Goal: Task Accomplishment & Management: Manage account settings

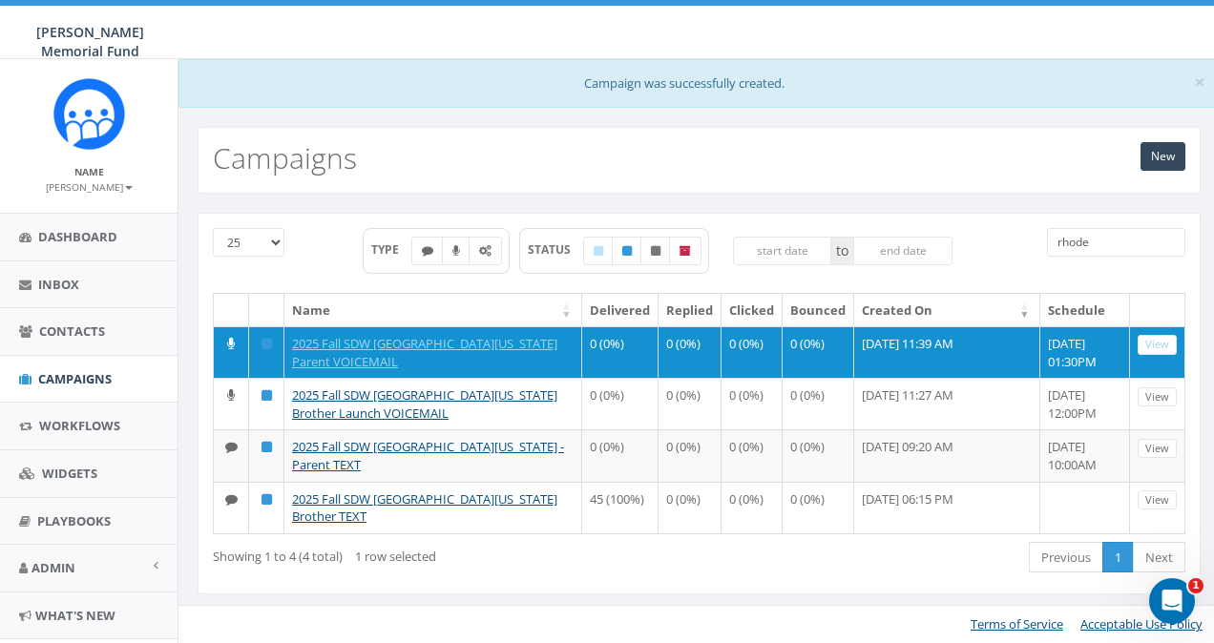
click at [1115, 237] on input "rhode" at bounding box center [1116, 242] width 138 height 29
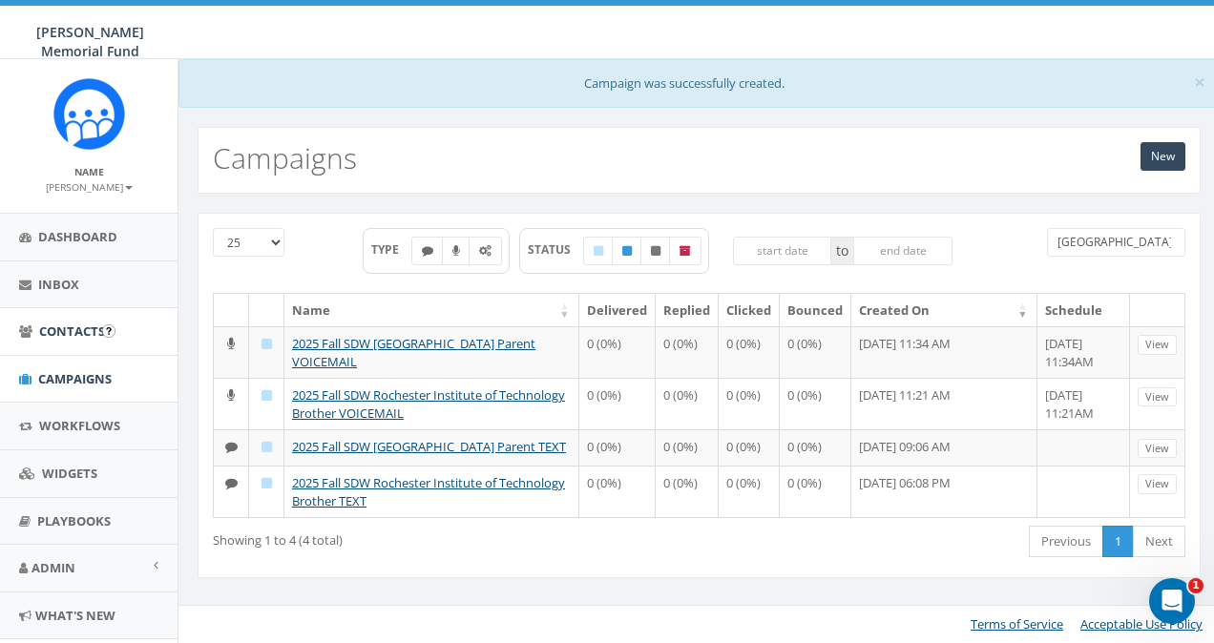
type input "rochester"
click at [58, 338] on span "Contacts" at bounding box center [72, 331] width 66 height 17
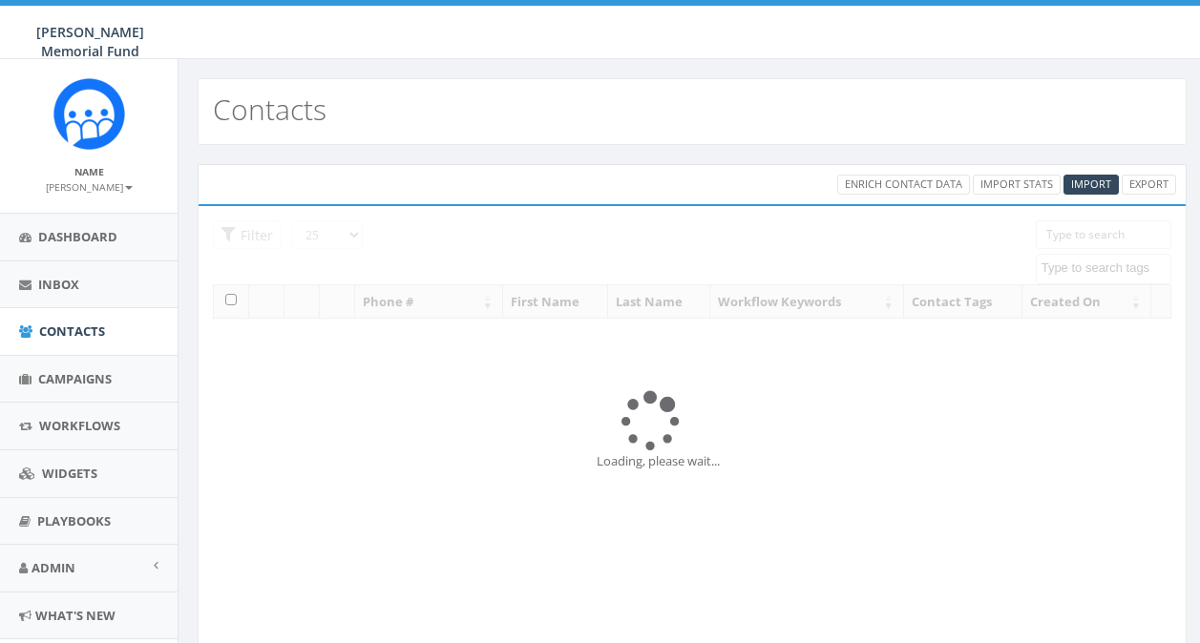
select select
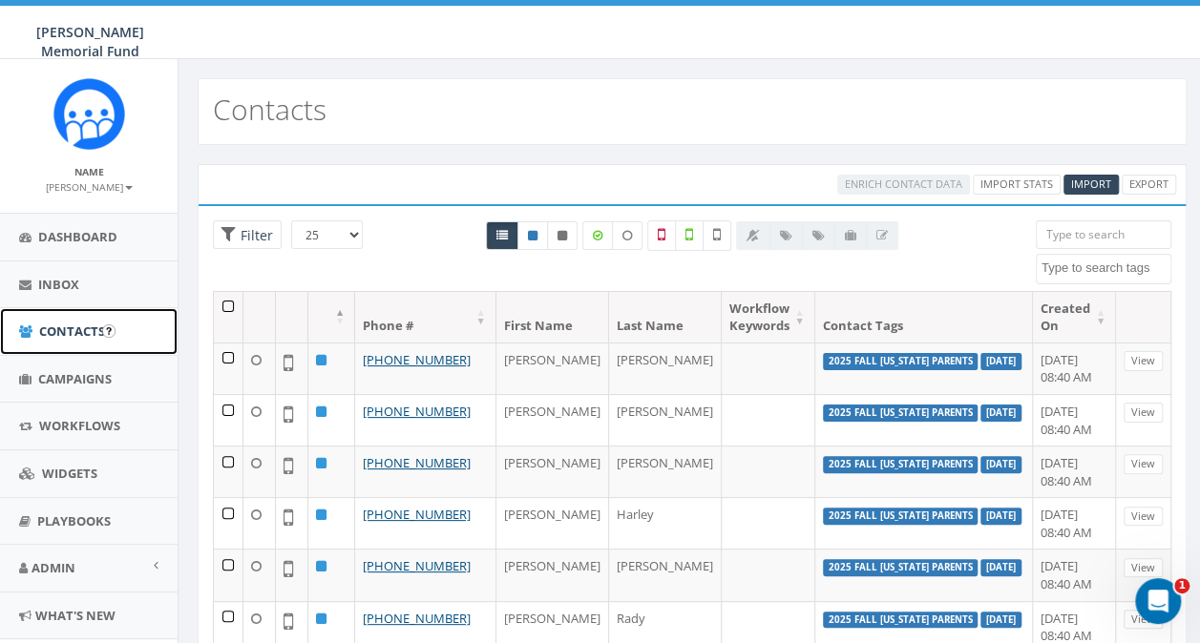
click at [57, 332] on span "Contacts" at bounding box center [72, 331] width 66 height 17
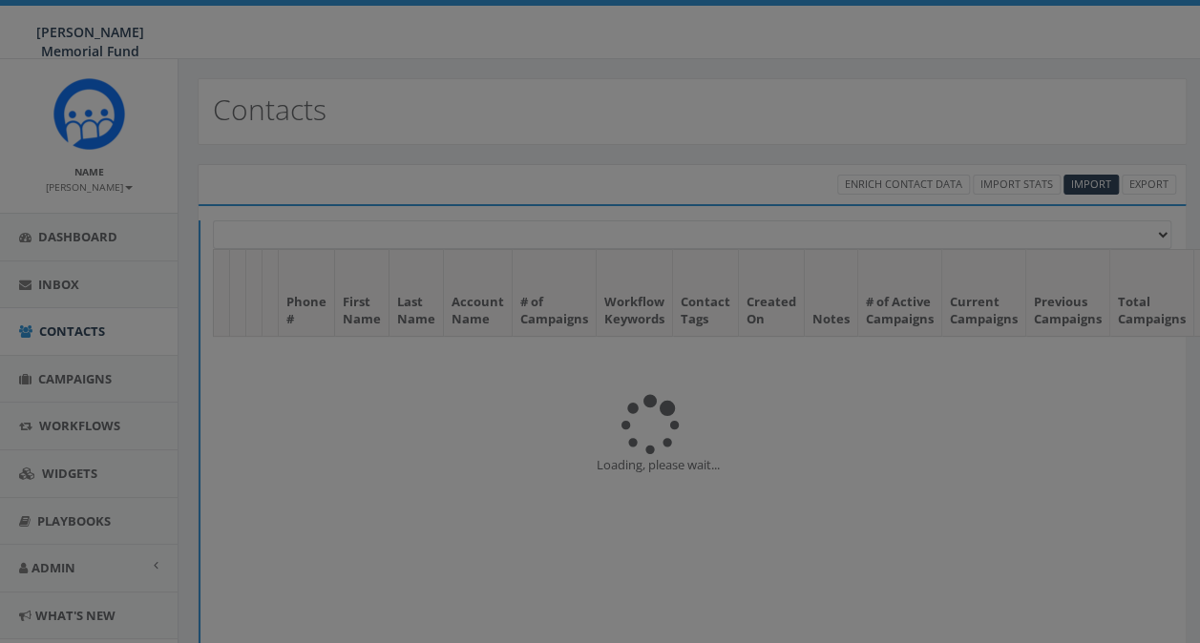
select select
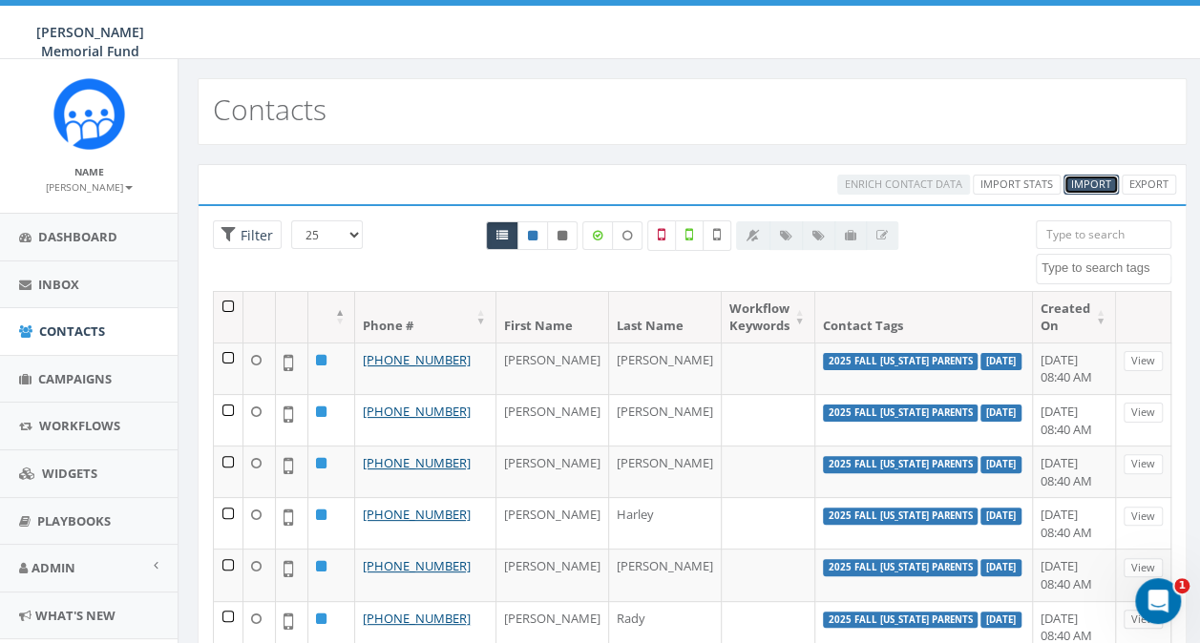
click at [1085, 183] on span "Import" at bounding box center [1091, 184] width 40 height 14
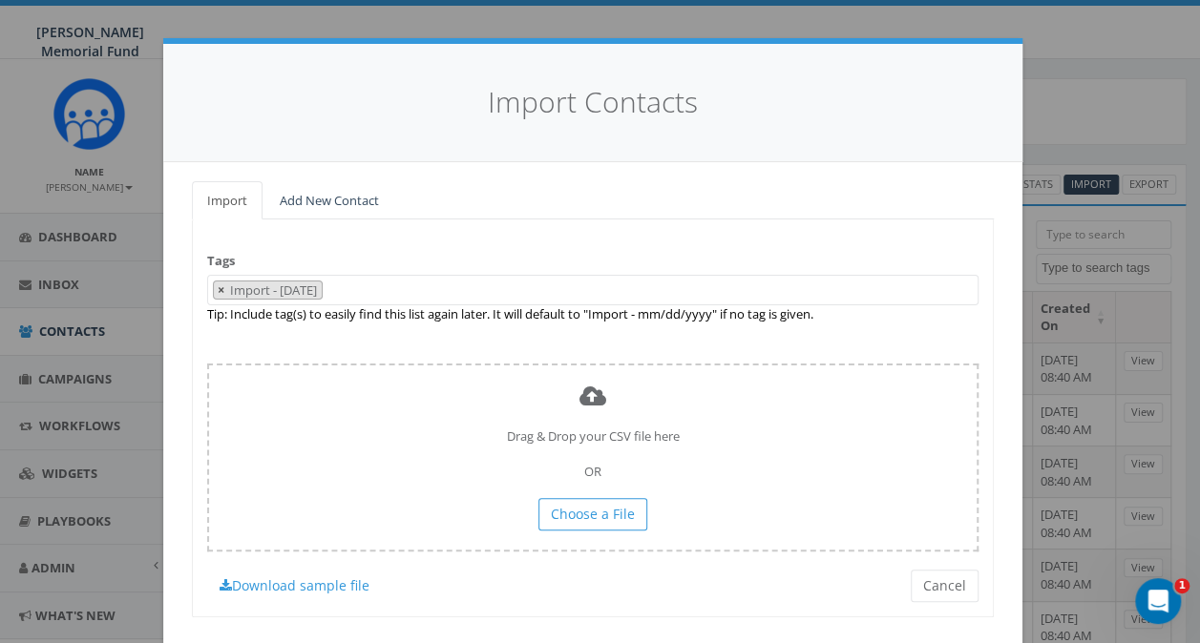
click at [218, 288] on span "×" at bounding box center [221, 290] width 7 height 17
select select
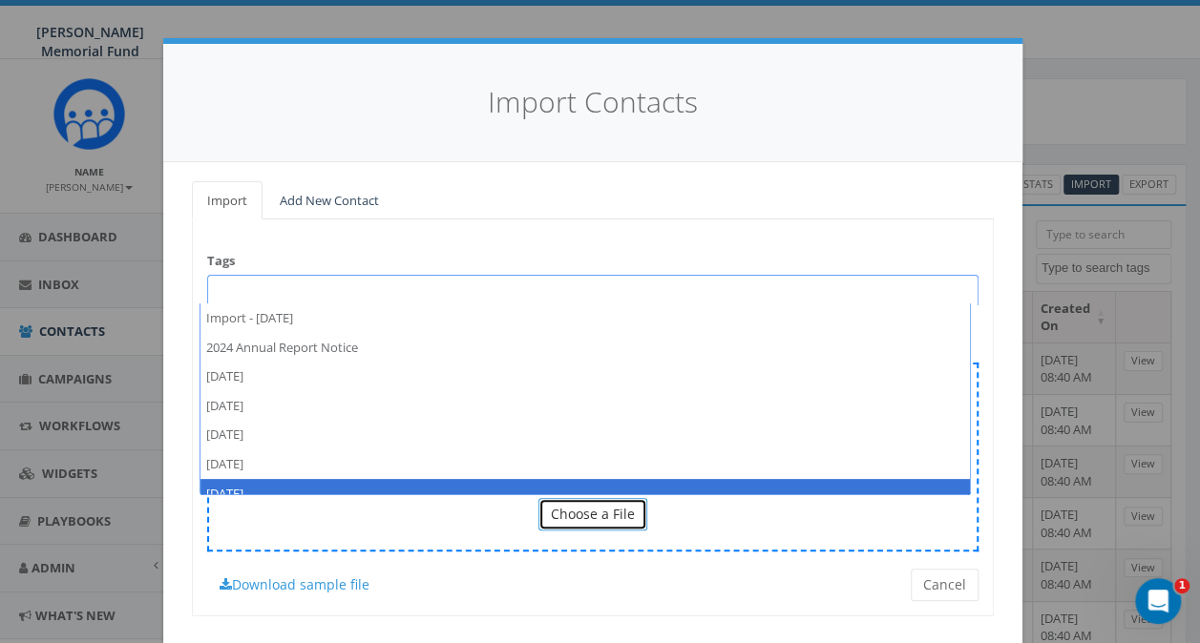
click at [584, 521] on span "Choose a File" at bounding box center [593, 514] width 84 height 18
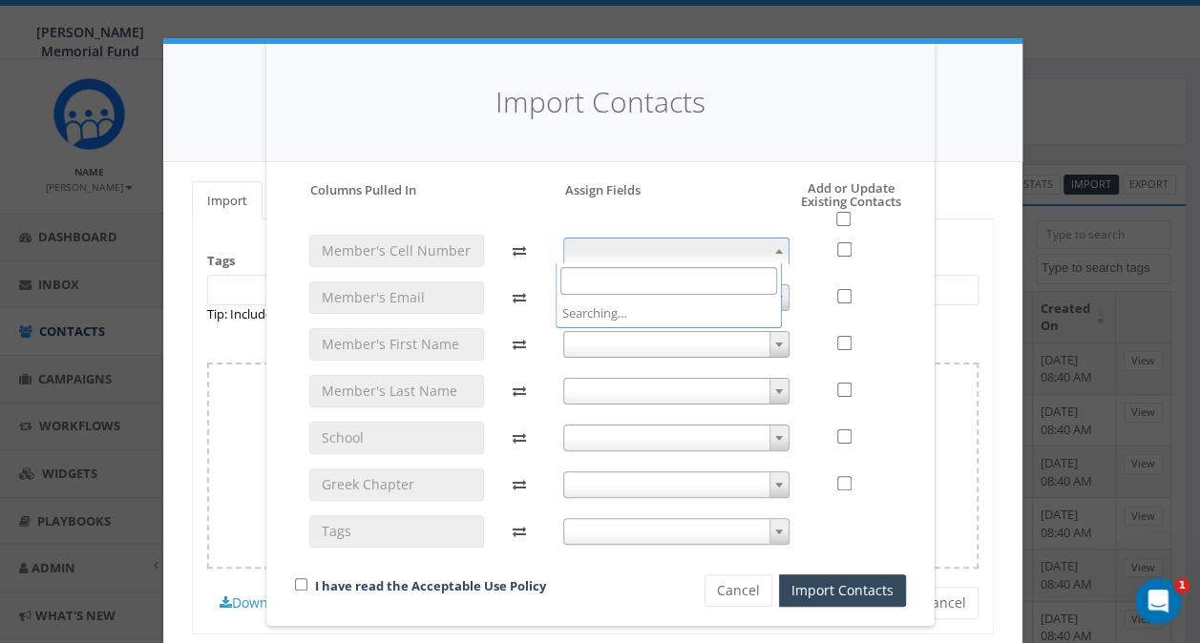
click at [611, 254] on span at bounding box center [676, 251] width 226 height 27
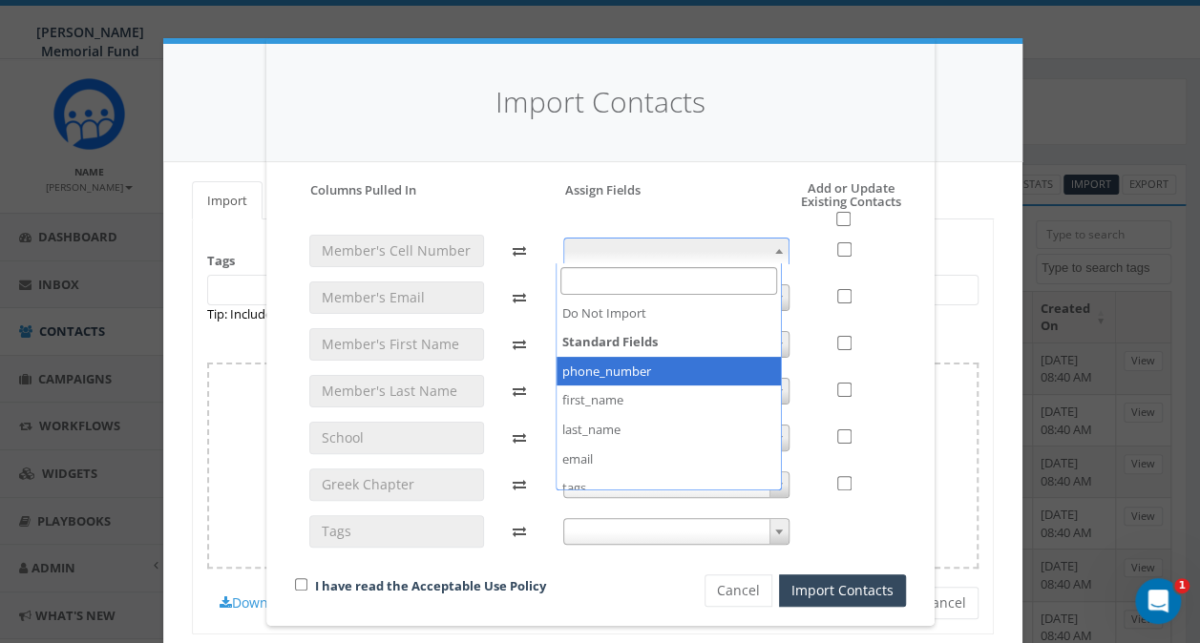
select select "phone_number"
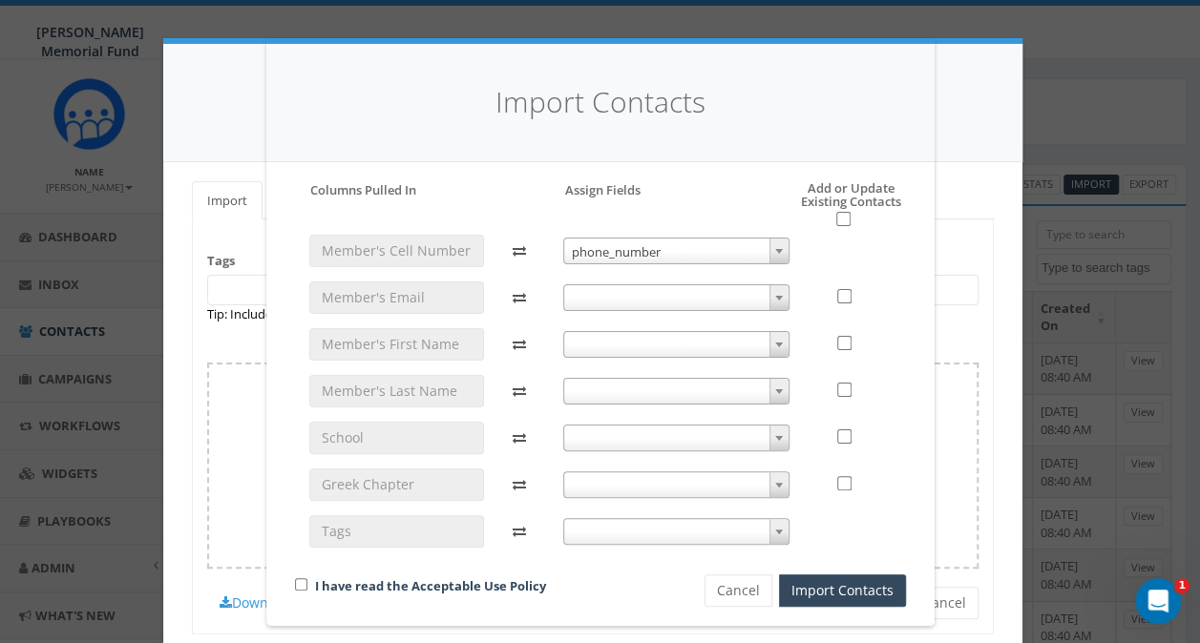
click at [602, 294] on span at bounding box center [676, 297] width 226 height 27
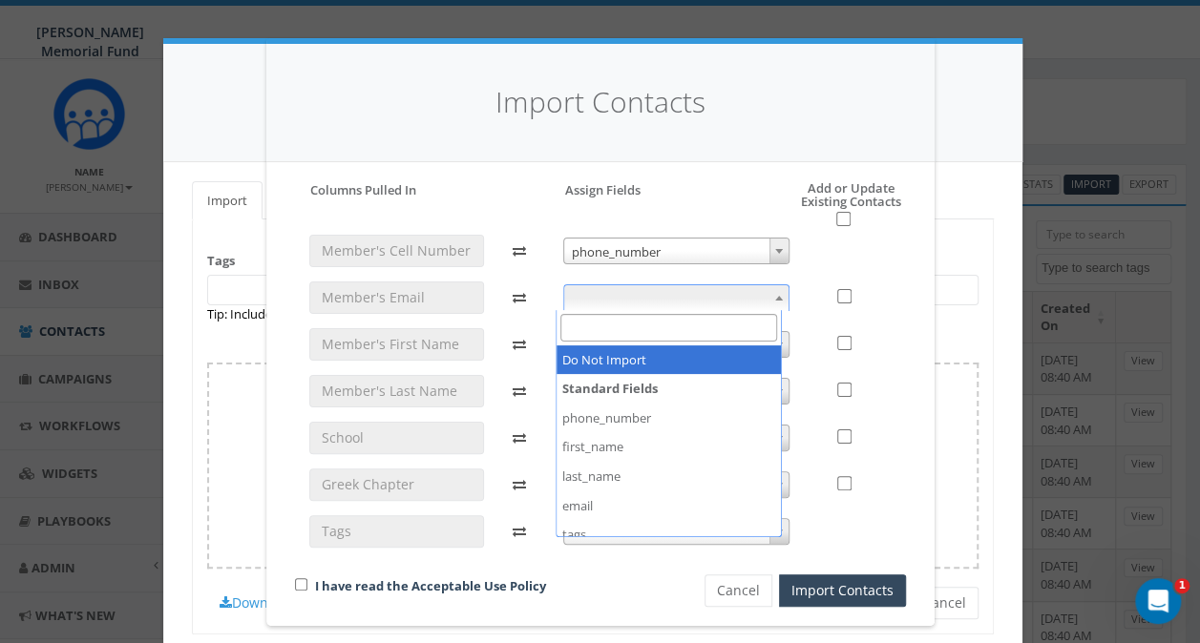
select select "do_not_import_this_field"
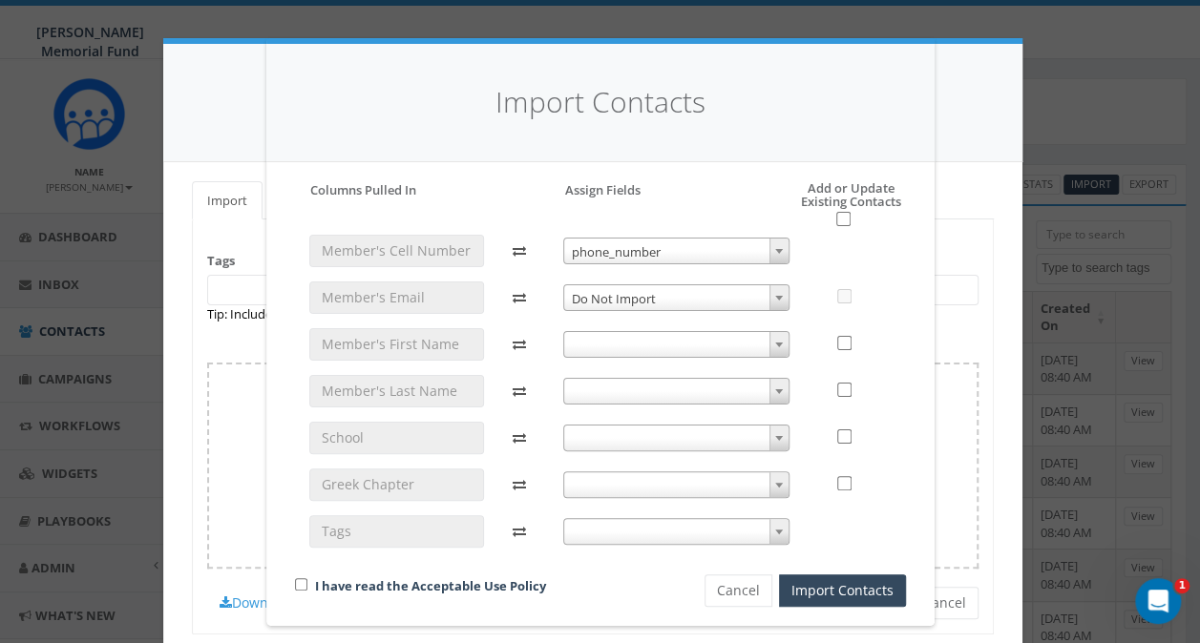
click at [601, 342] on span at bounding box center [676, 344] width 226 height 27
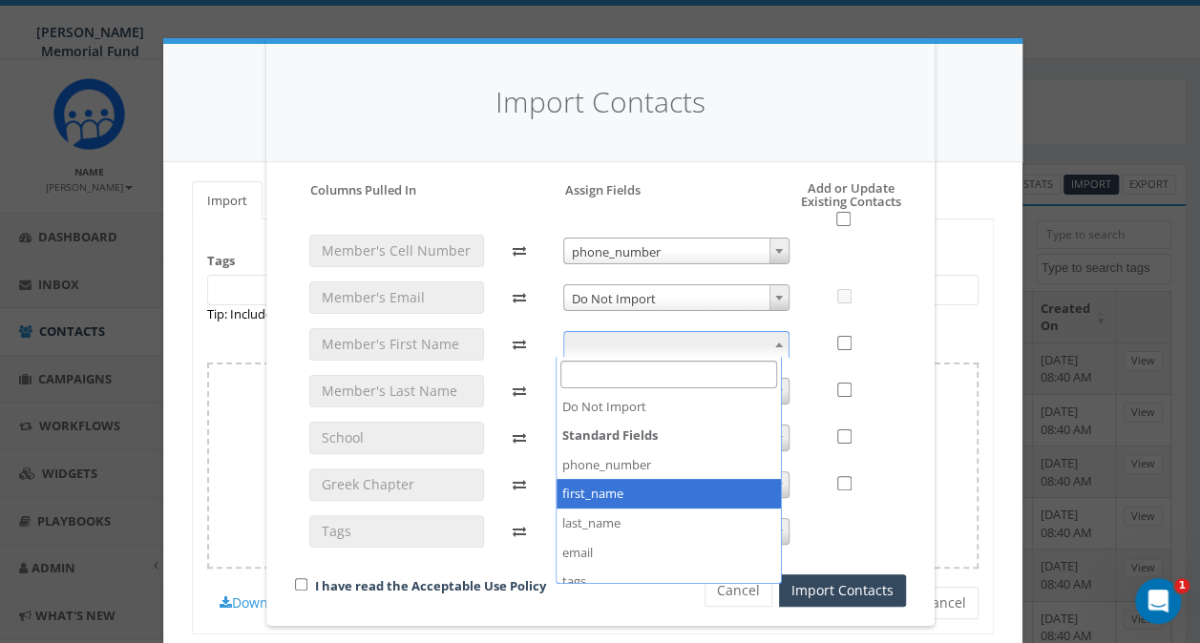
select select "first_name"
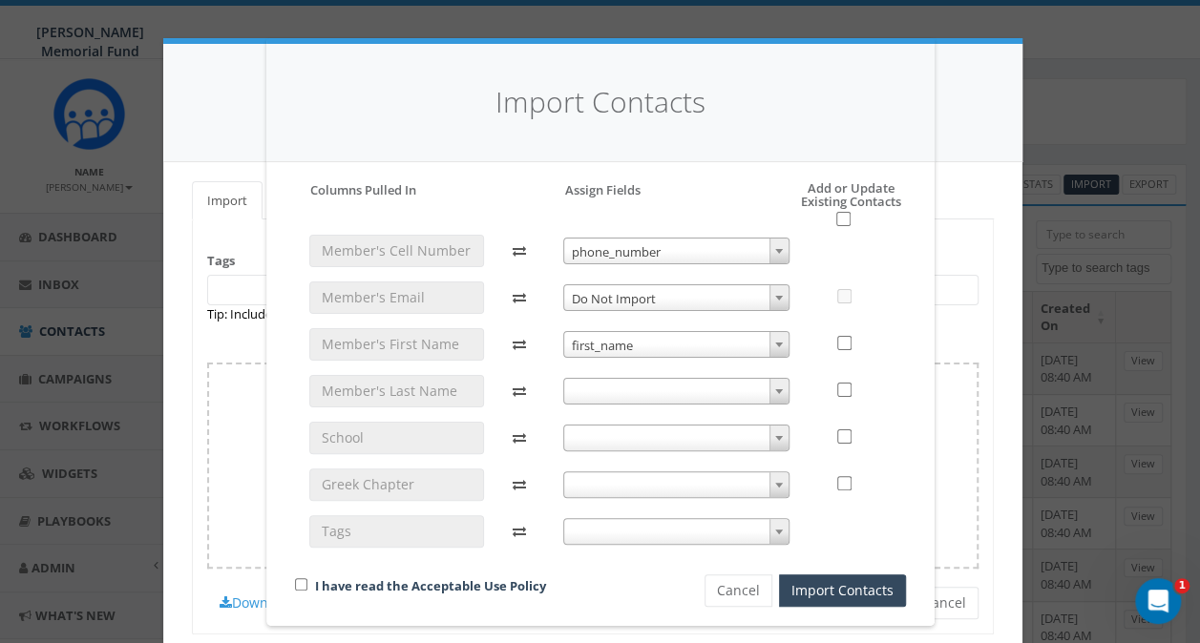
click at [603, 389] on span at bounding box center [676, 391] width 226 height 27
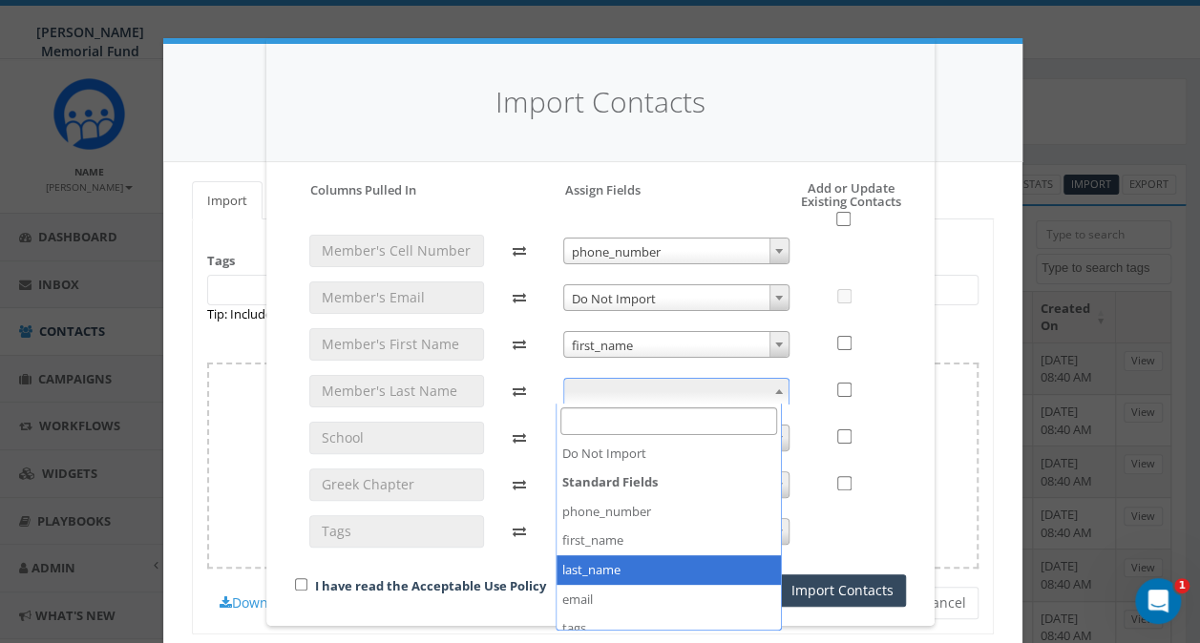
select select "last_name"
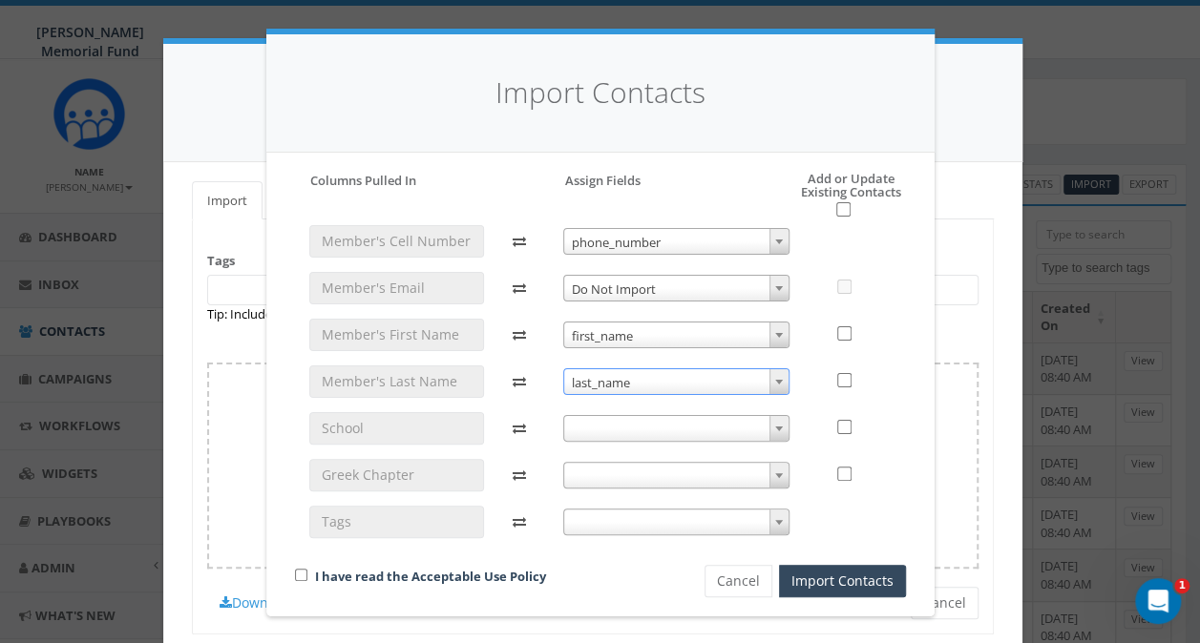
scroll to position [95, 0]
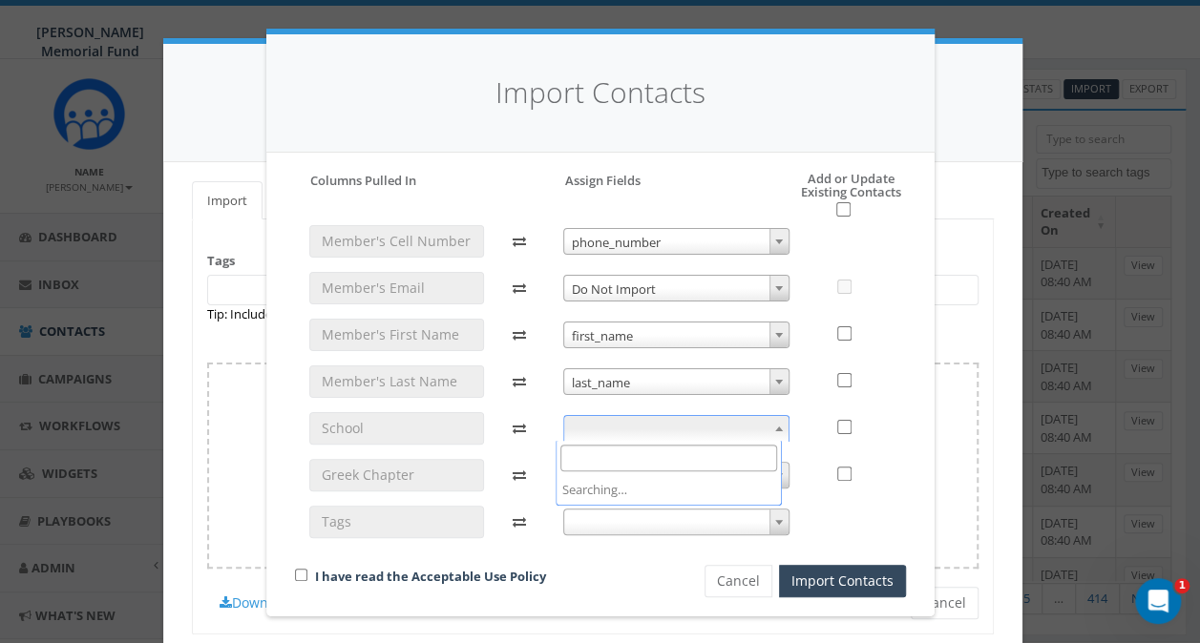
click at [628, 428] on span at bounding box center [676, 428] width 226 height 27
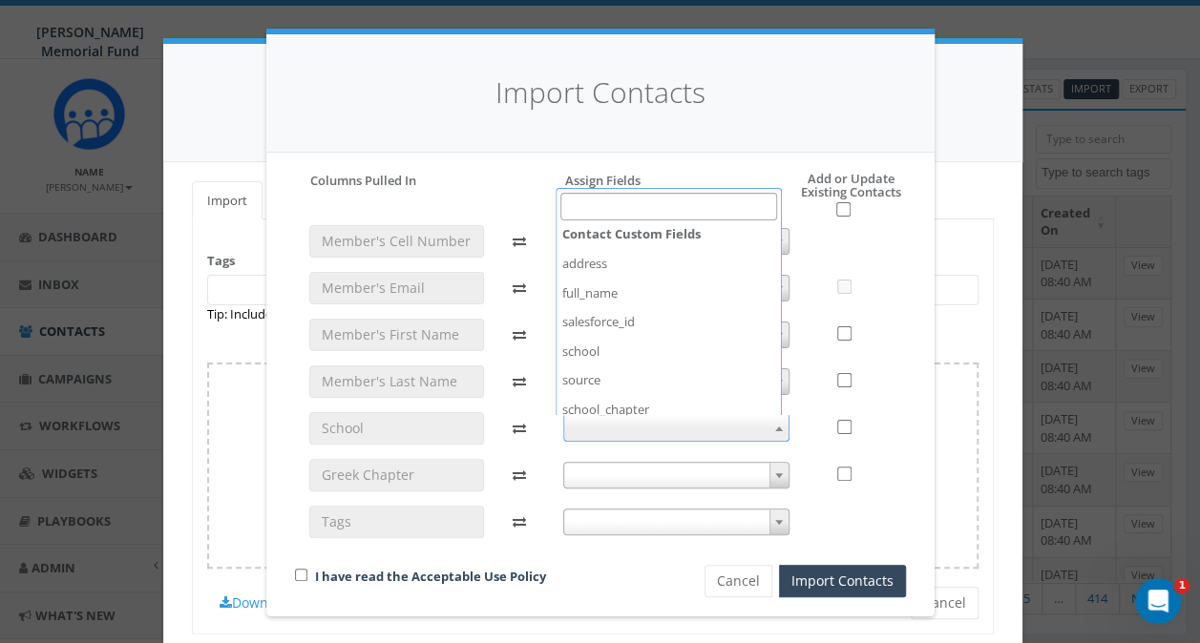
scroll to position [201, 0]
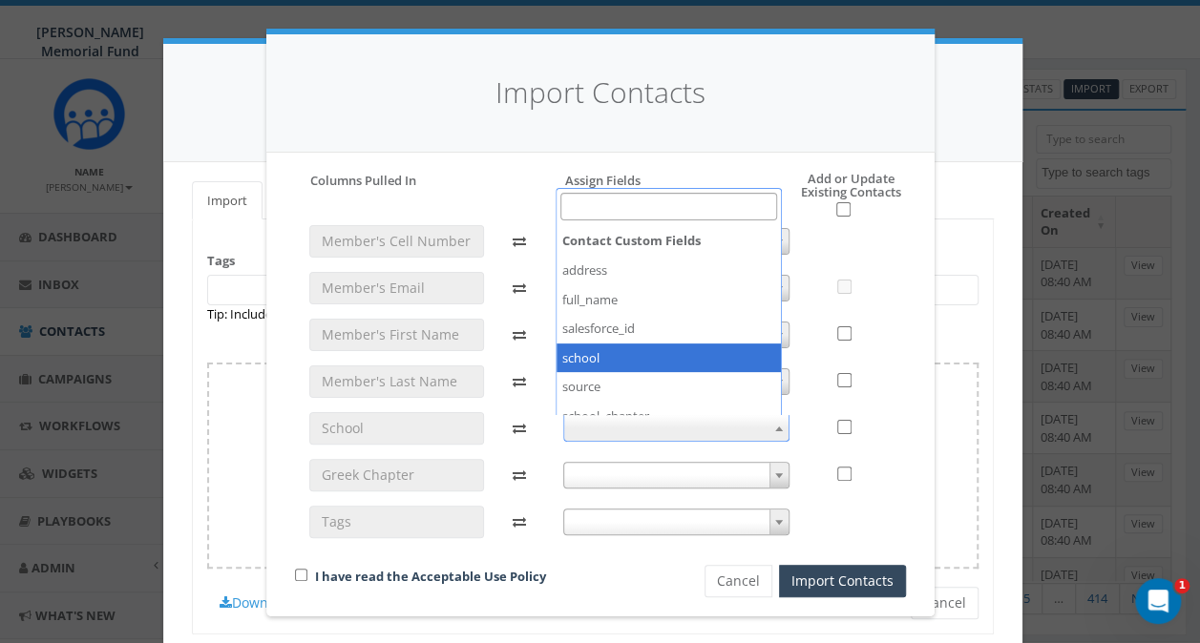
select select "school"
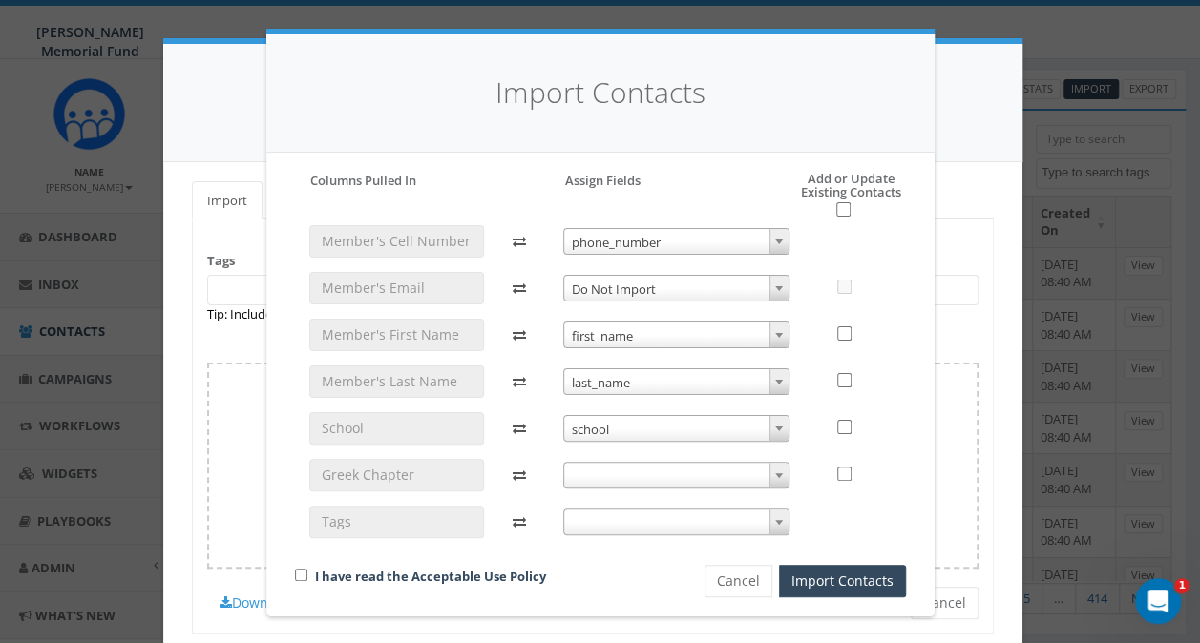
click at [619, 482] on span at bounding box center [676, 475] width 226 height 27
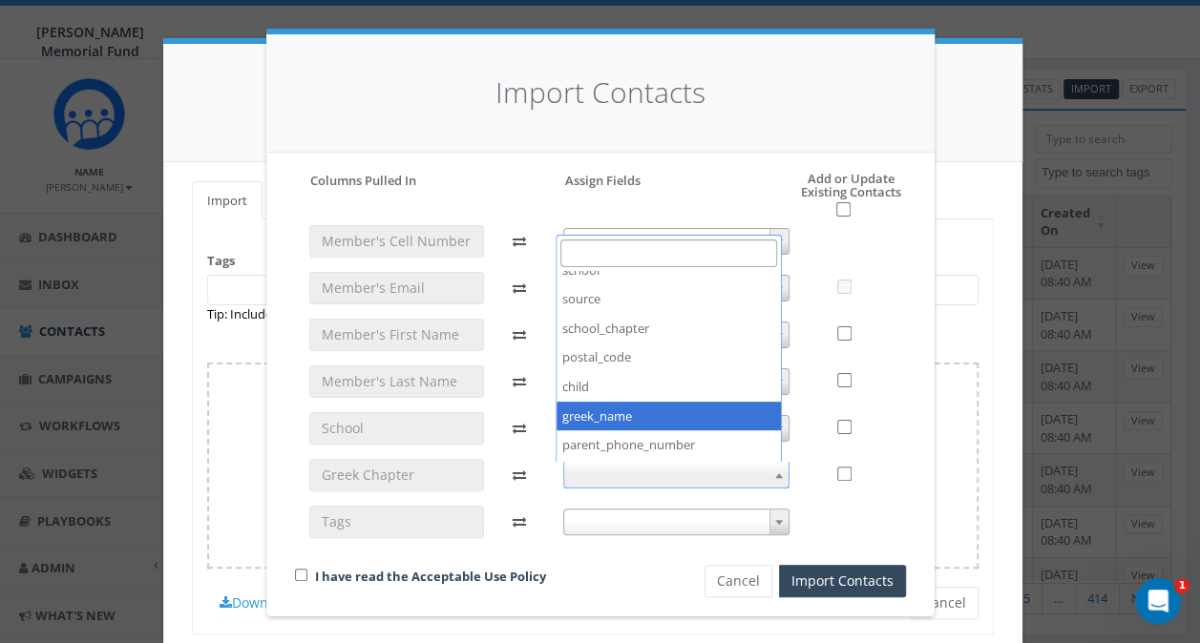
scroll to position [297, 0]
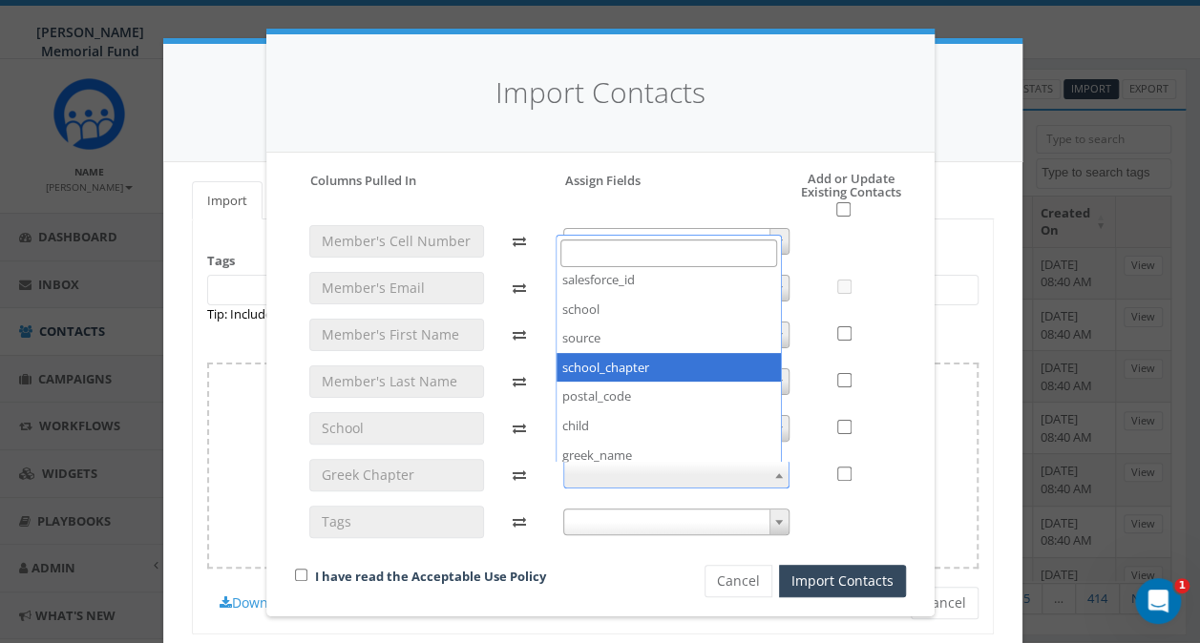
select select "school_chapter"
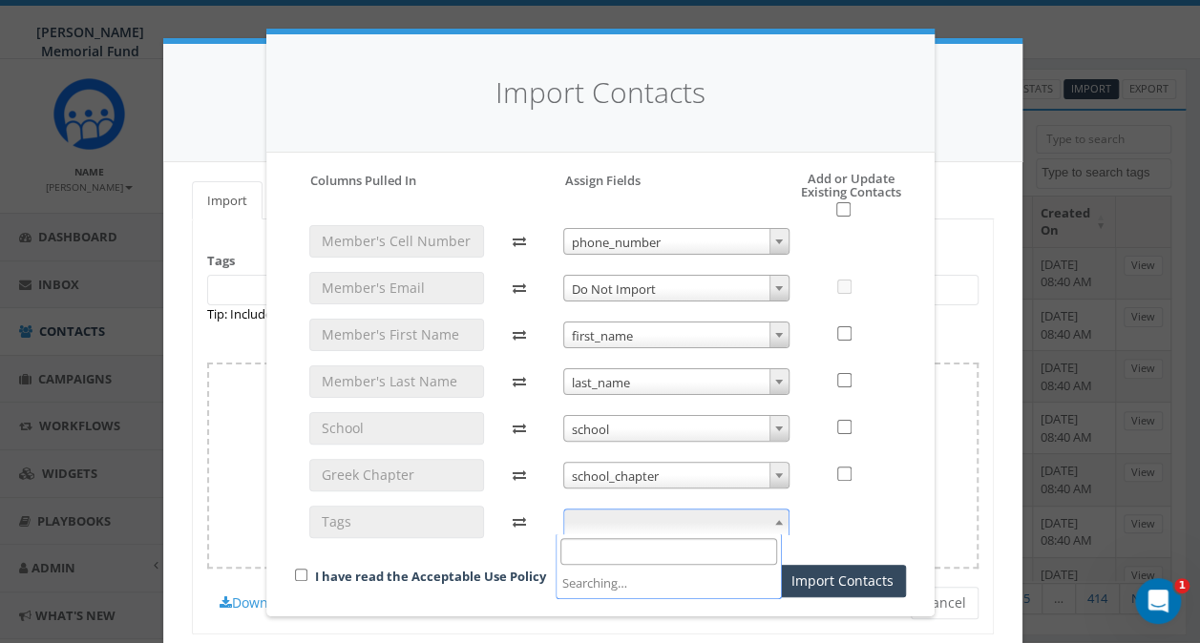
click at [622, 527] on span at bounding box center [676, 522] width 226 height 27
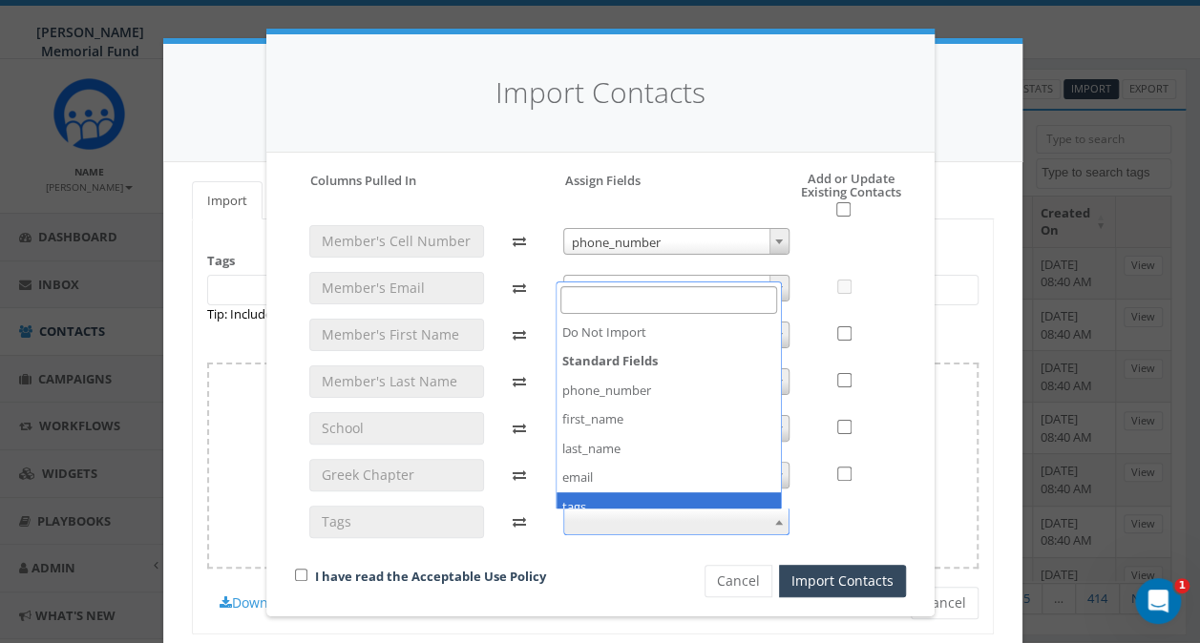
select select "tags"
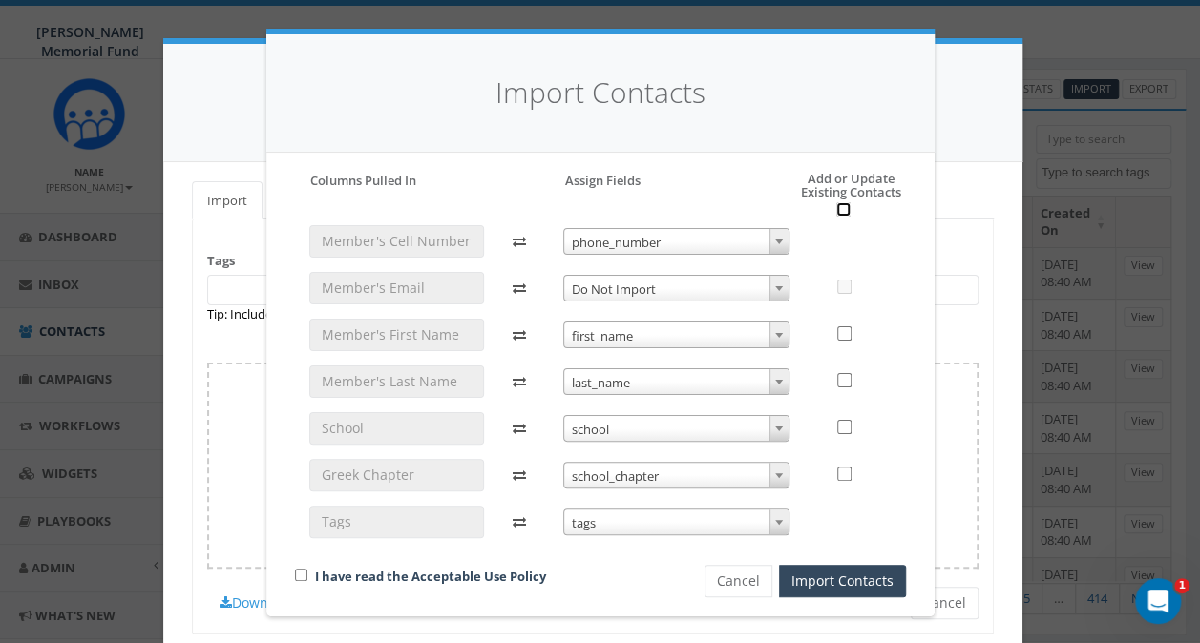
click at [838, 205] on input "checkbox" at bounding box center [843, 209] width 14 height 14
checkbox input "true"
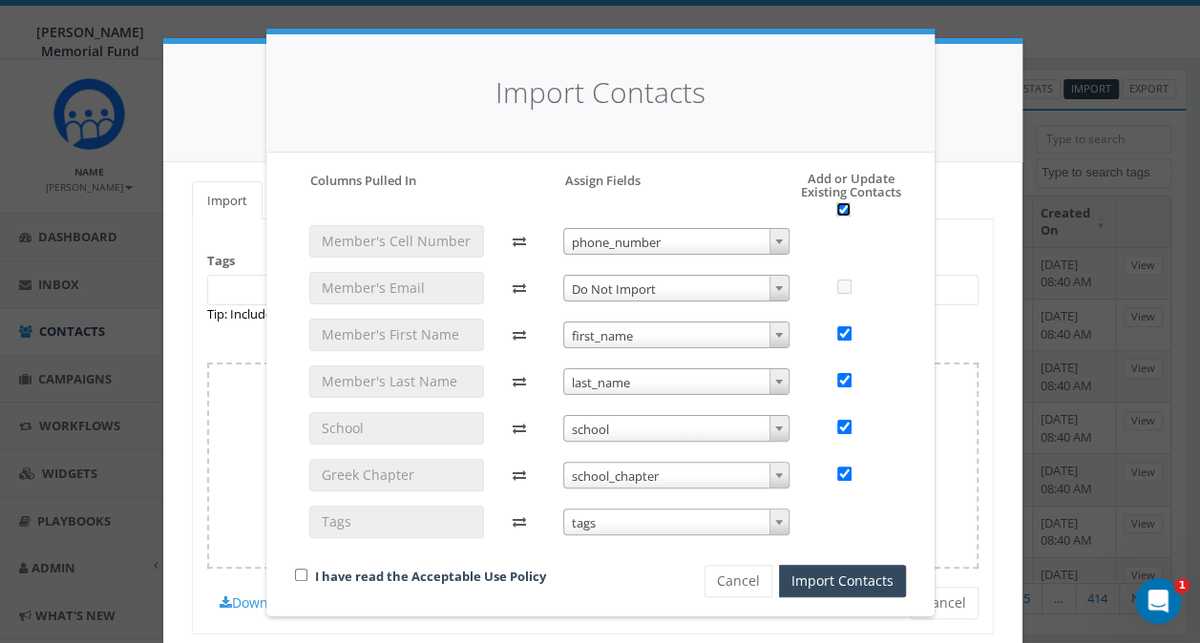
checkbox input "true"
click at [297, 571] on input "checkbox" at bounding box center [301, 575] width 12 height 12
checkbox input "true"
click at [819, 578] on button "Import Contacts" at bounding box center [842, 581] width 127 height 32
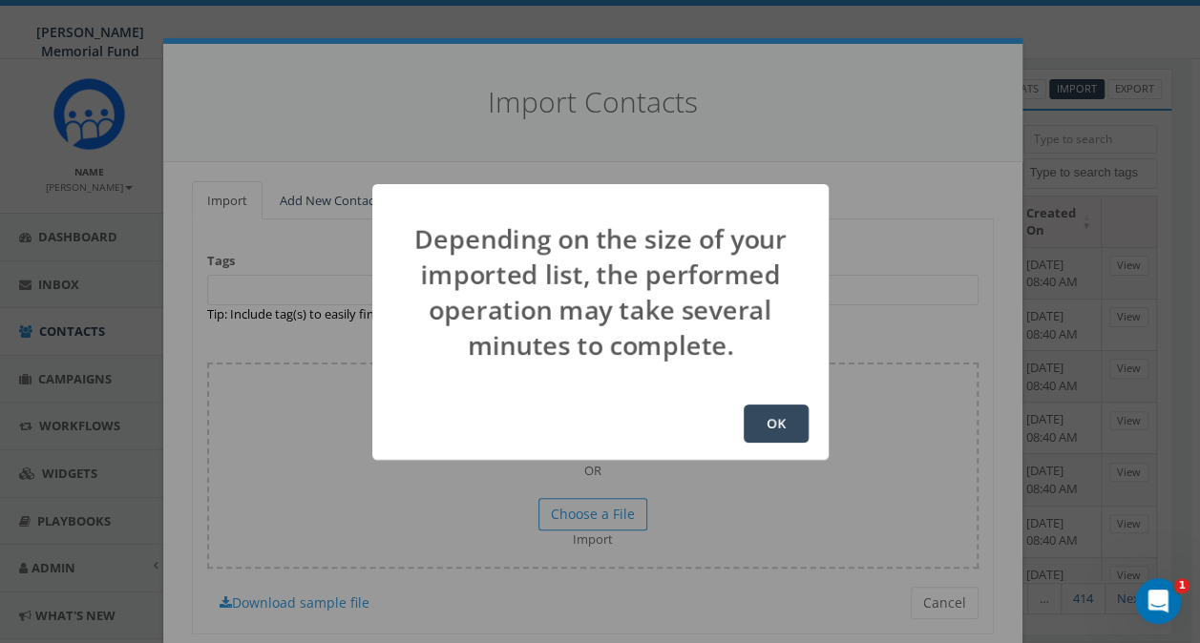
click at [757, 426] on button "OK" at bounding box center [776, 424] width 65 height 38
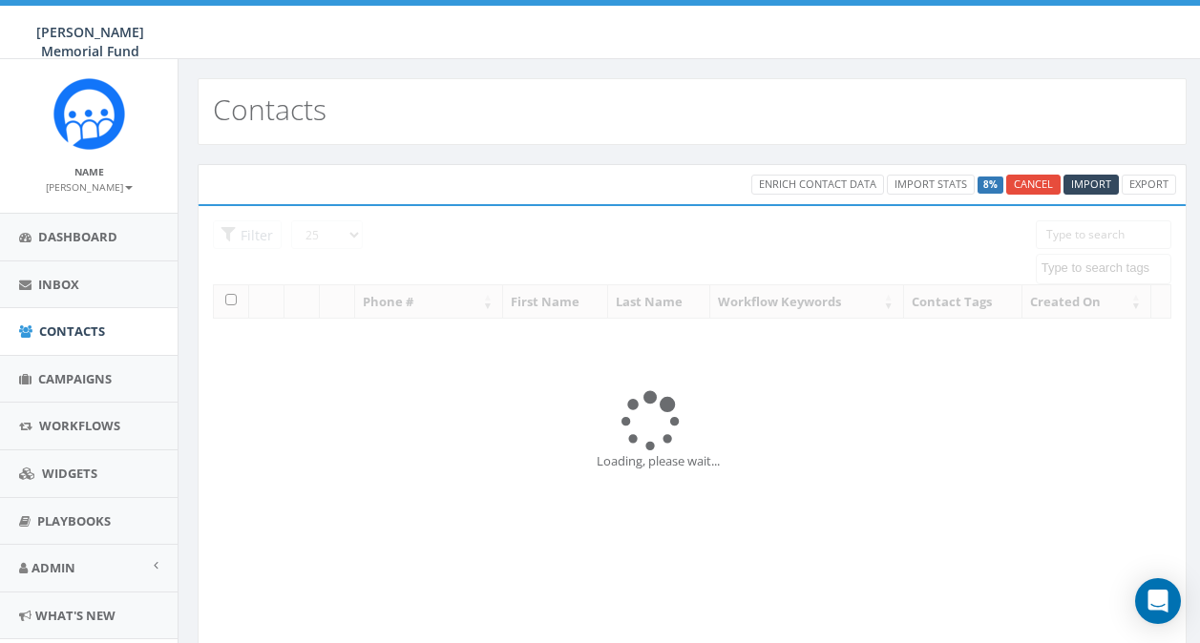
select select
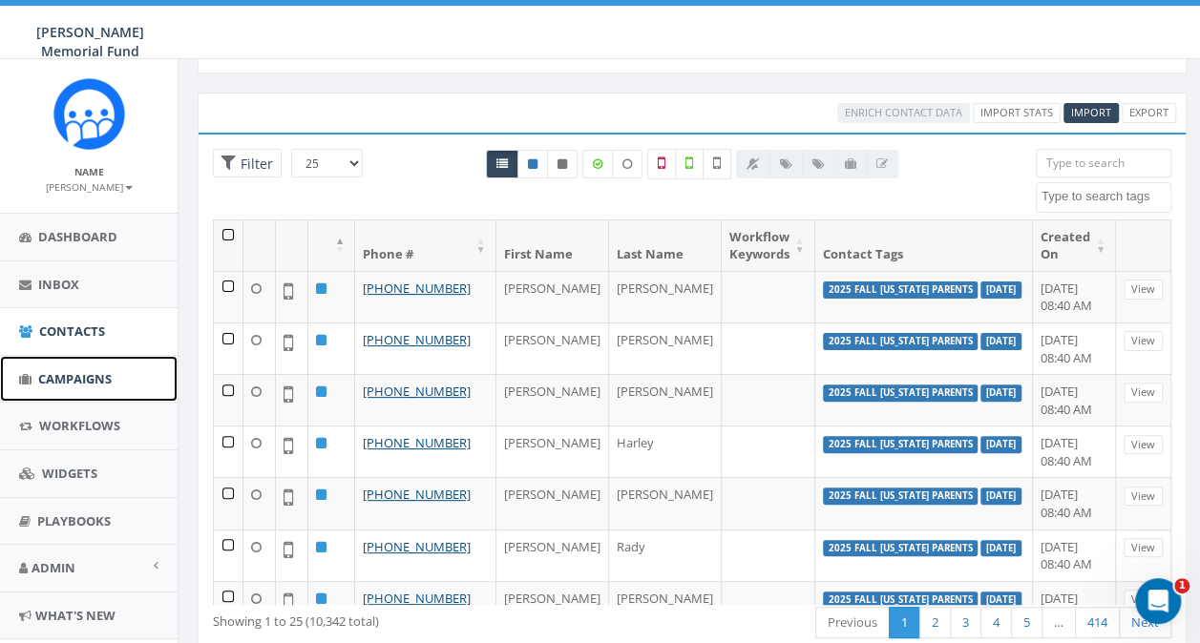
click at [49, 378] on span "Campaigns" at bounding box center [75, 378] width 74 height 17
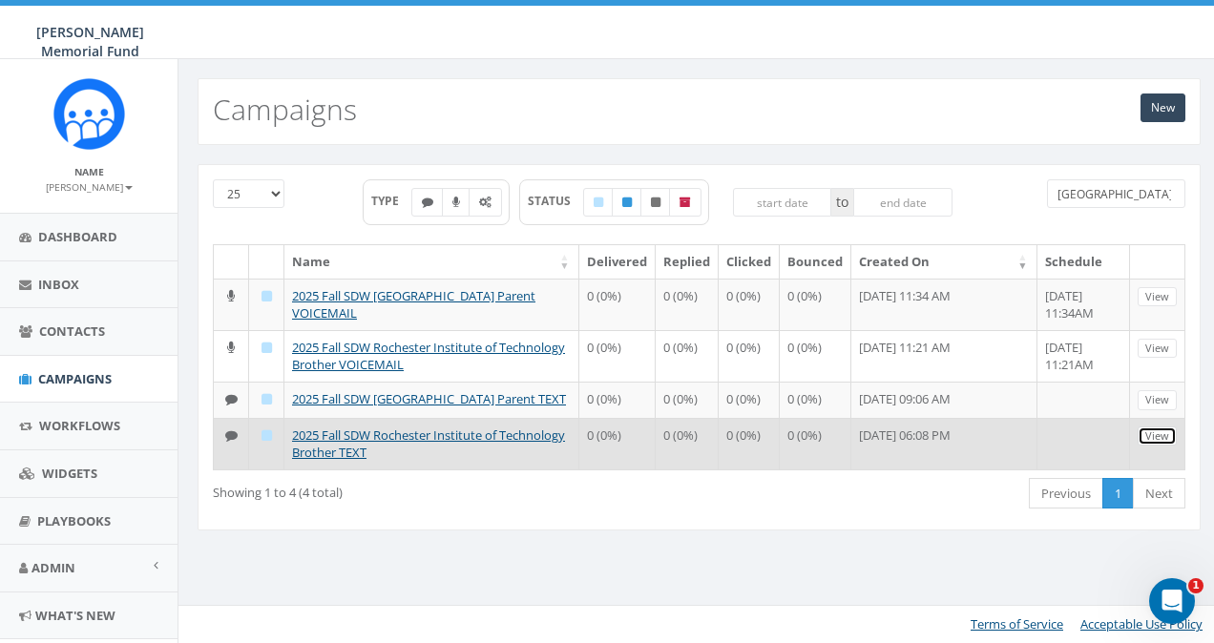
click at [1167, 447] on link "View" at bounding box center [1157, 437] width 39 height 20
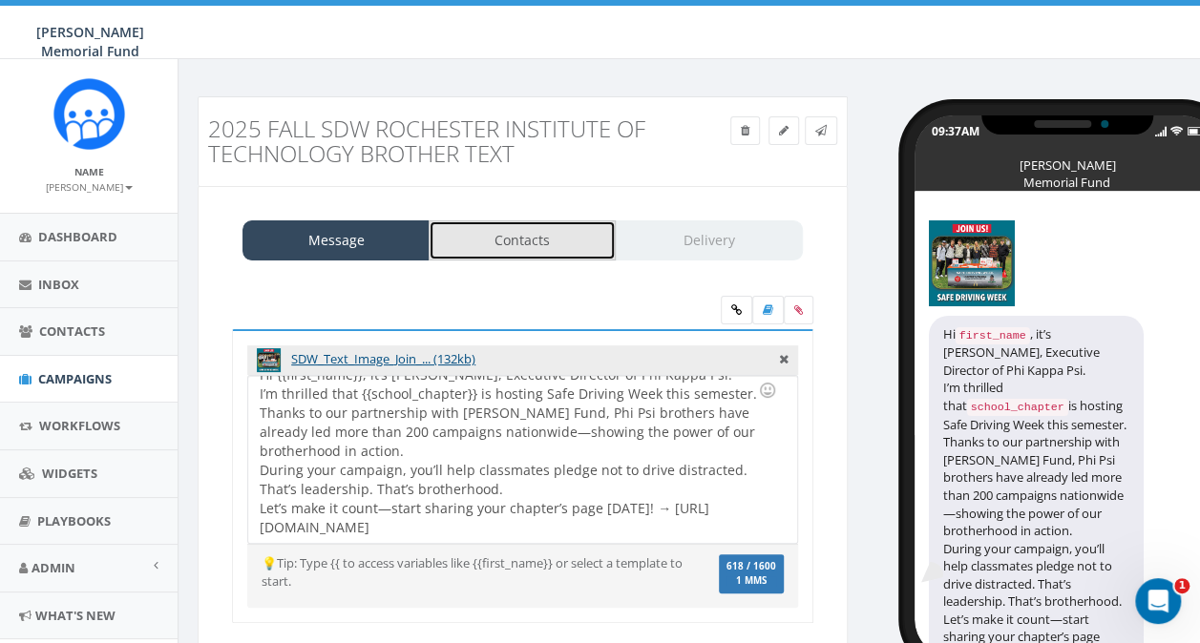
click at [527, 256] on link "Contacts" at bounding box center [522, 241] width 187 height 40
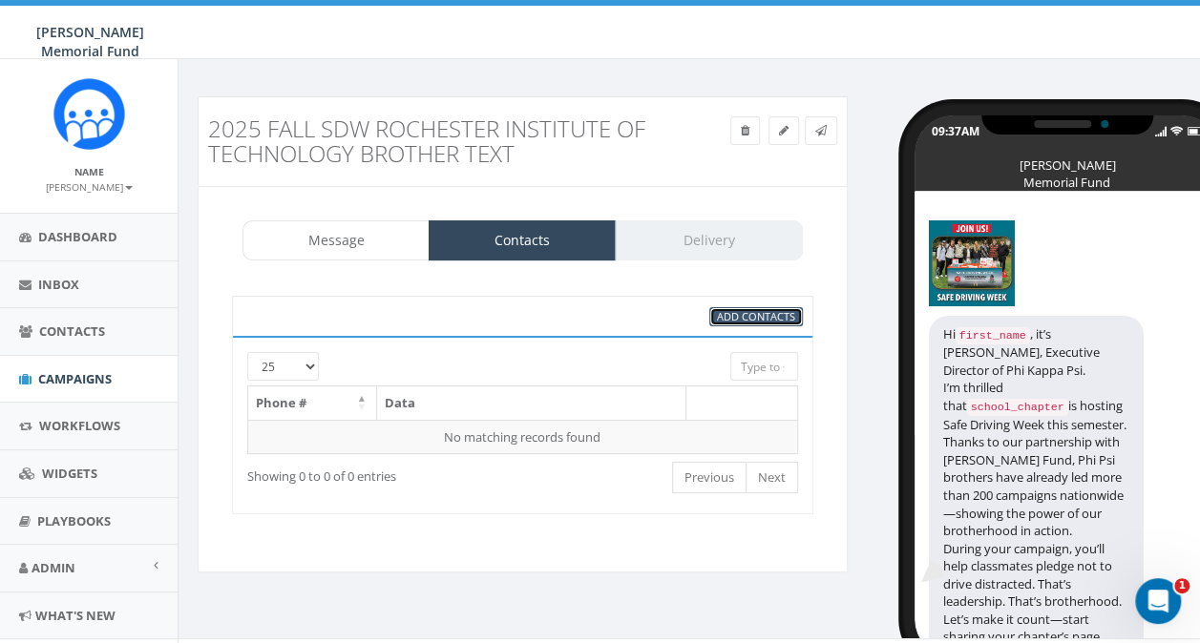
click at [746, 311] on span "Add Contacts" at bounding box center [756, 316] width 78 height 14
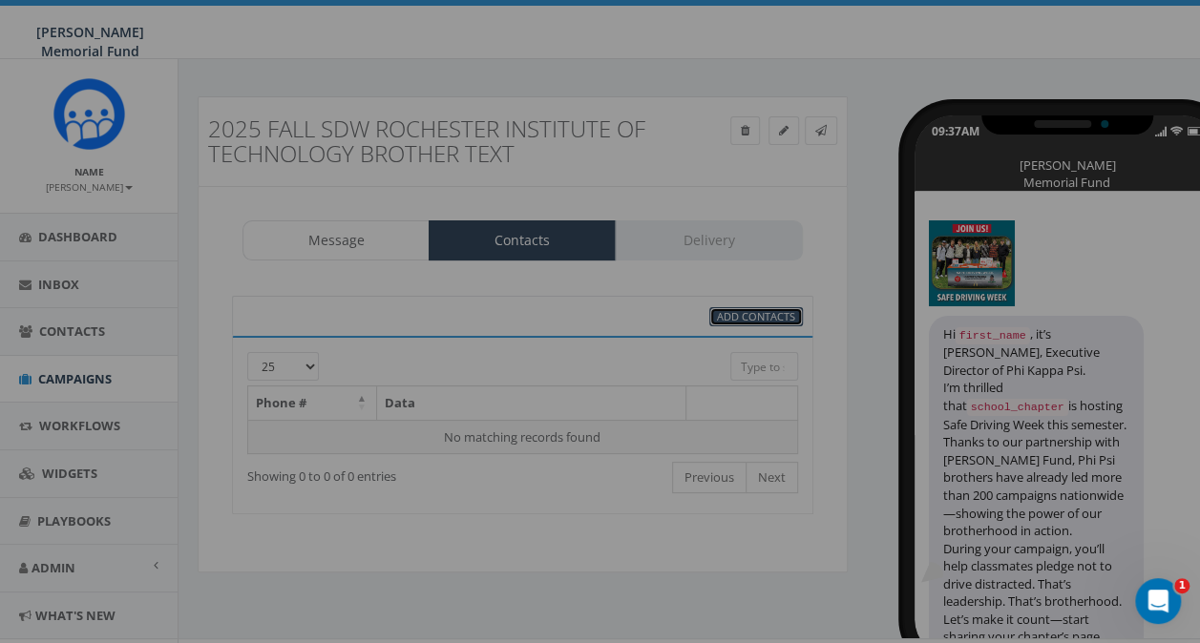
select select
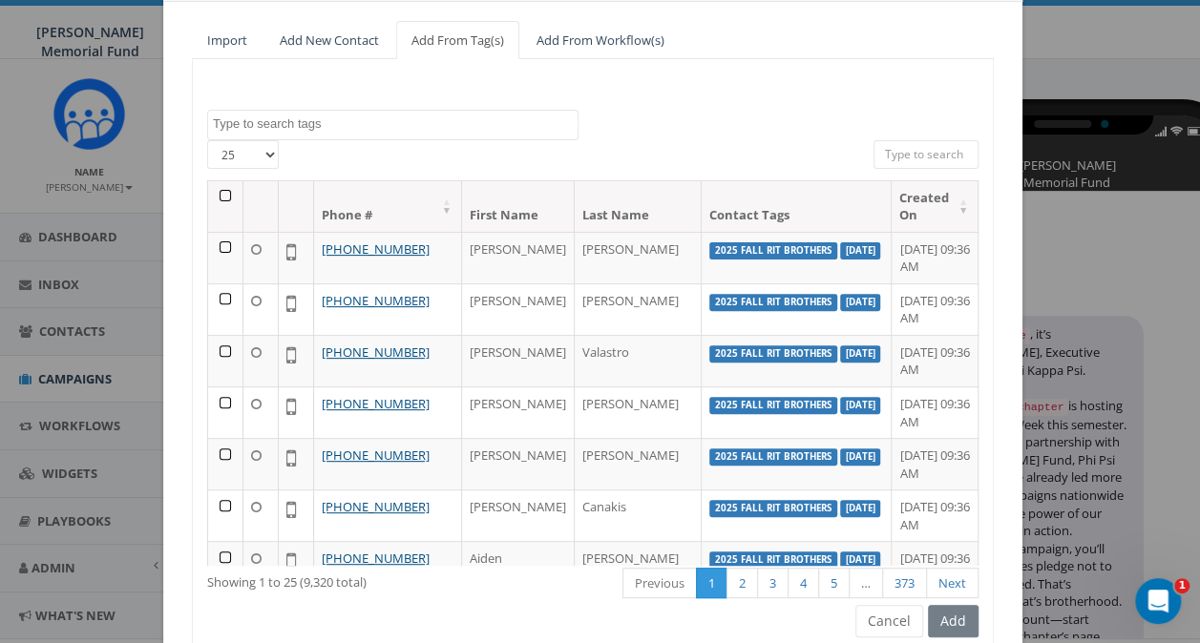
scroll to position [191, 0]
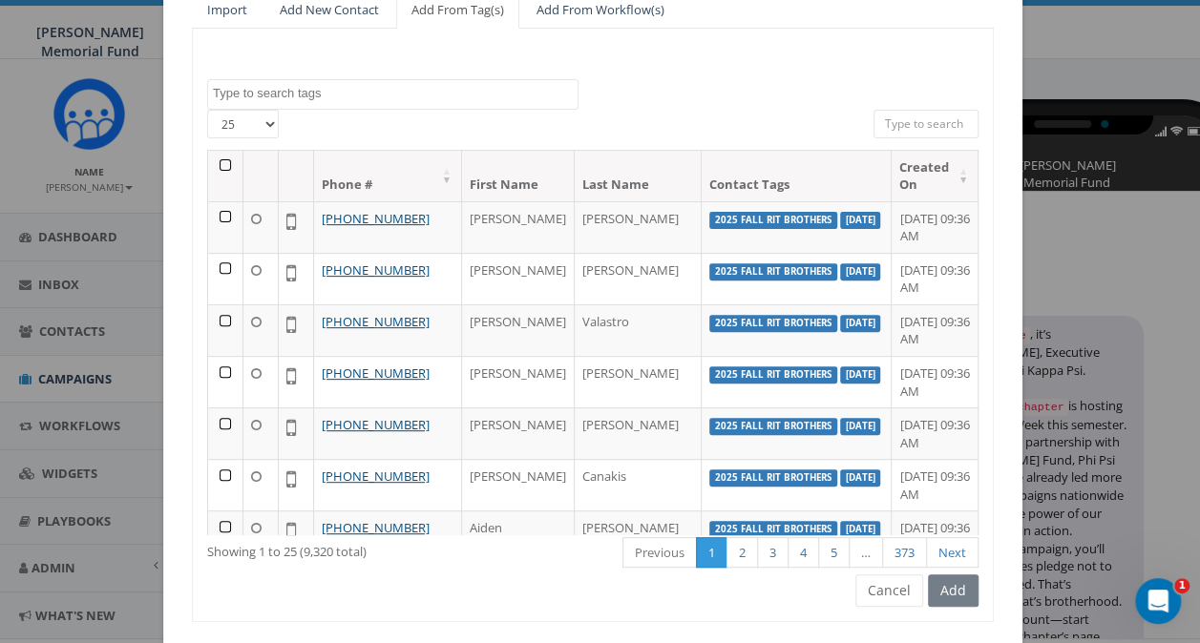
click at [378, 105] on span at bounding box center [392, 94] width 371 height 31
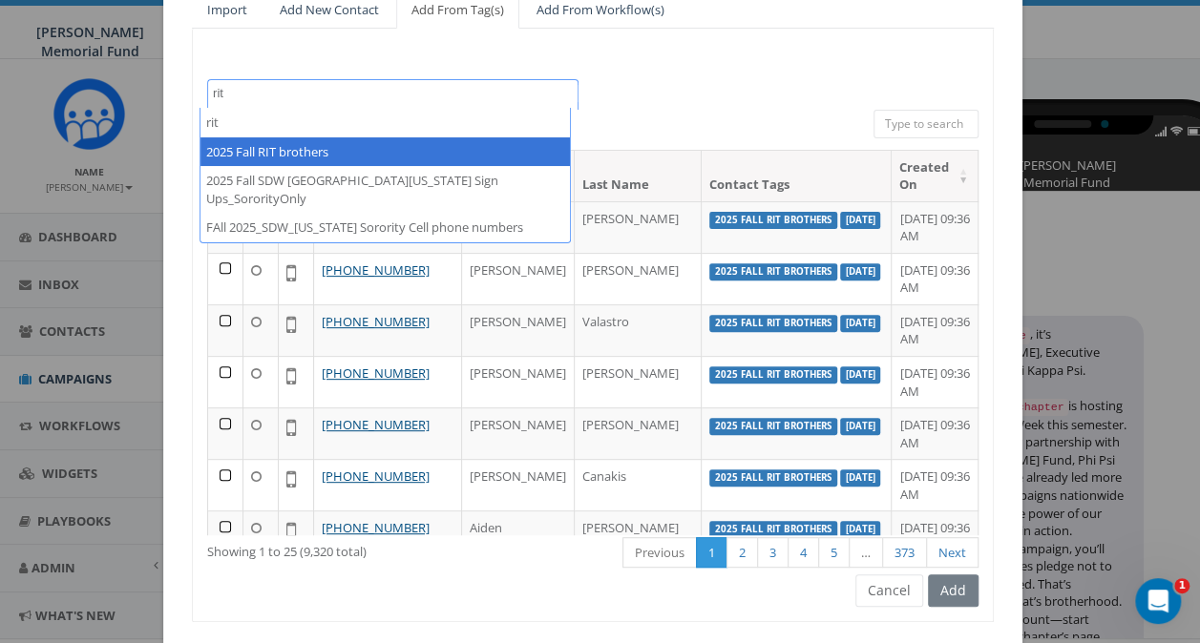
type textarea "rit"
select select "2025 Fall RIT brothers"
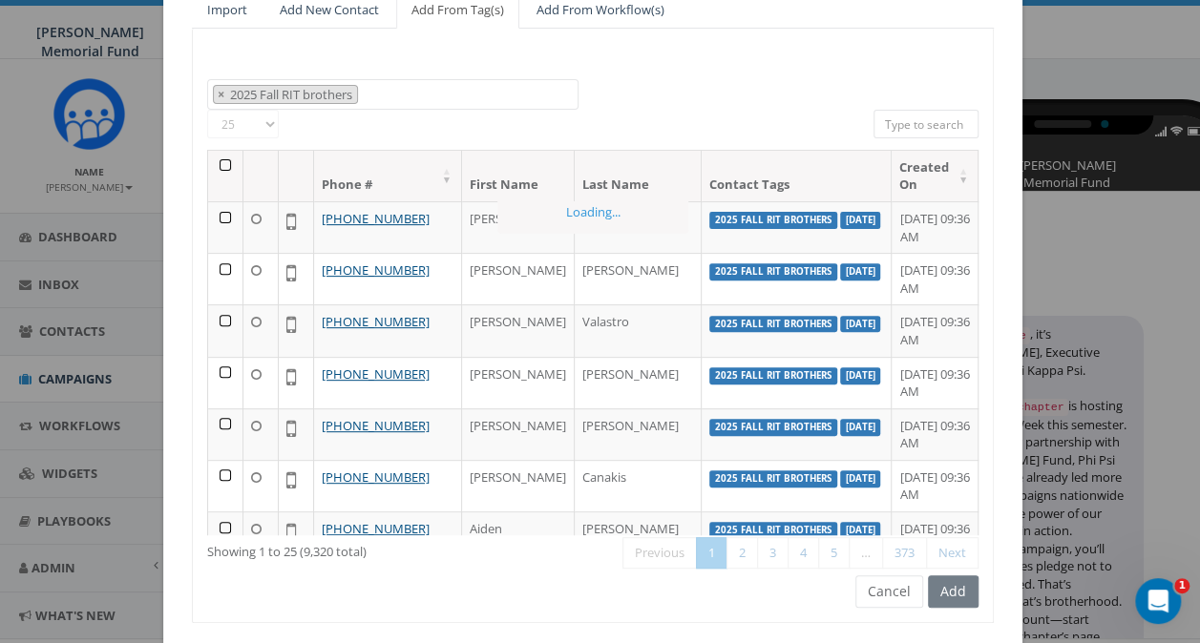
scroll to position [617, 0]
click at [218, 161] on th at bounding box center [225, 176] width 35 height 51
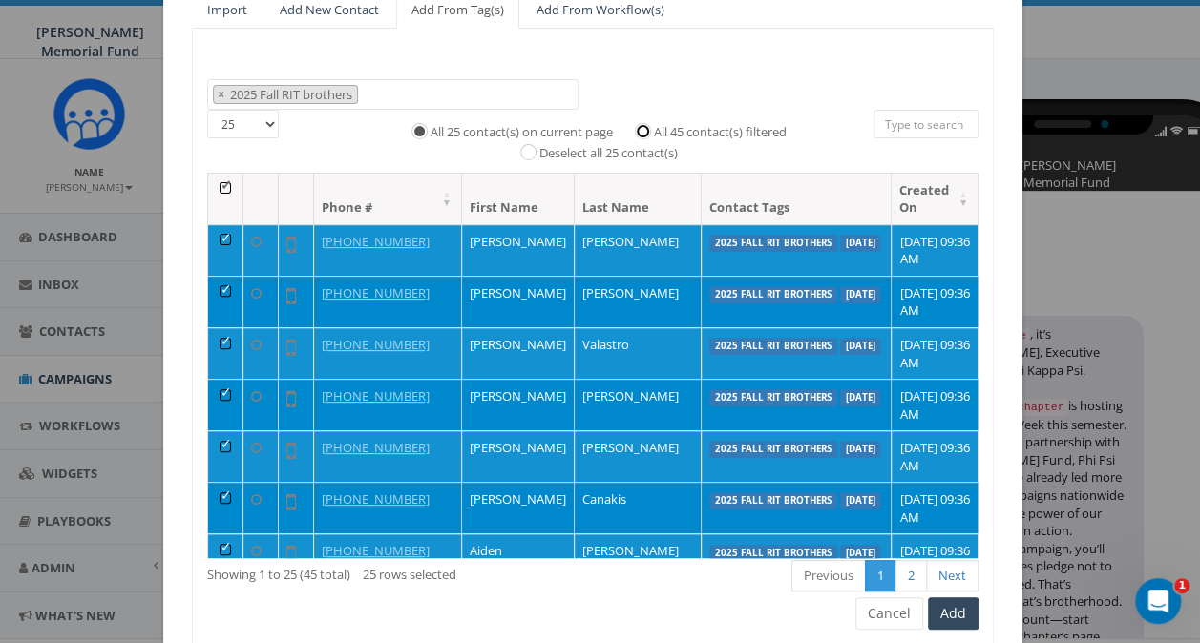
click at [641, 126] on input "All 45 contact(s) filtered" at bounding box center [647, 129] width 12 height 12
radio input "true"
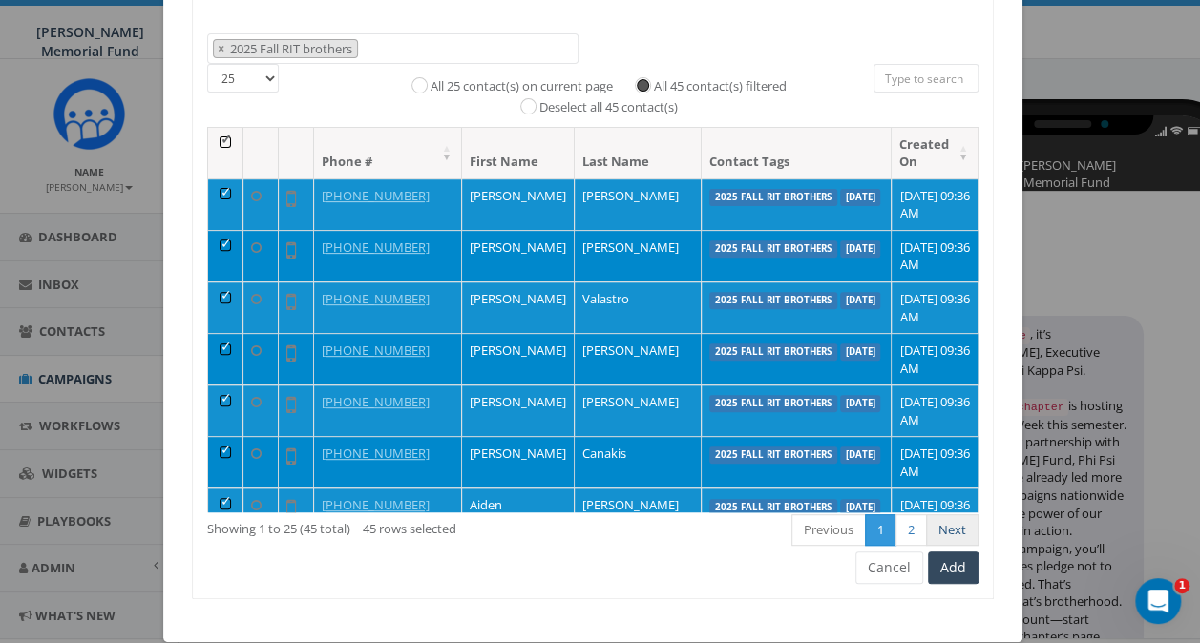
scroll to position [261, 0]
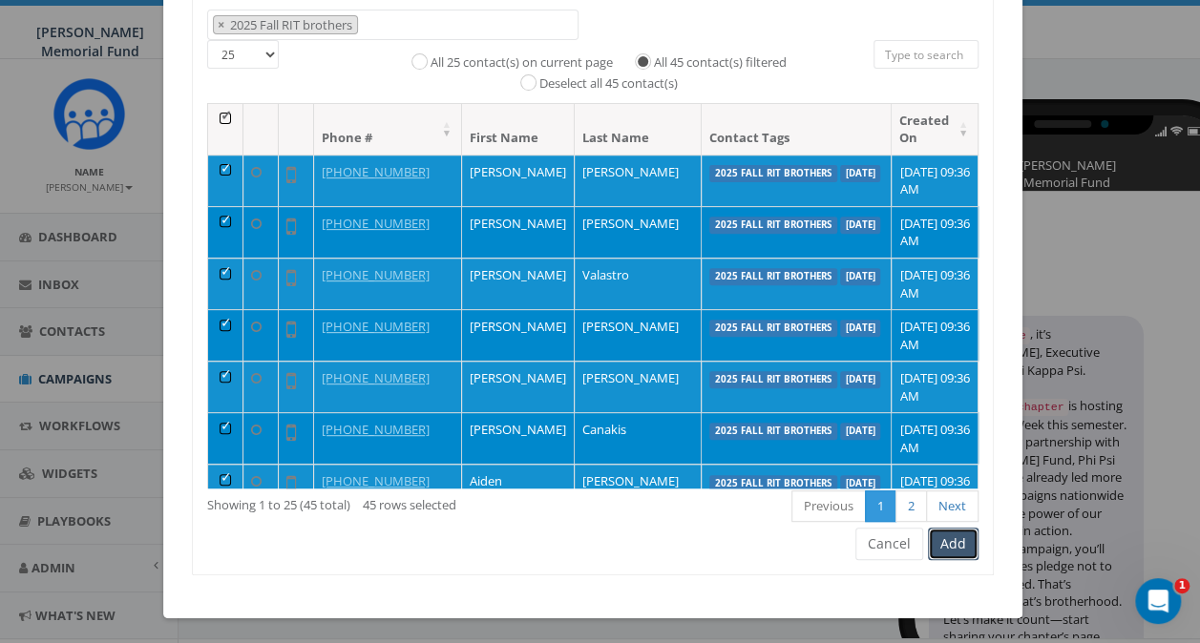
click at [958, 549] on button "Add" at bounding box center [953, 544] width 51 height 32
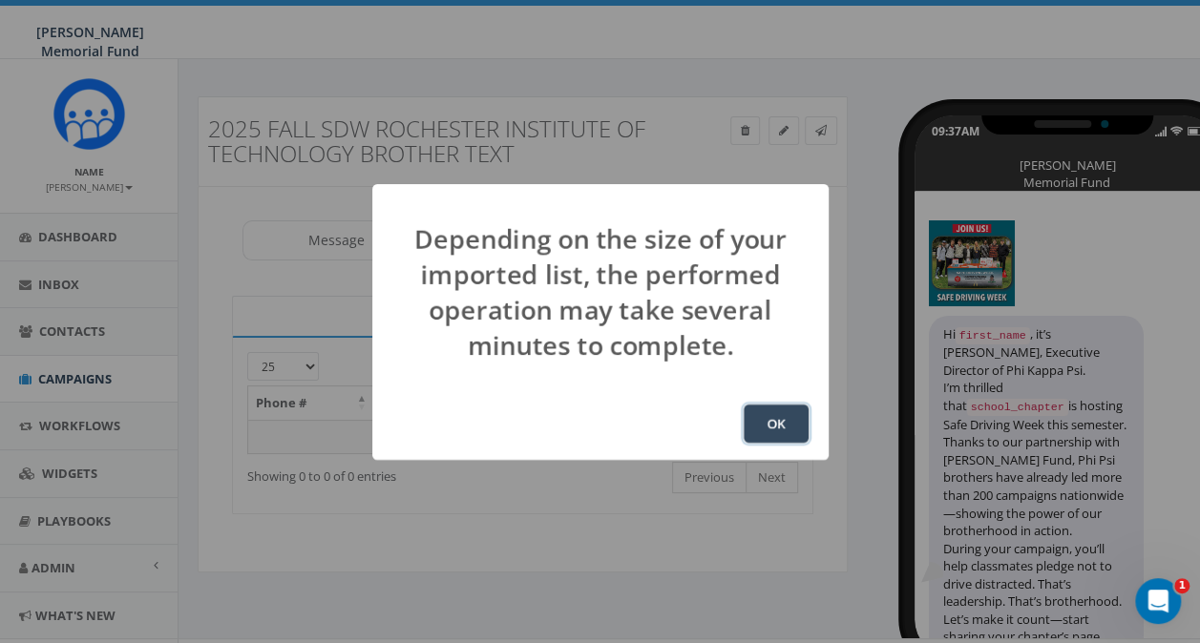
click at [787, 410] on button "OK" at bounding box center [776, 424] width 65 height 38
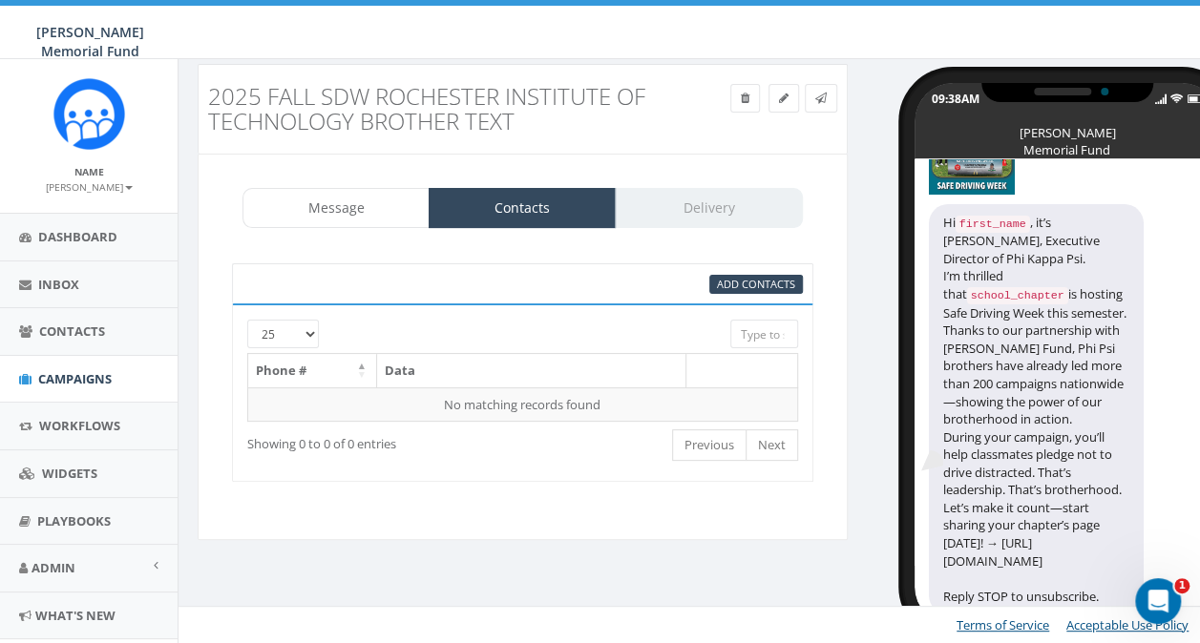
scroll to position [17, 0]
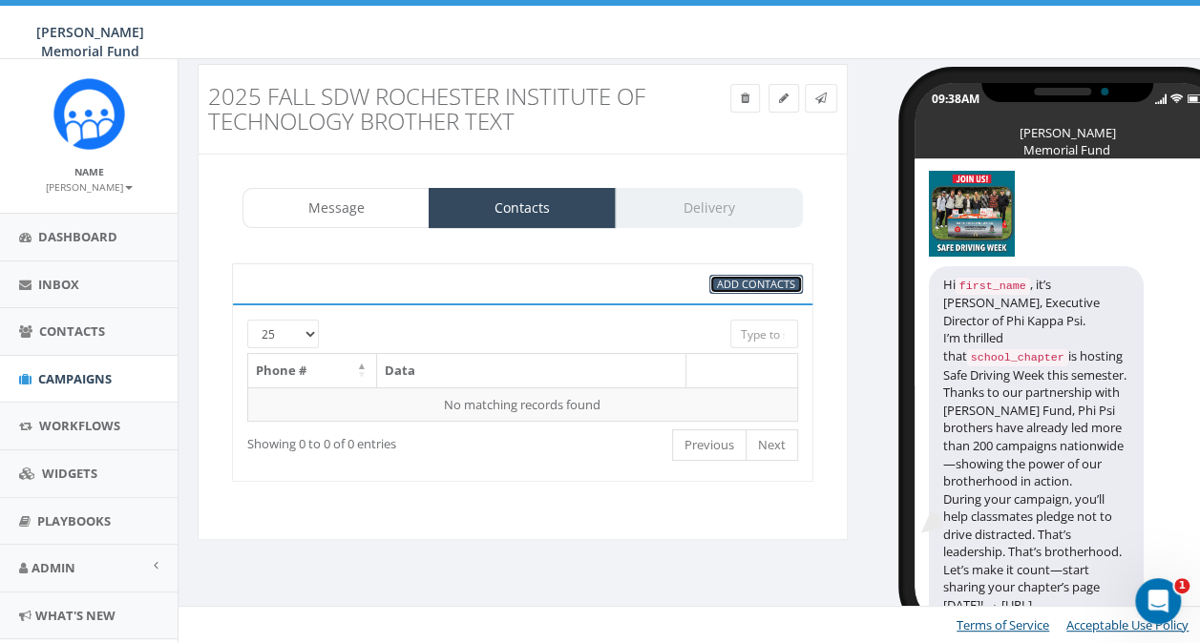
click at [738, 283] on span "Add Contacts" at bounding box center [756, 284] width 78 height 14
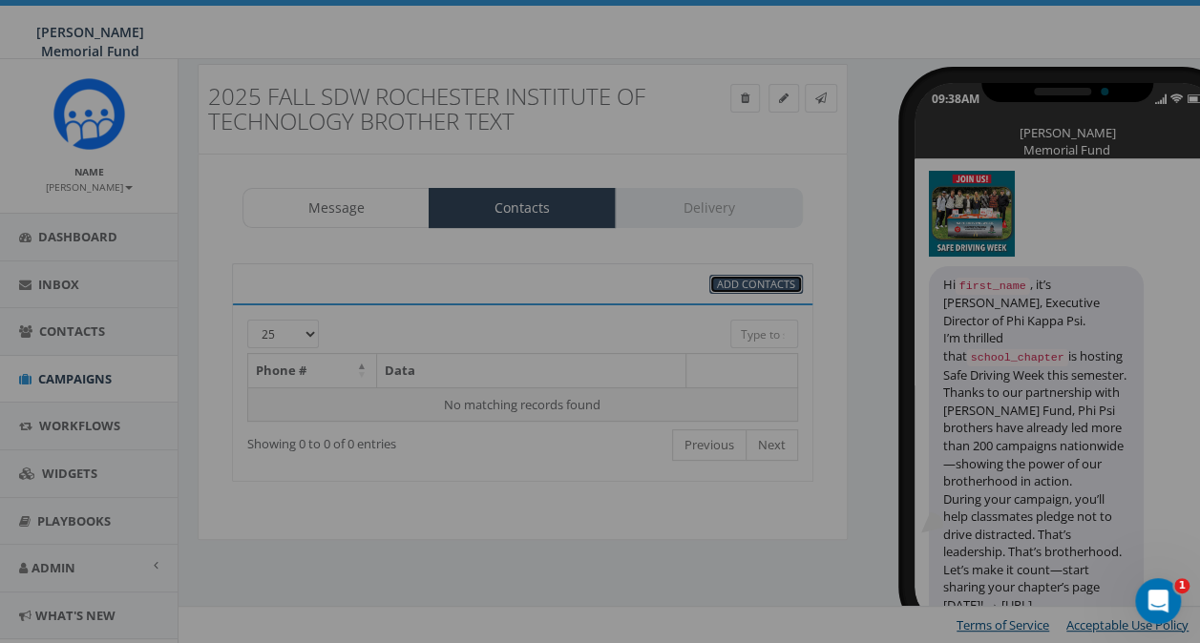
select select
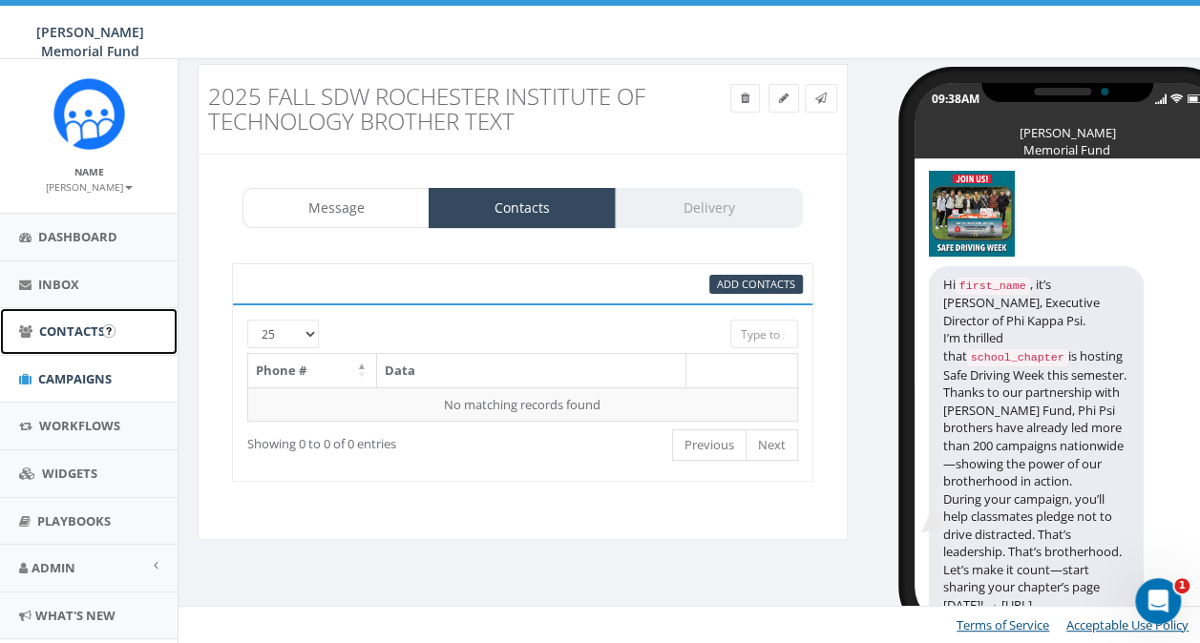
click at [61, 323] on span "Contacts" at bounding box center [72, 331] width 66 height 17
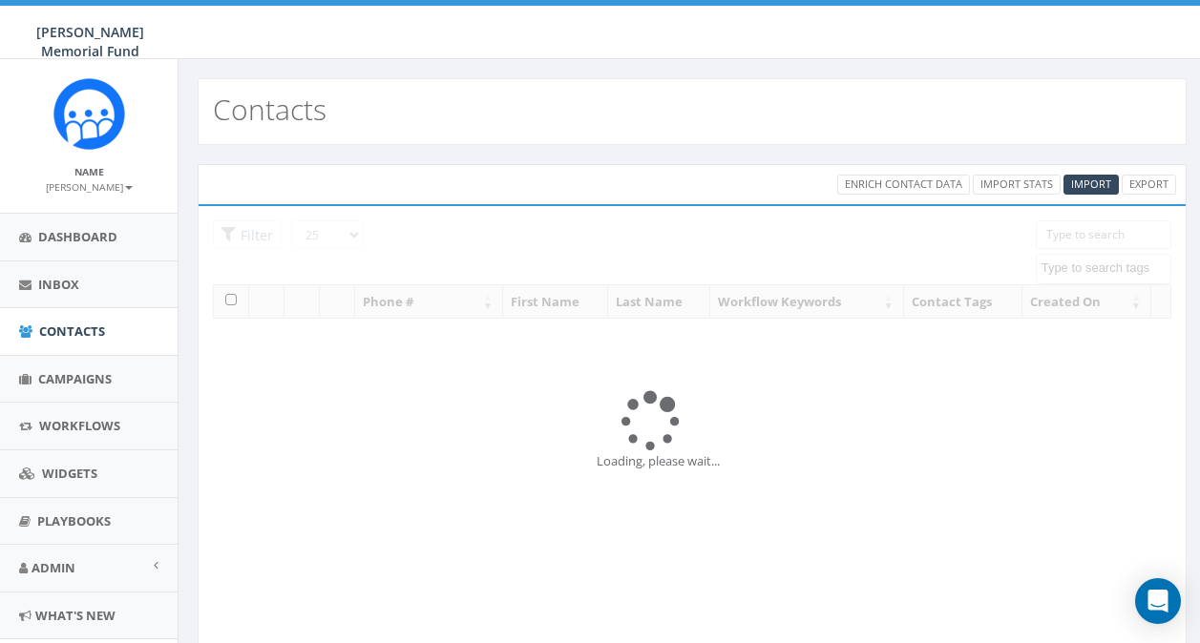
select select
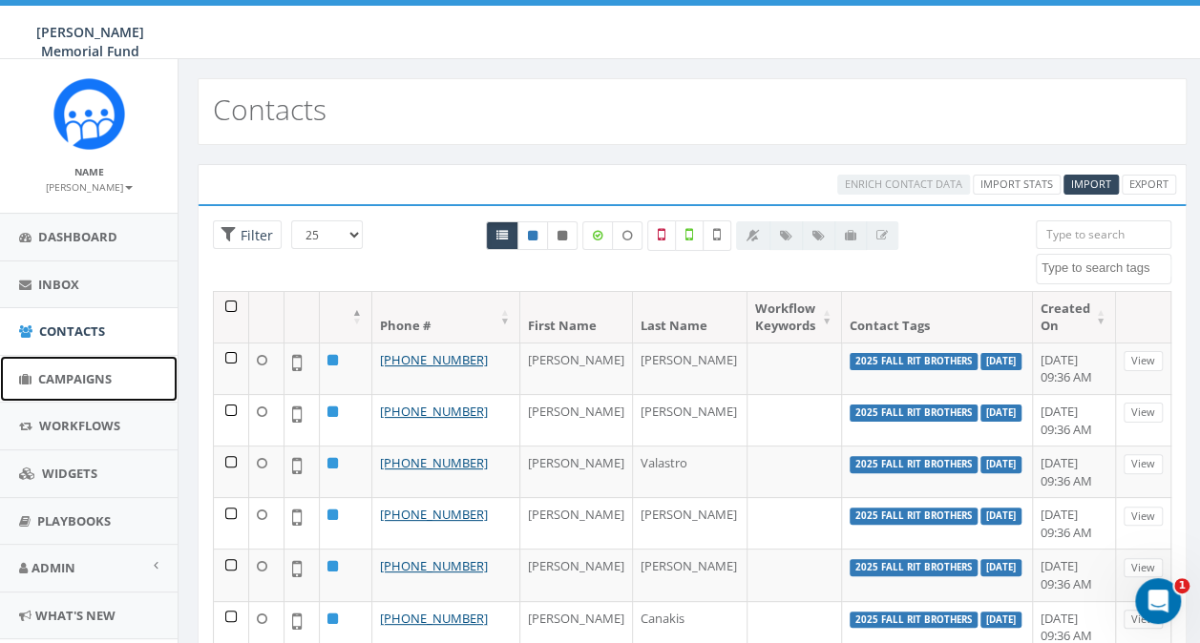
click at [71, 373] on span "Campaigns" at bounding box center [75, 378] width 74 height 17
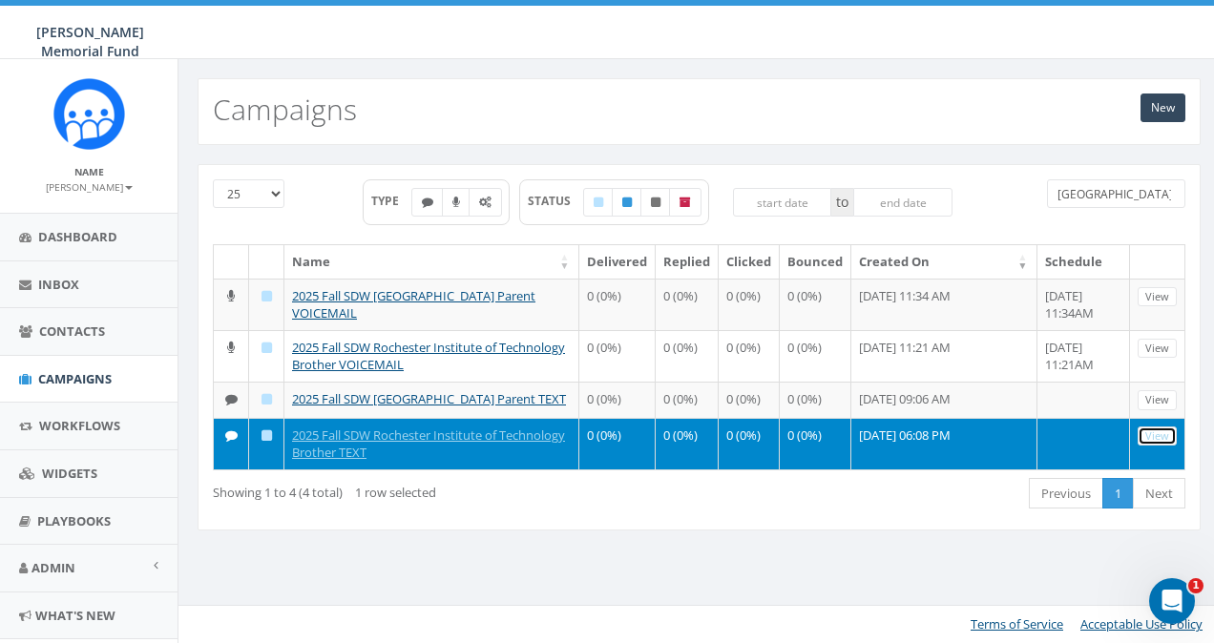
click at [1163, 447] on link "View" at bounding box center [1157, 437] width 39 height 20
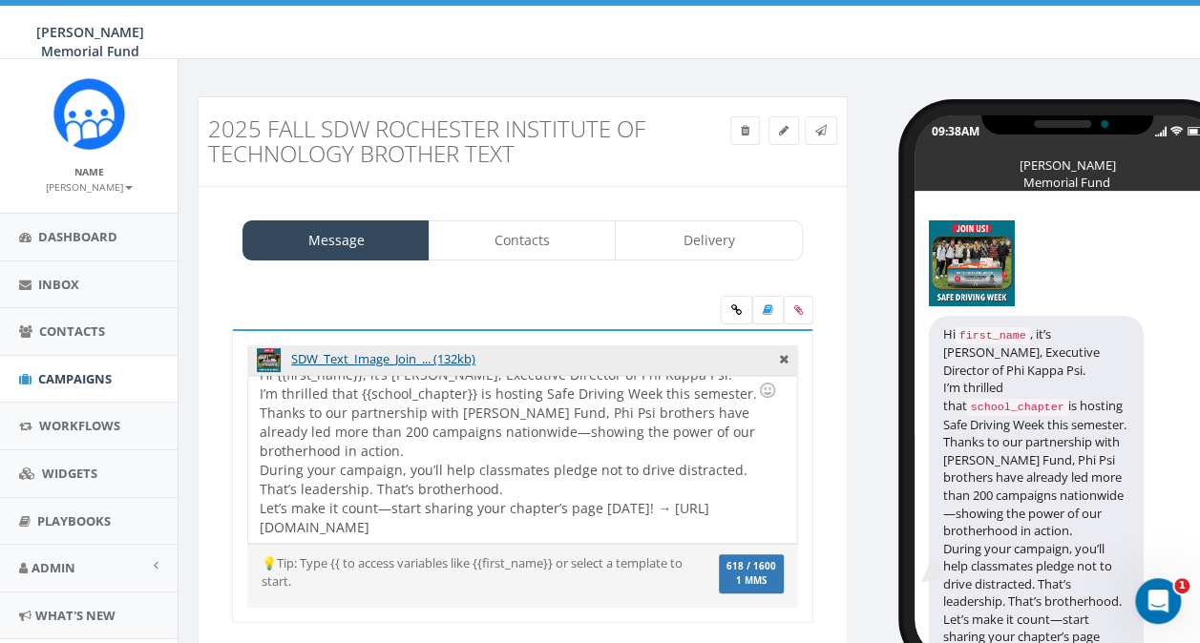
scroll to position [34, 0]
click at [524, 246] on link "Contacts" at bounding box center [522, 241] width 187 height 40
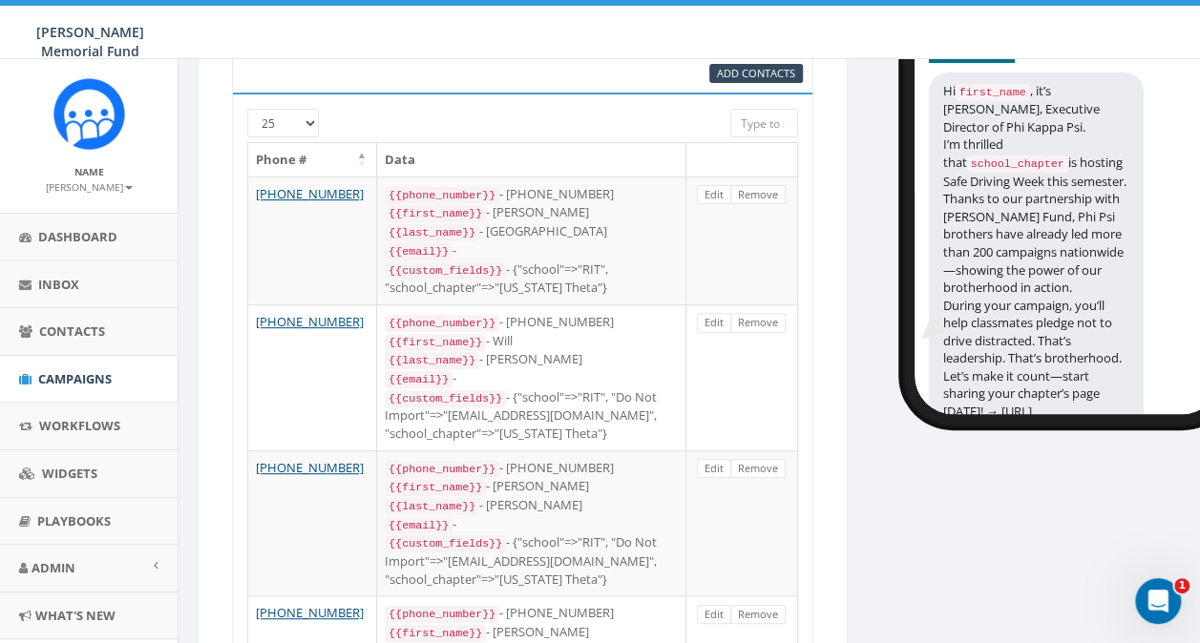
scroll to position [0, 0]
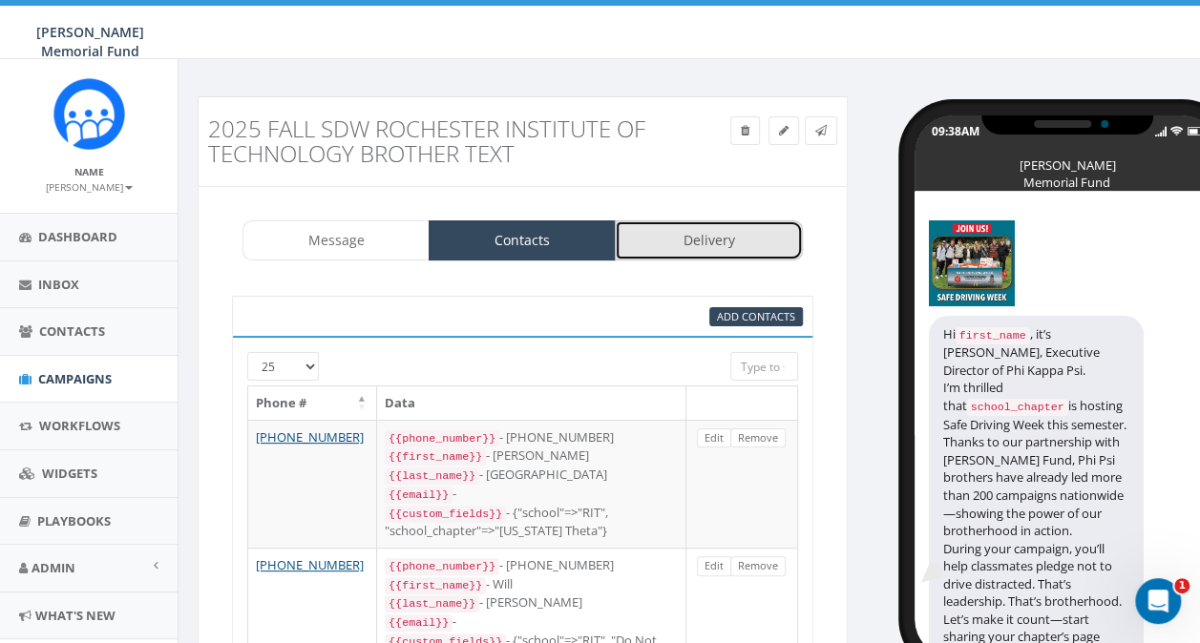
click at [687, 240] on link "Delivery" at bounding box center [708, 241] width 187 height 40
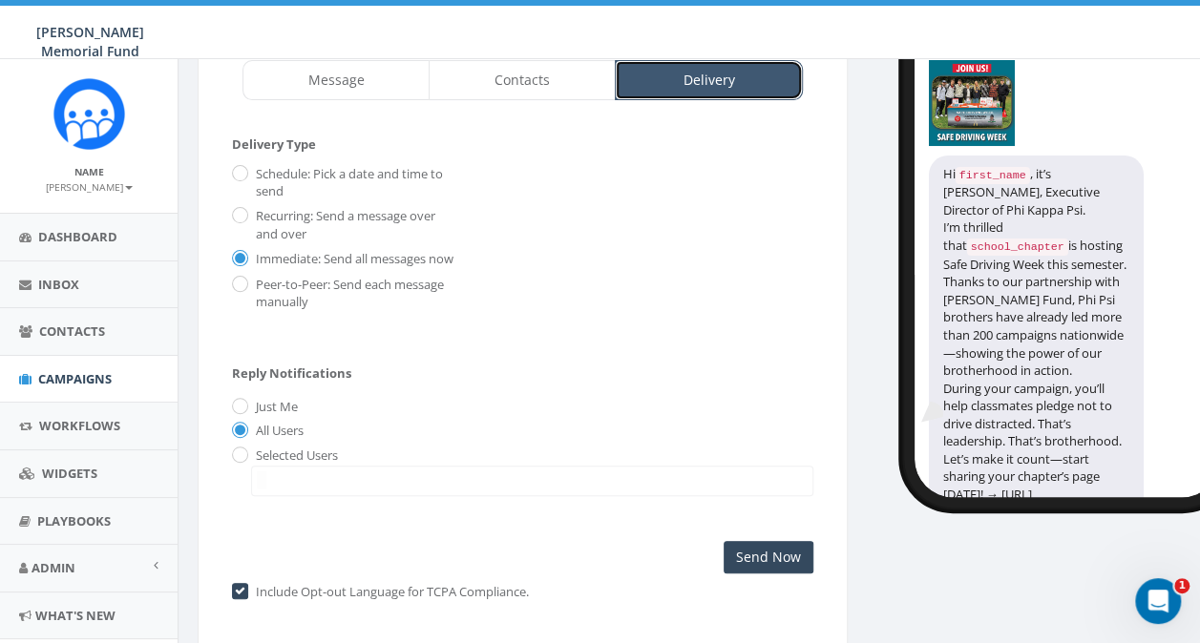
scroll to position [191, 0]
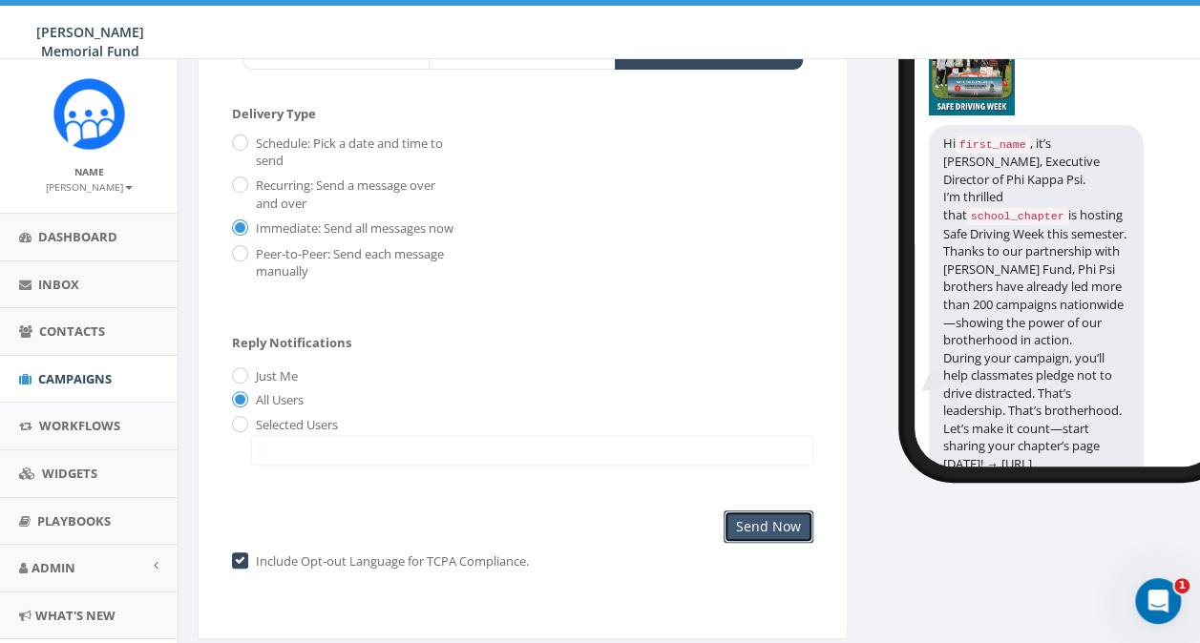
click at [758, 542] on input "Send Now" at bounding box center [769, 527] width 90 height 32
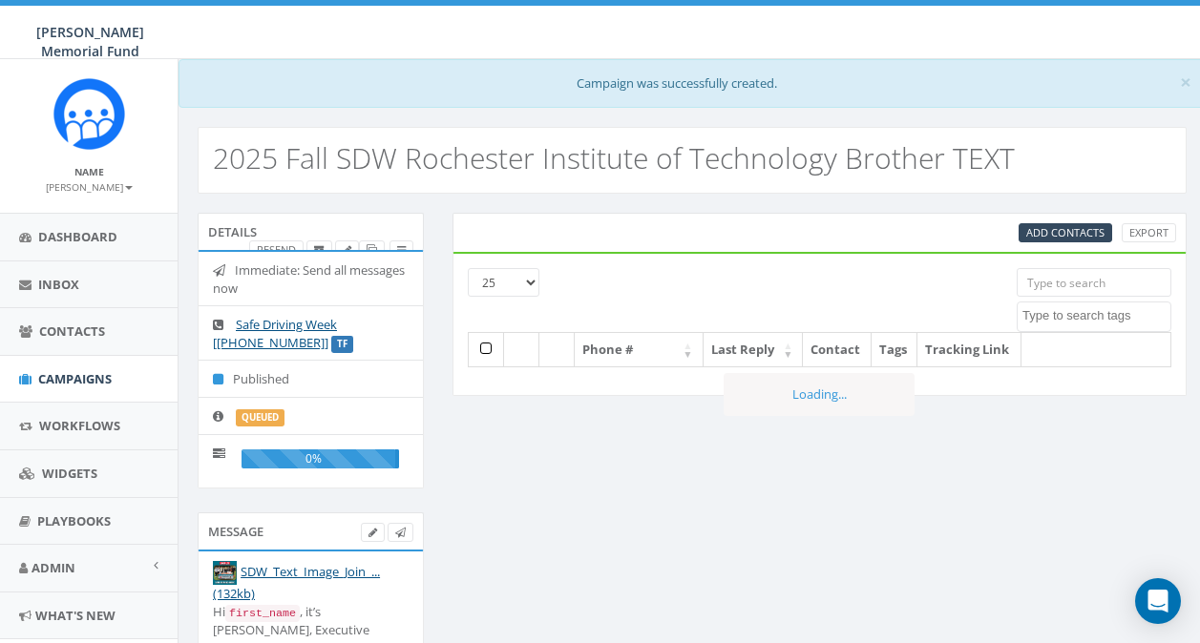
select select
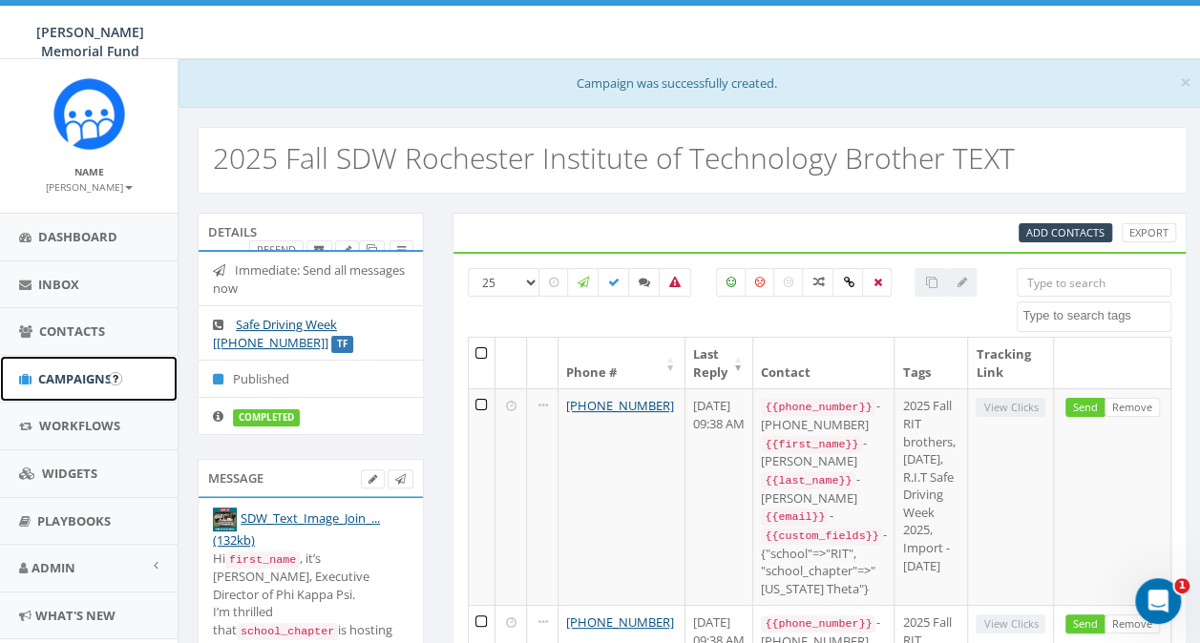
click at [59, 371] on span "Campaigns" at bounding box center [75, 378] width 74 height 17
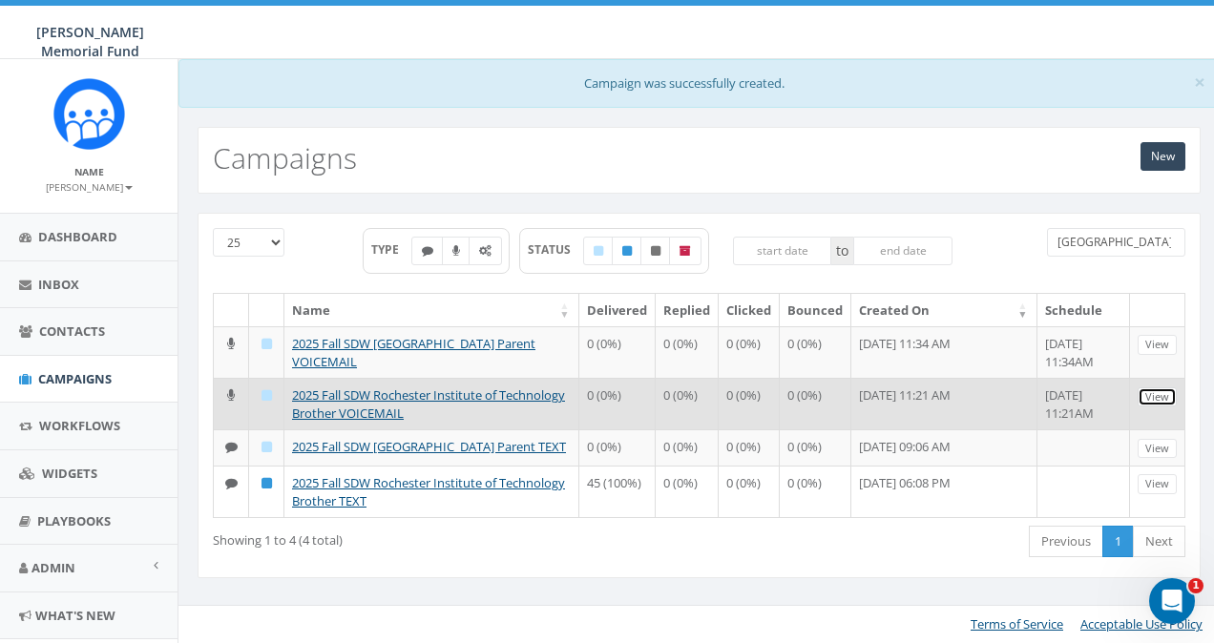
click at [1157, 391] on link "View" at bounding box center [1157, 398] width 39 height 20
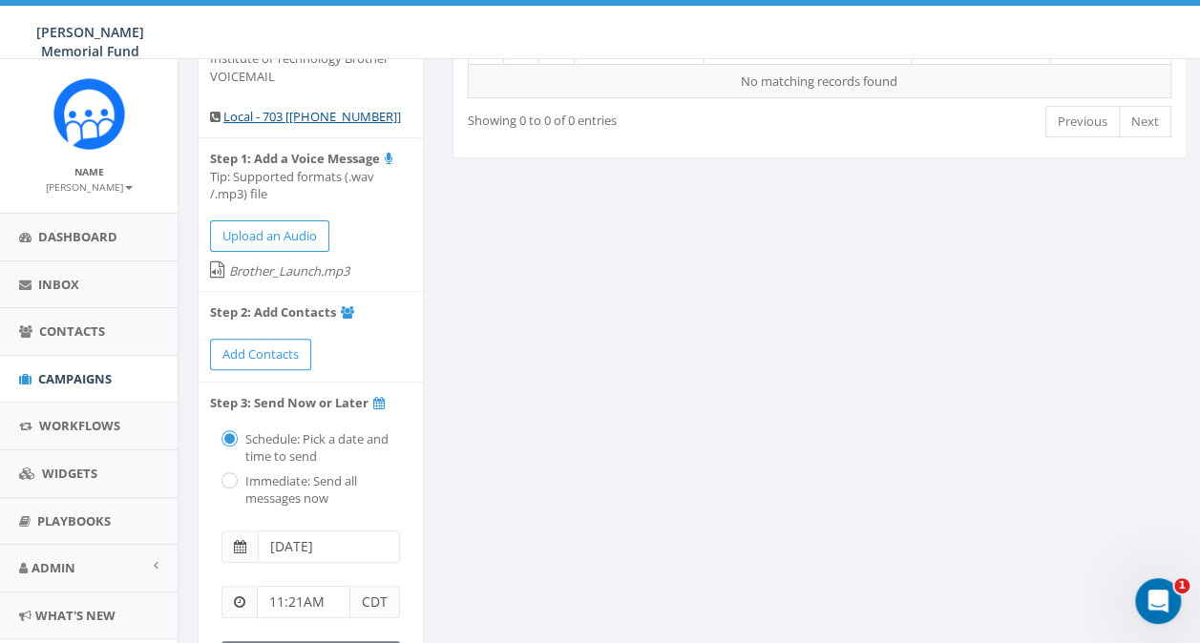
scroll to position [191, 0]
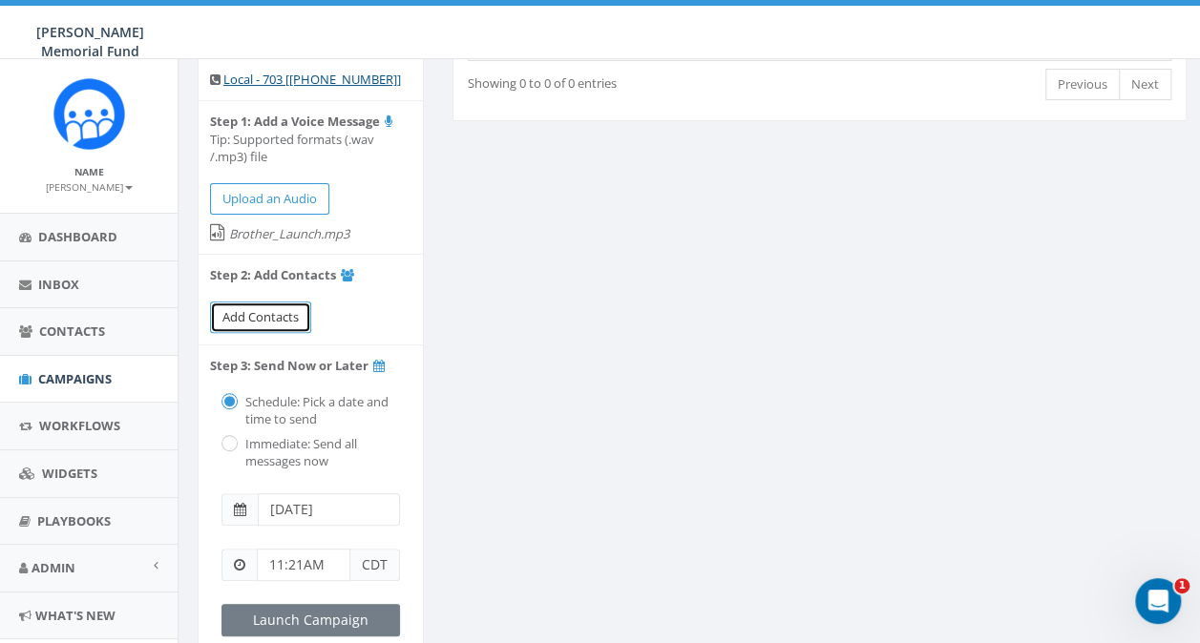
click at [274, 311] on span "Add Contacts" at bounding box center [260, 316] width 76 height 17
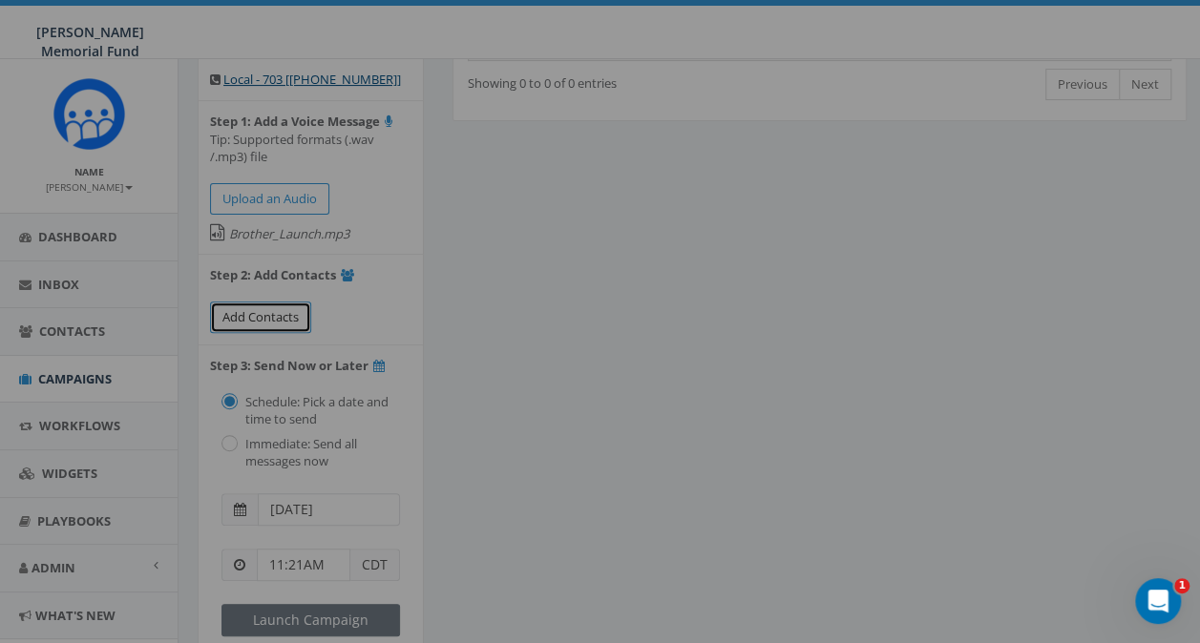
select select
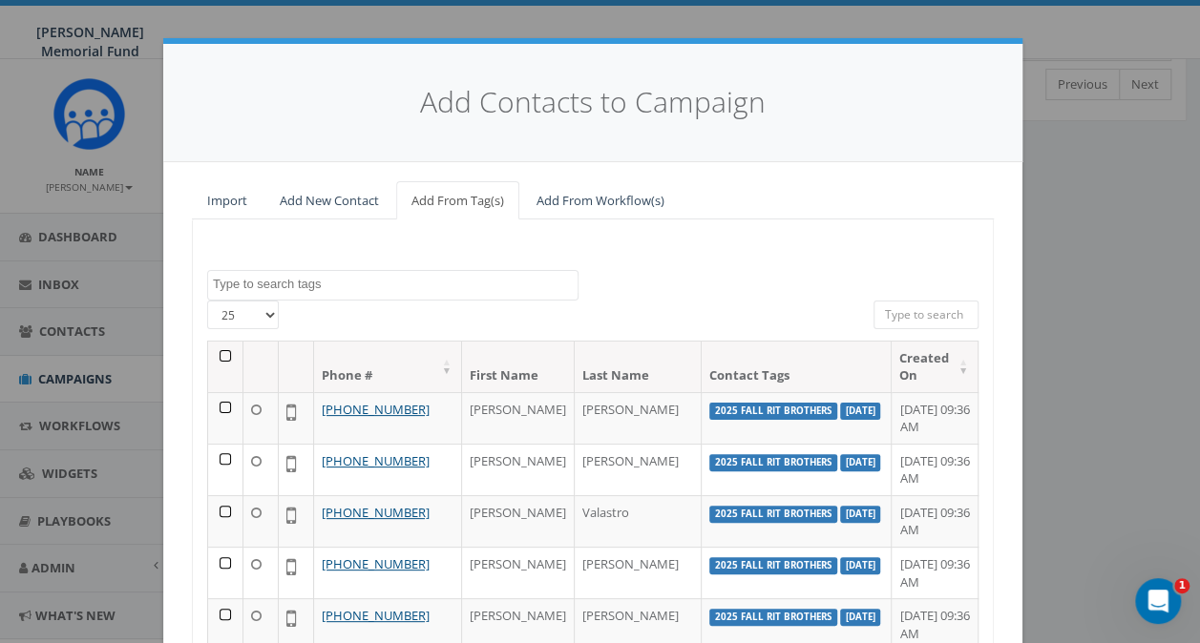
click at [258, 286] on textarea "Search" at bounding box center [395, 284] width 365 height 17
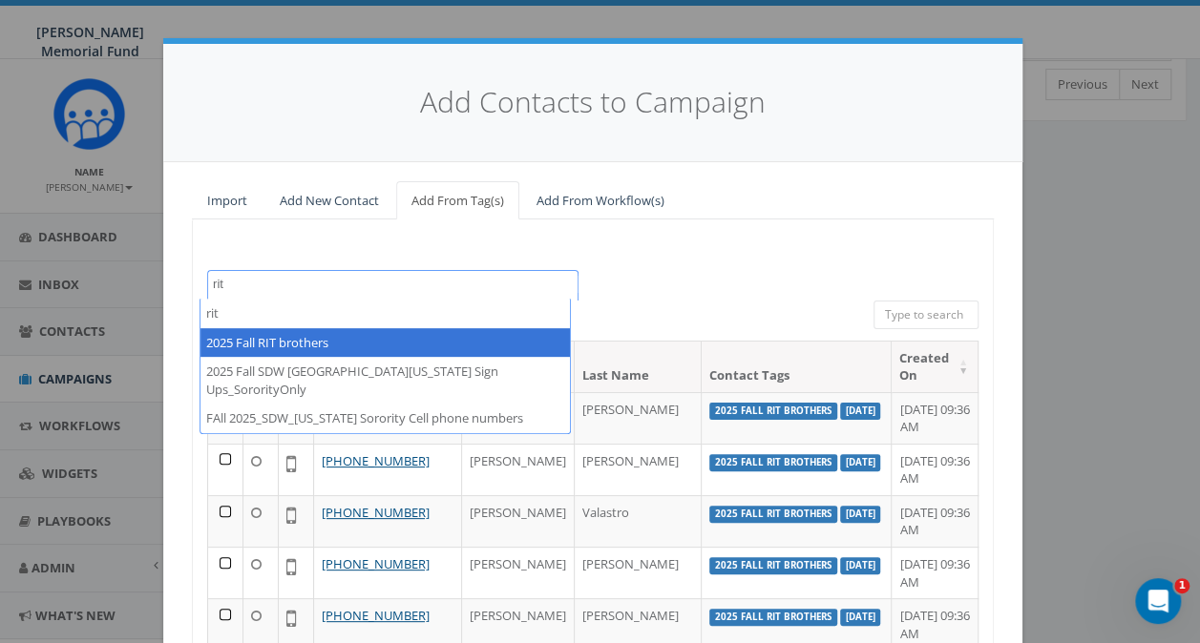
type textarea "rit"
select select "2025 Fall RIT brothers"
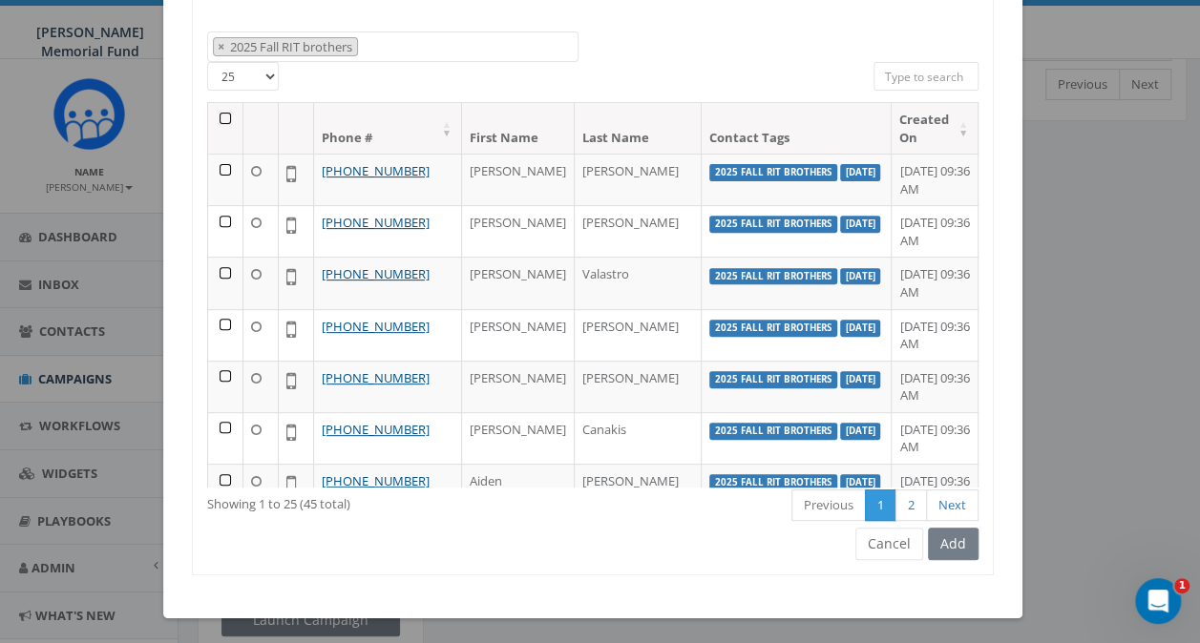
scroll to position [143, 0]
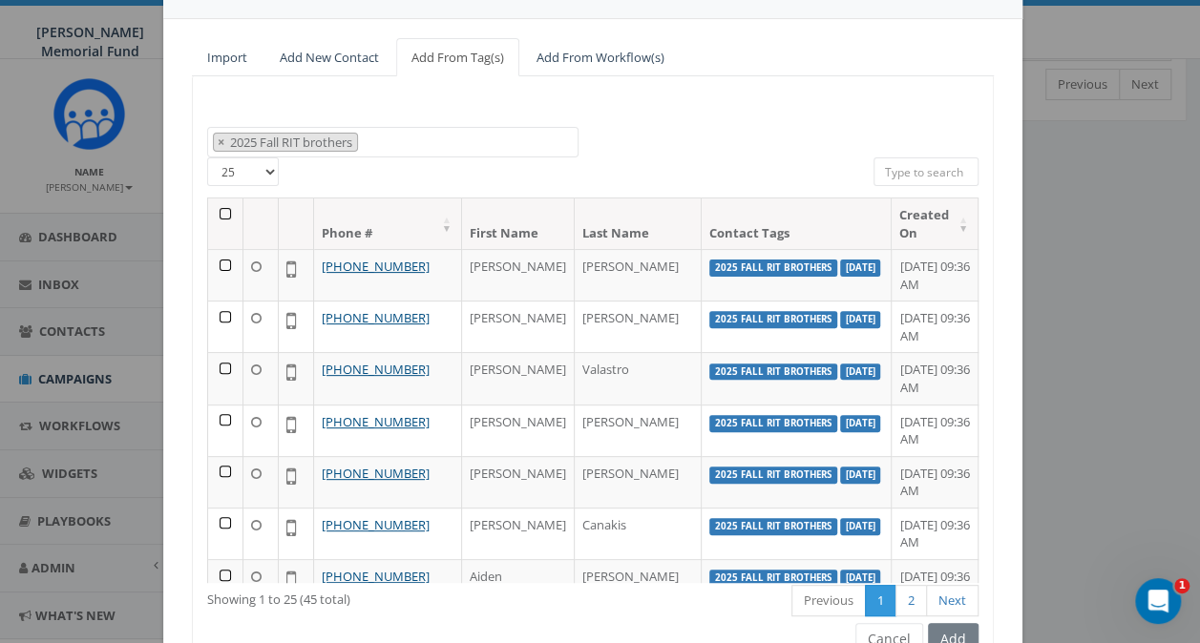
click at [210, 210] on th at bounding box center [225, 224] width 35 height 51
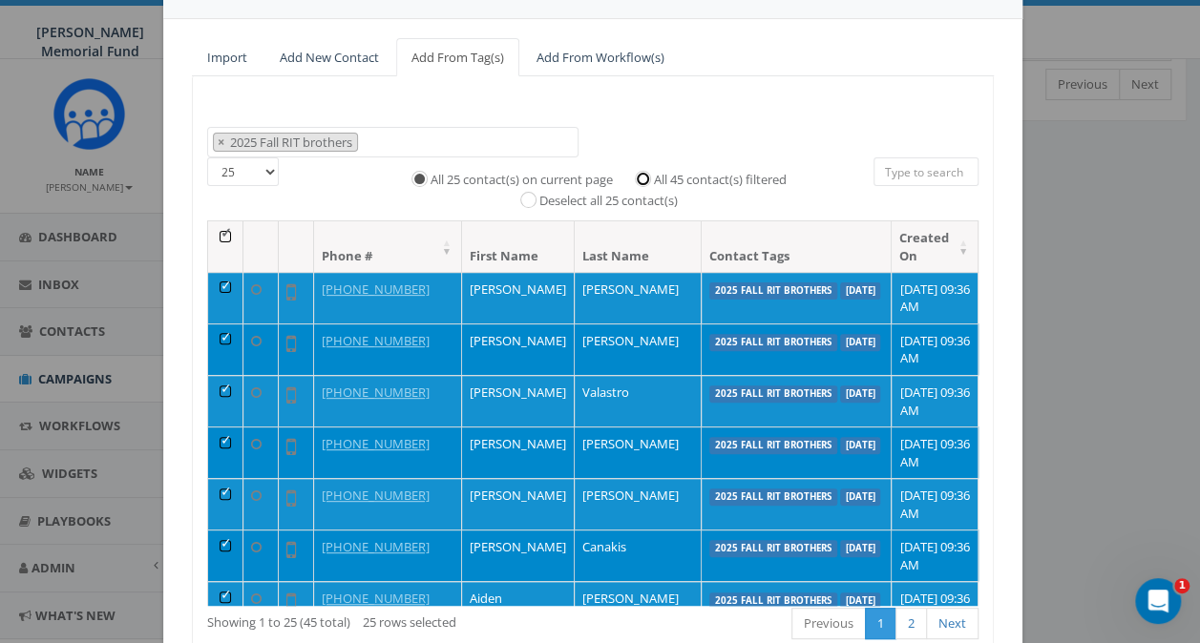
click at [641, 178] on input "All 45 contact(s) filtered" at bounding box center [647, 177] width 12 height 12
radio input "true"
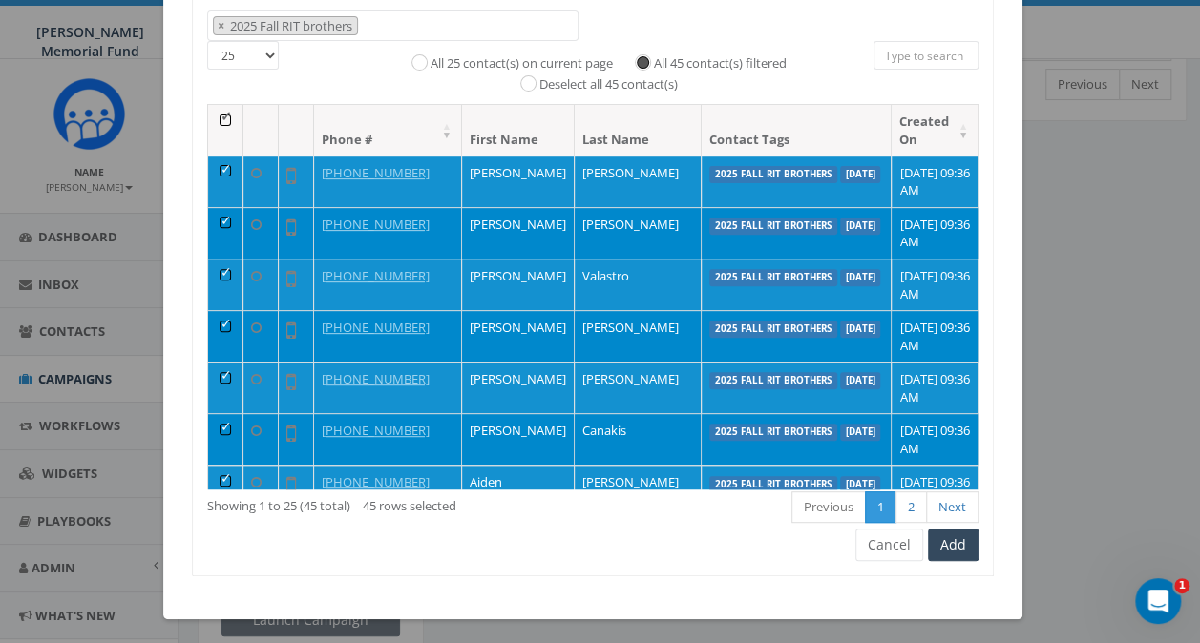
scroll to position [261, 0]
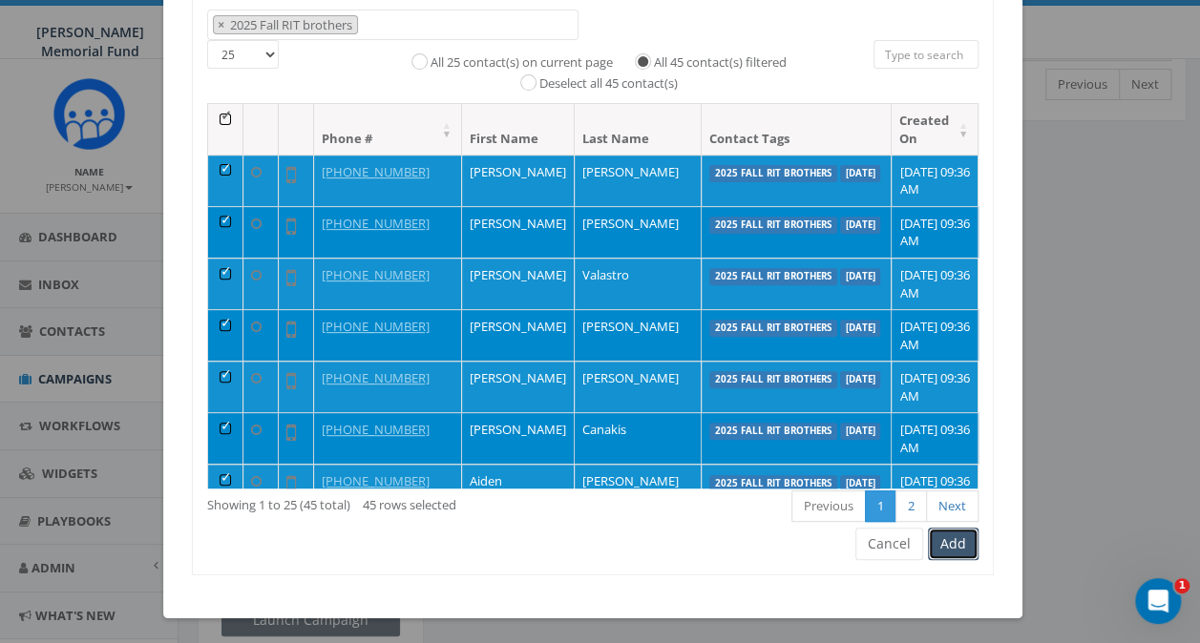
click at [956, 542] on button "Add" at bounding box center [953, 544] width 51 height 32
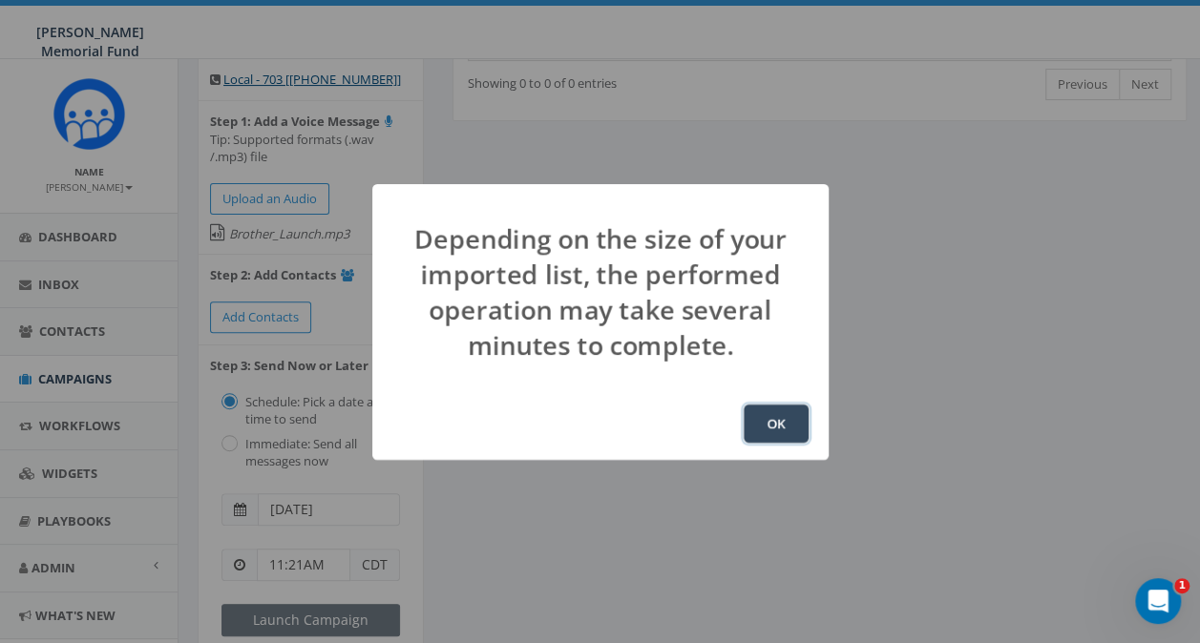
click at [788, 428] on button "OK" at bounding box center [776, 424] width 65 height 38
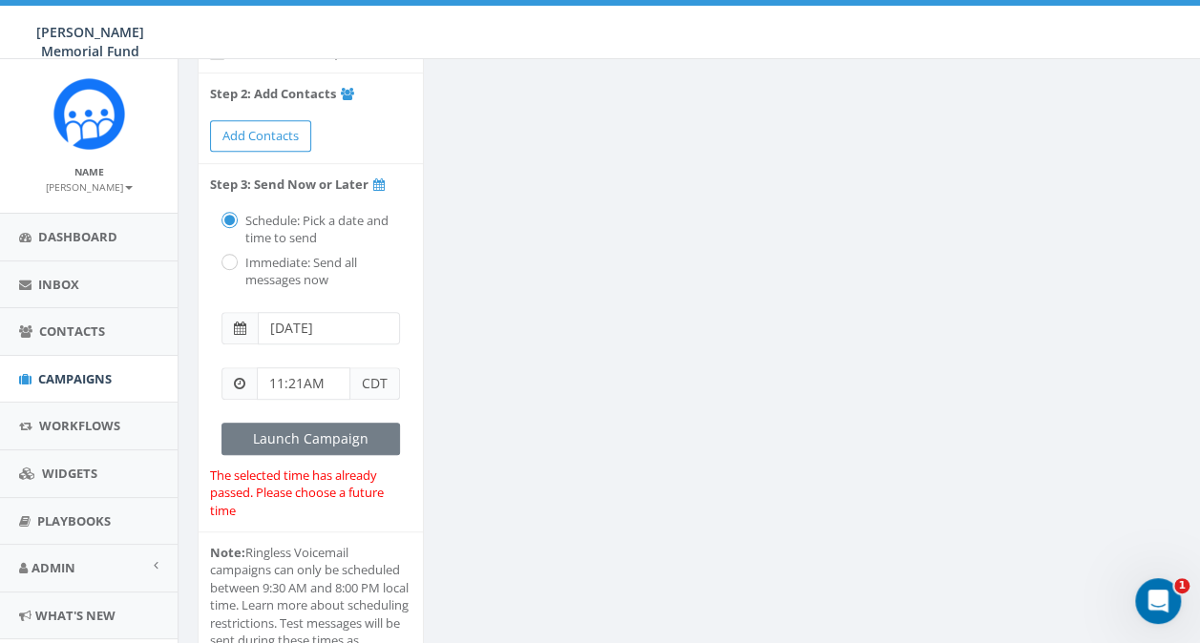
scroll to position [382, 0]
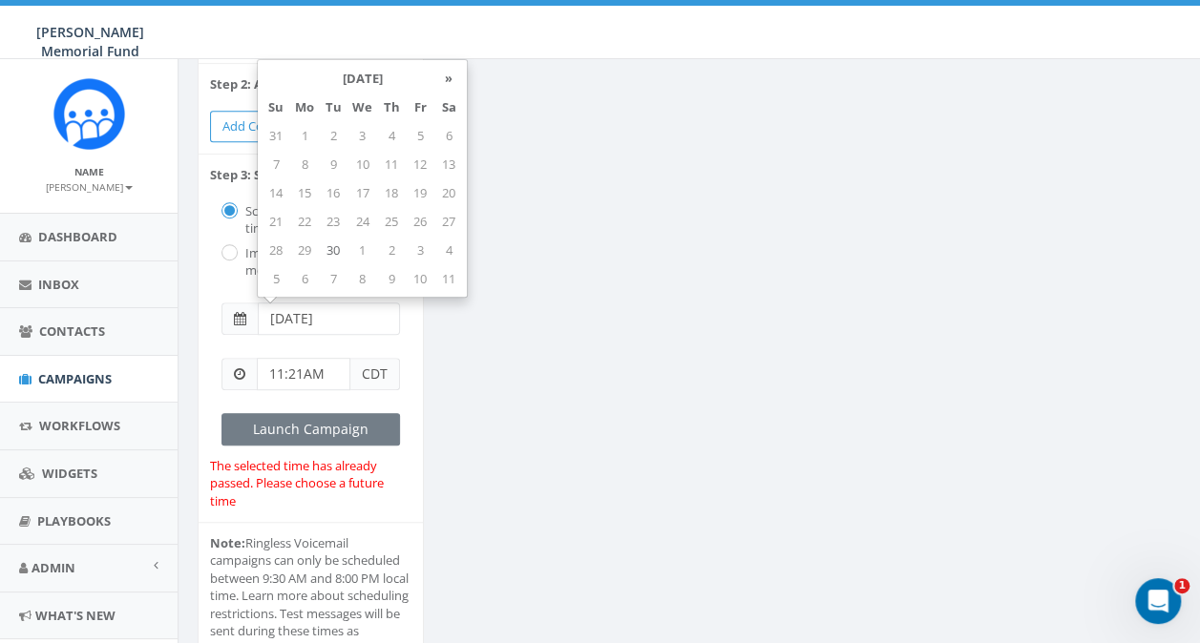
click at [298, 318] on input "[DATE]" at bounding box center [329, 319] width 142 height 32
click at [353, 250] on td "1" at bounding box center [362, 250] width 30 height 29
type input "[DATE]"
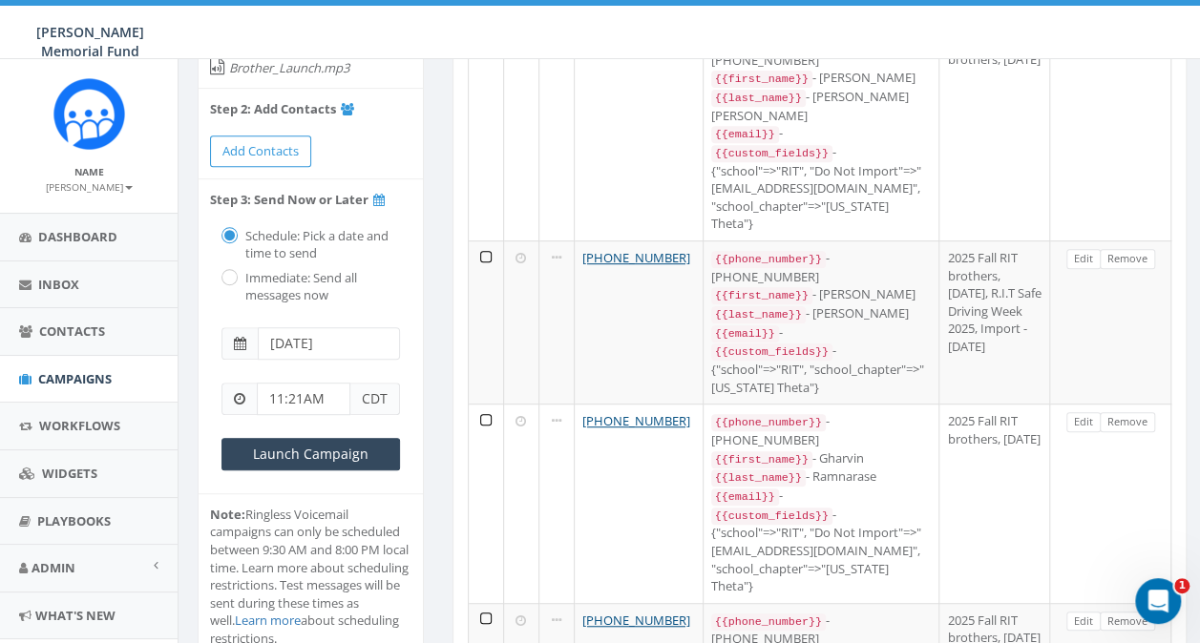
scroll to position [382, 0]
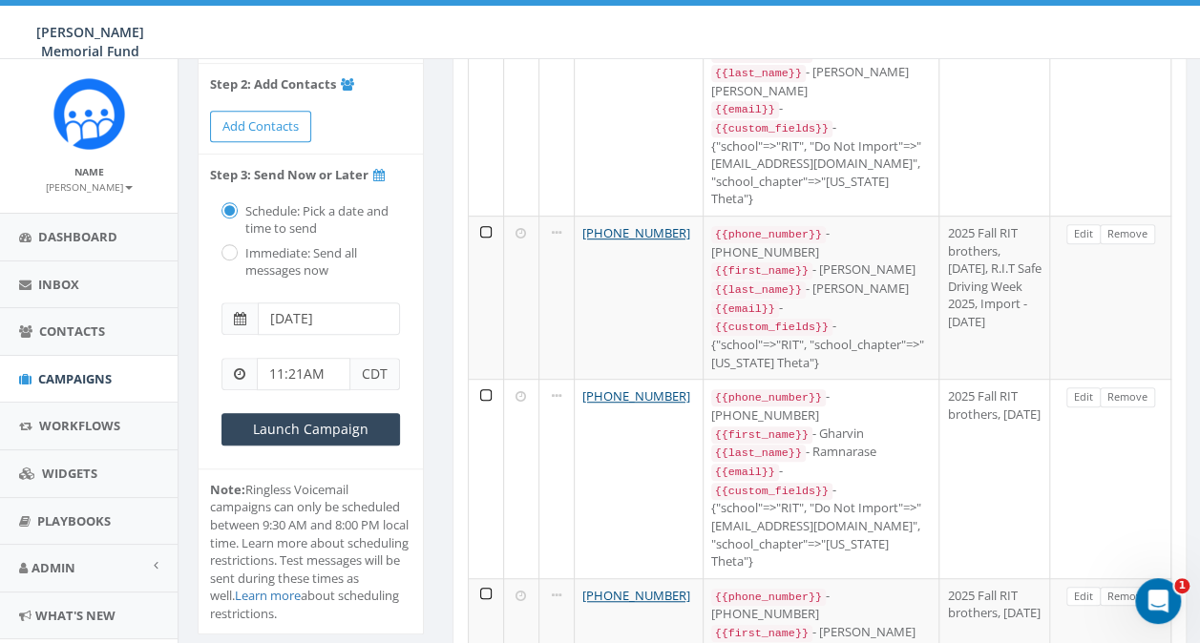
click at [281, 370] on input "11:21AM" at bounding box center [304, 374] width 94 height 32
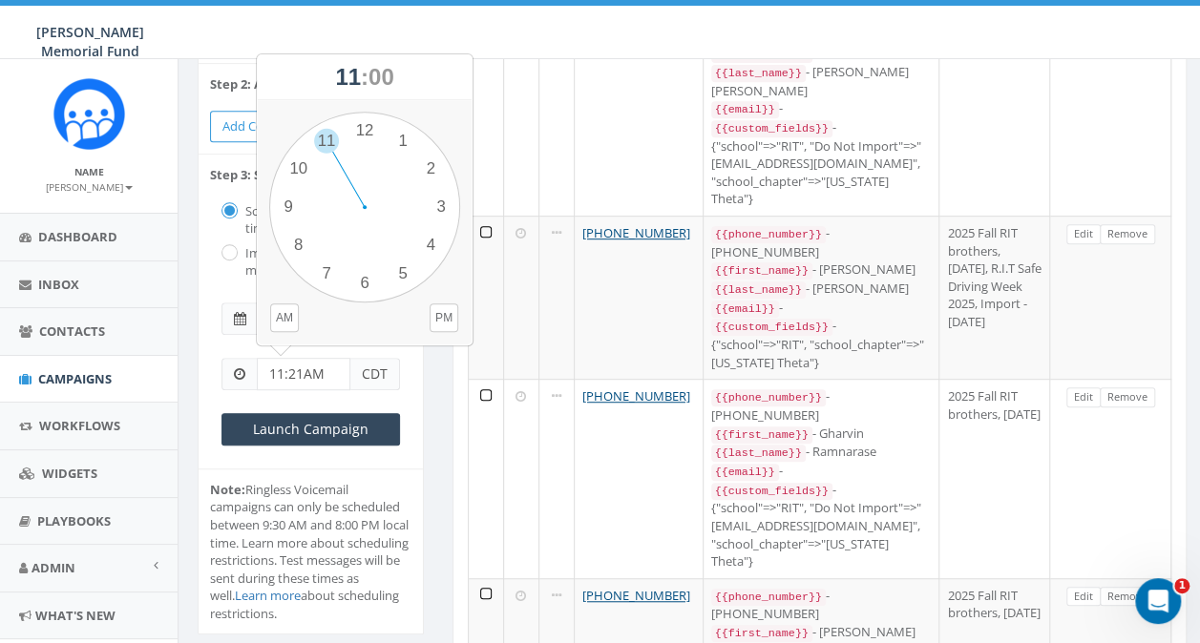
click at [296, 368] on input "11:21AM" at bounding box center [304, 374] width 94 height 32
type input "11:00AM"
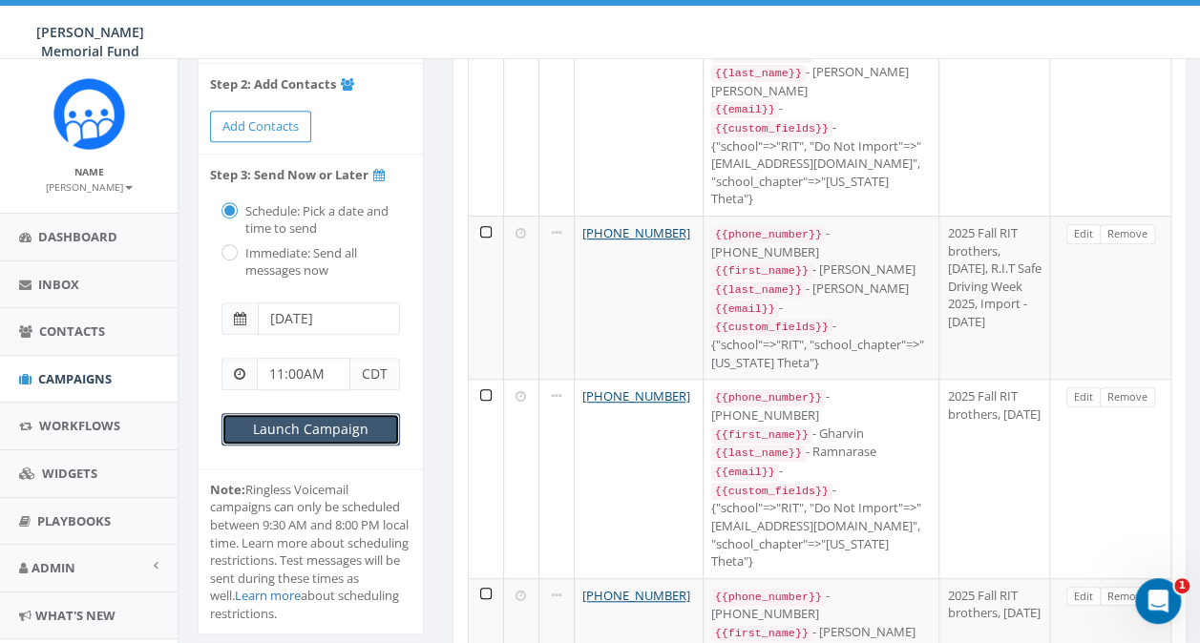
click at [323, 437] on input "Launch Campaign" at bounding box center [310, 429] width 179 height 32
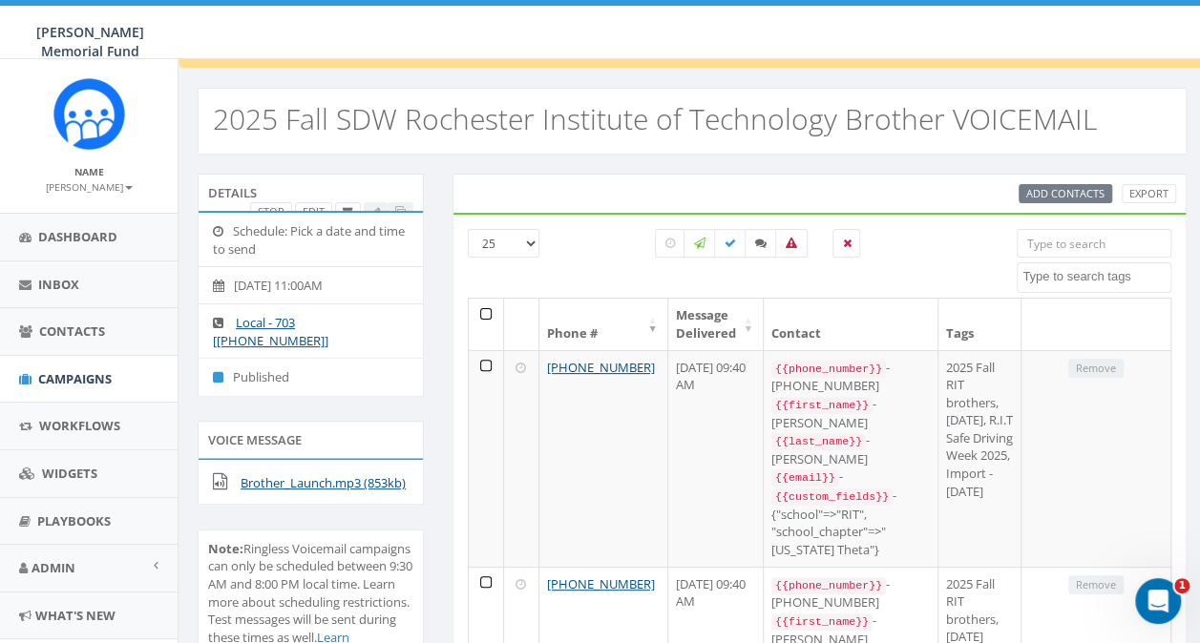
scroll to position [191, 0]
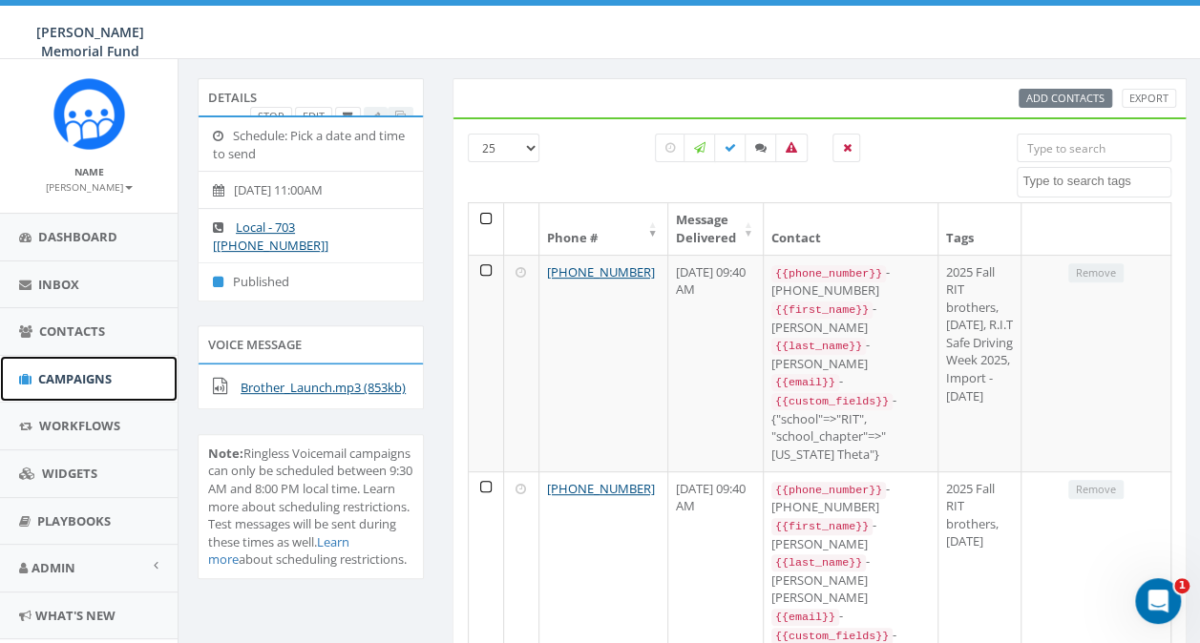
click at [52, 374] on span "Campaigns" at bounding box center [75, 378] width 74 height 17
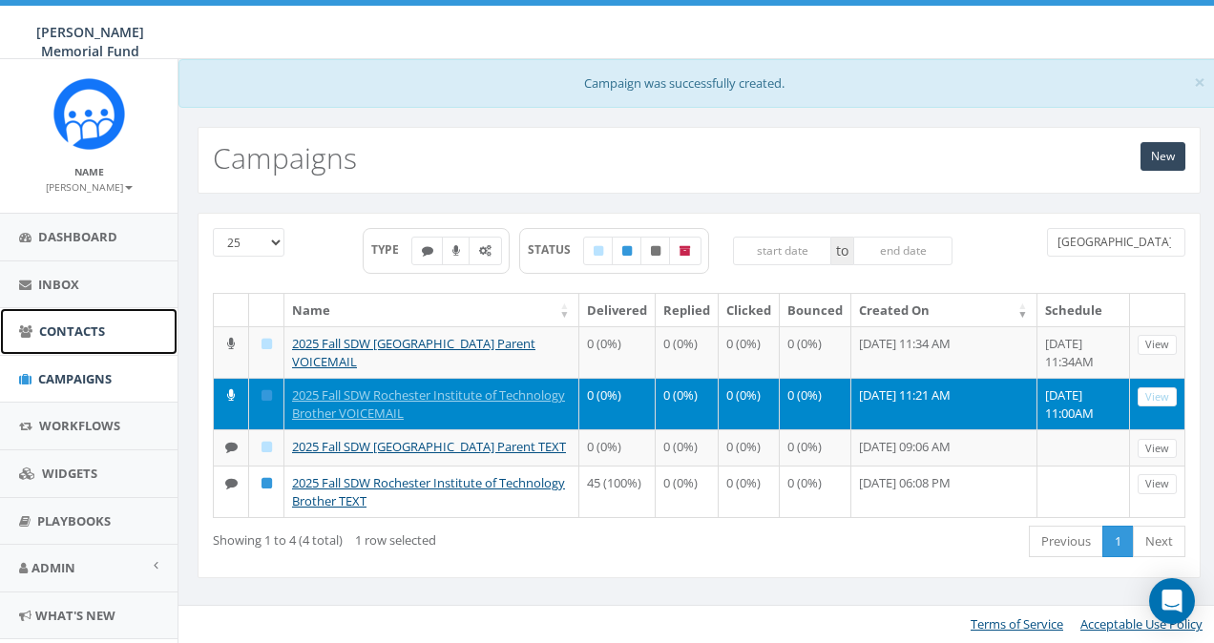
click at [75, 330] on span "Contacts" at bounding box center [72, 331] width 66 height 17
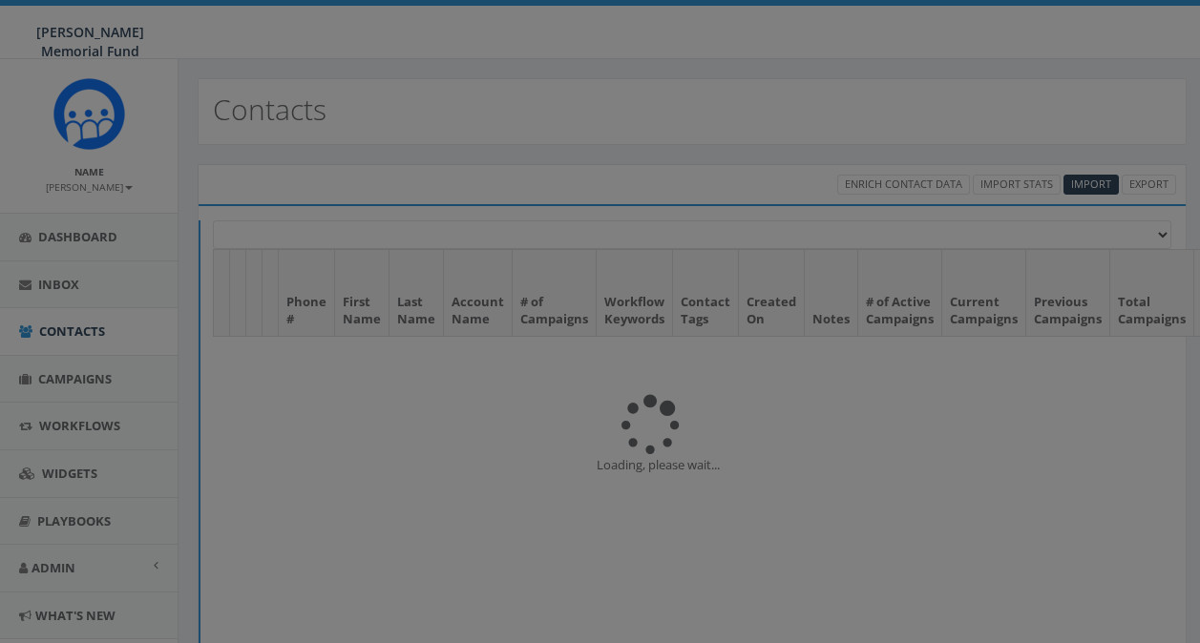
select select
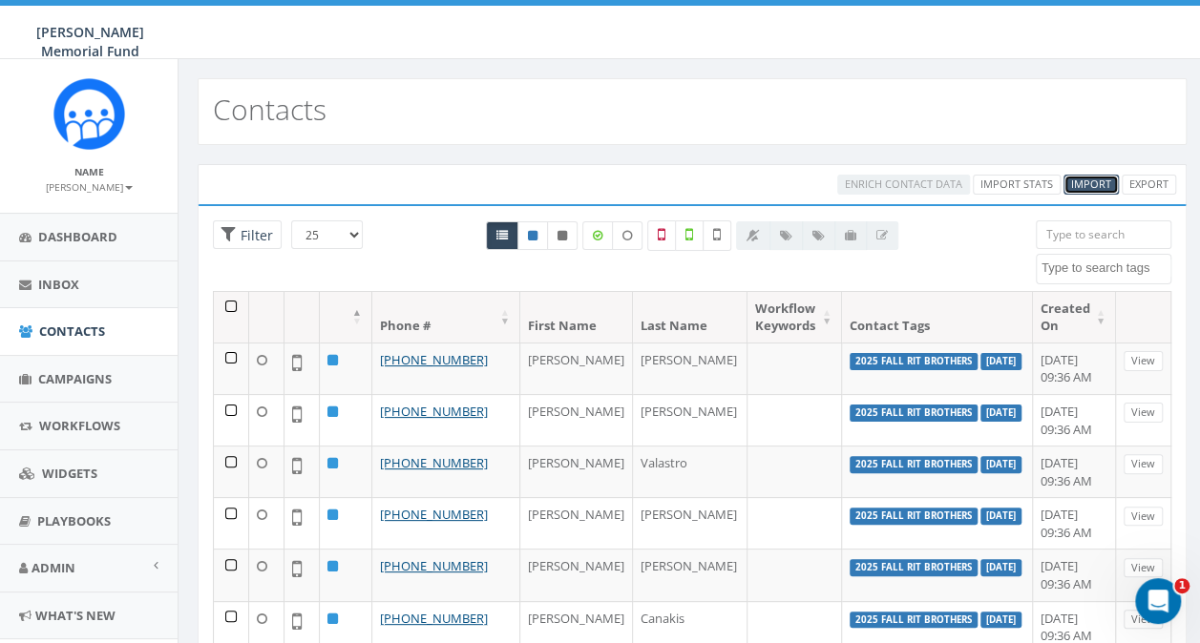
click at [1084, 179] on span "Import" at bounding box center [1091, 184] width 40 height 14
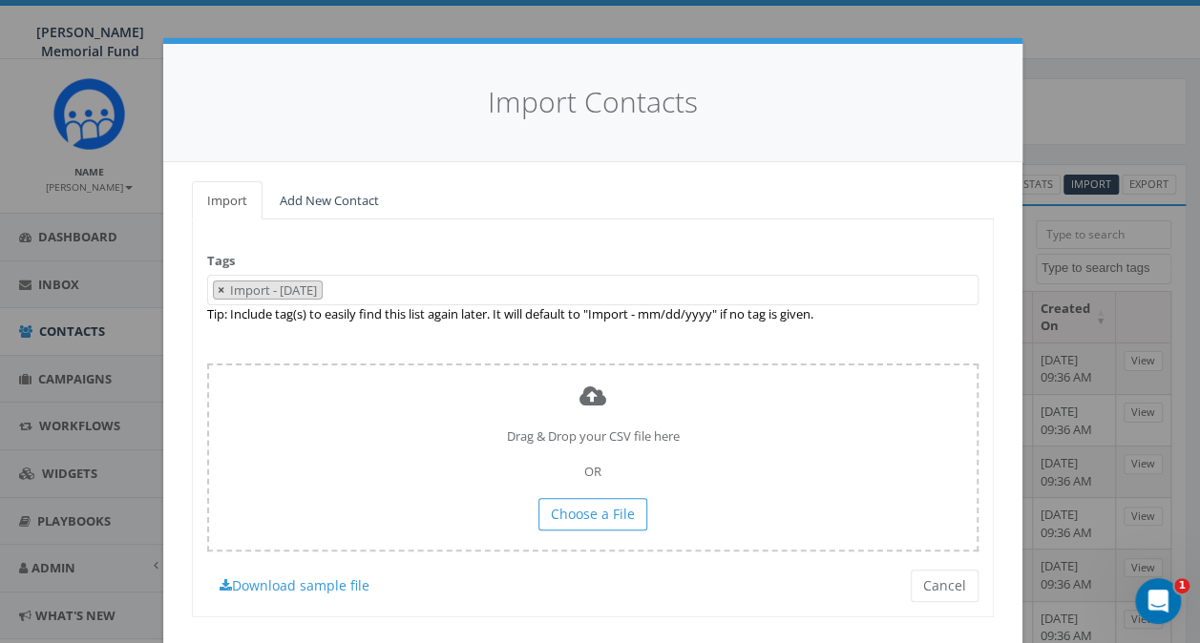
click at [218, 290] on span "×" at bounding box center [221, 290] width 7 height 17
select select
click at [301, 197] on link "Add New Contact" at bounding box center [329, 200] width 130 height 39
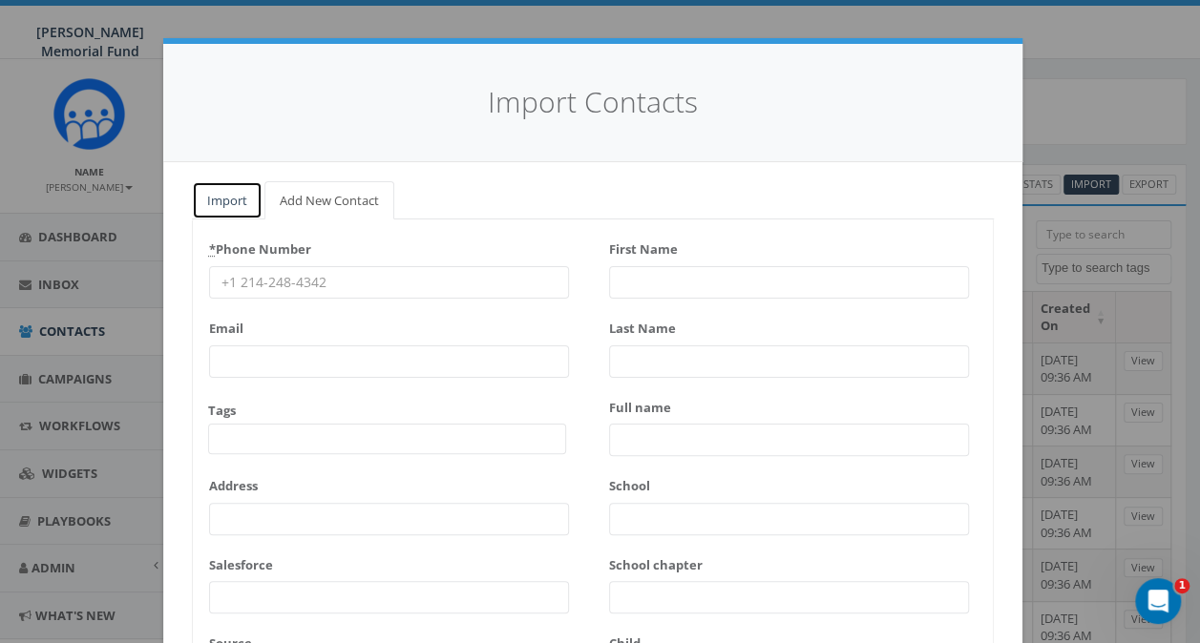
click at [216, 201] on link "Import" at bounding box center [227, 200] width 71 height 39
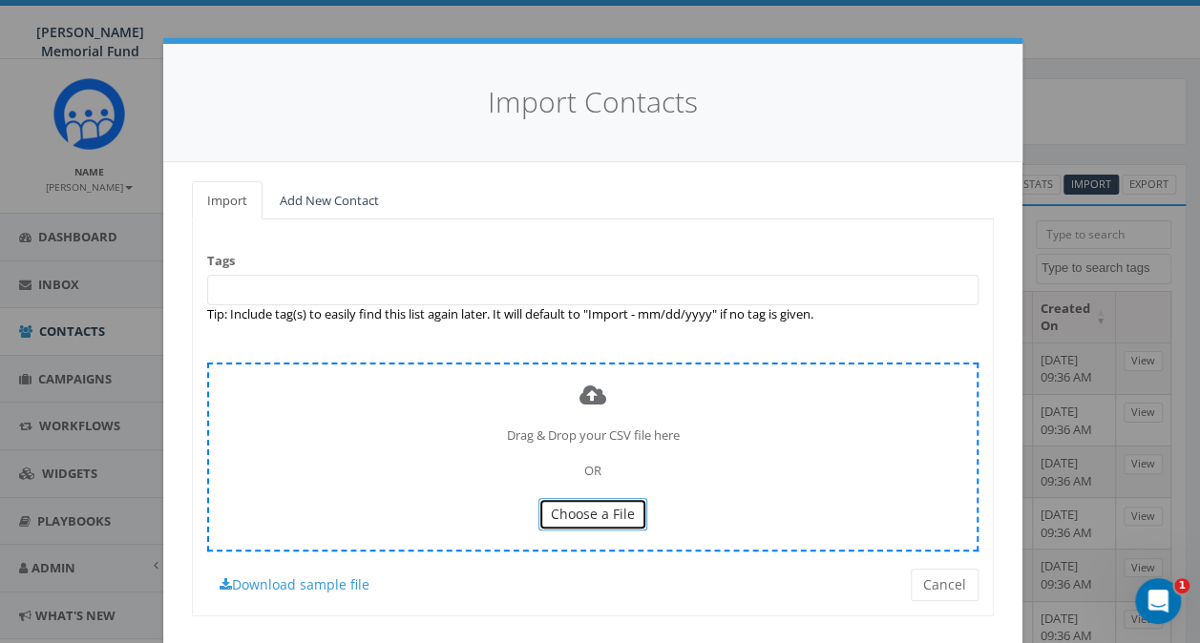
click at [609, 511] on span "Choose a File" at bounding box center [593, 514] width 84 height 18
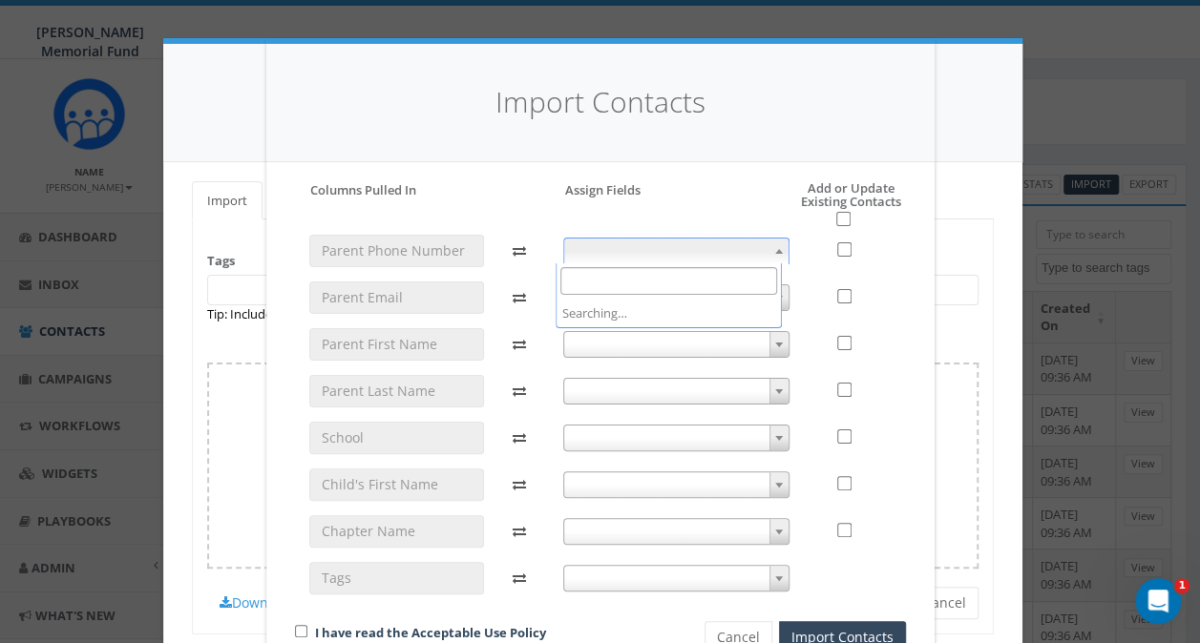
click at [656, 242] on span at bounding box center [676, 251] width 226 height 27
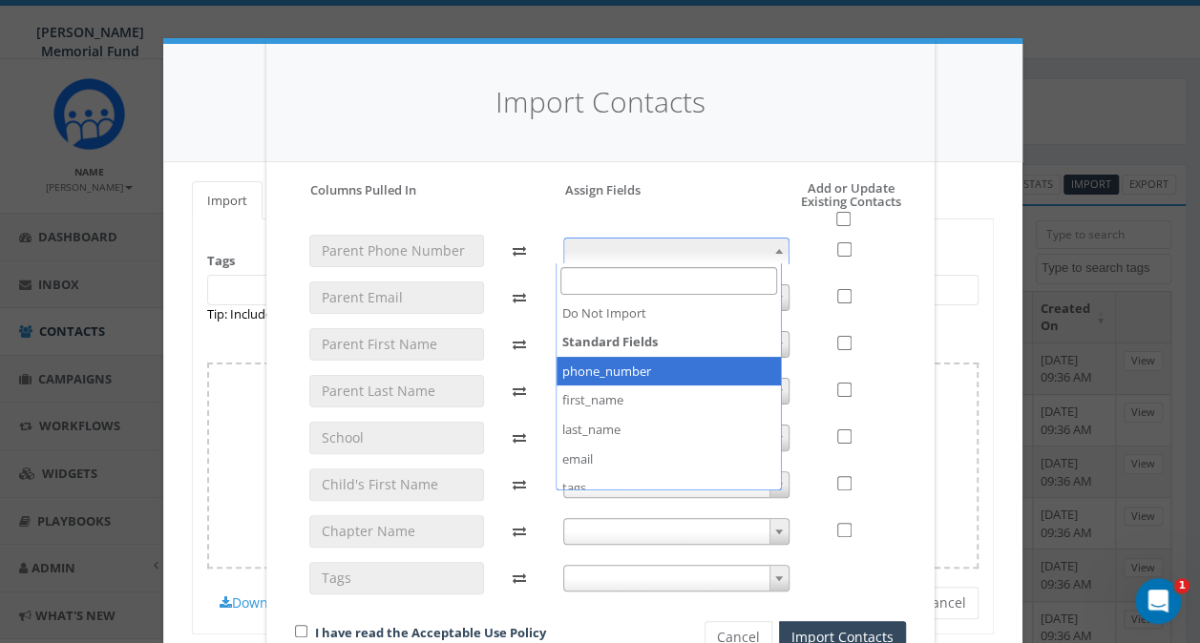
select select "phone_number"
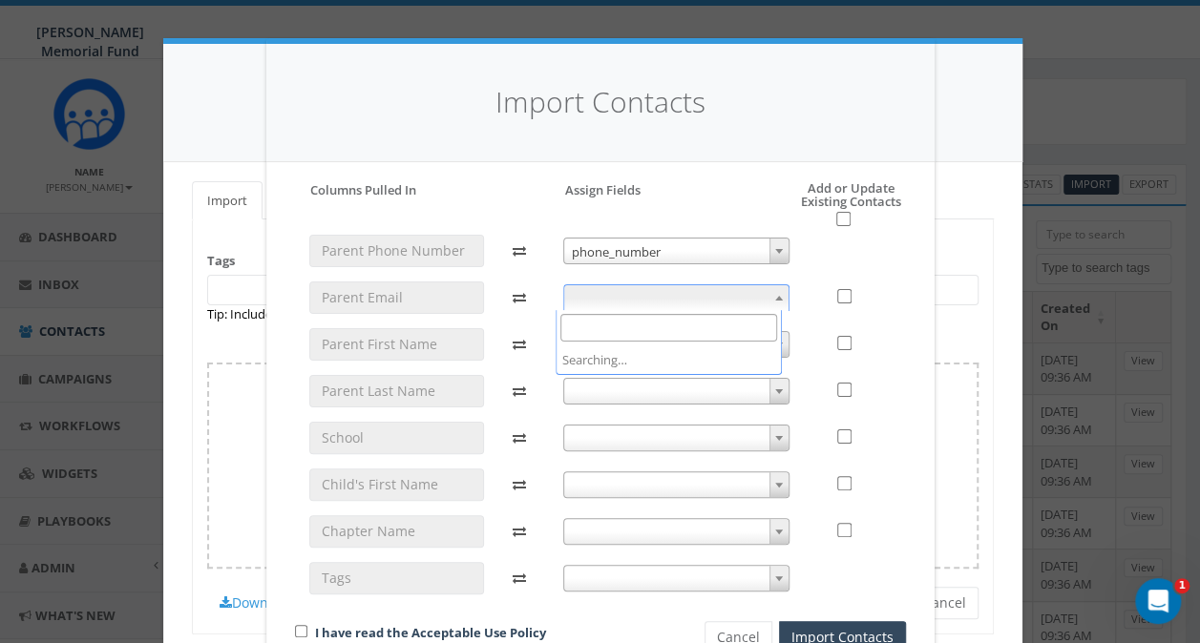
click at [617, 300] on span at bounding box center [676, 297] width 226 height 27
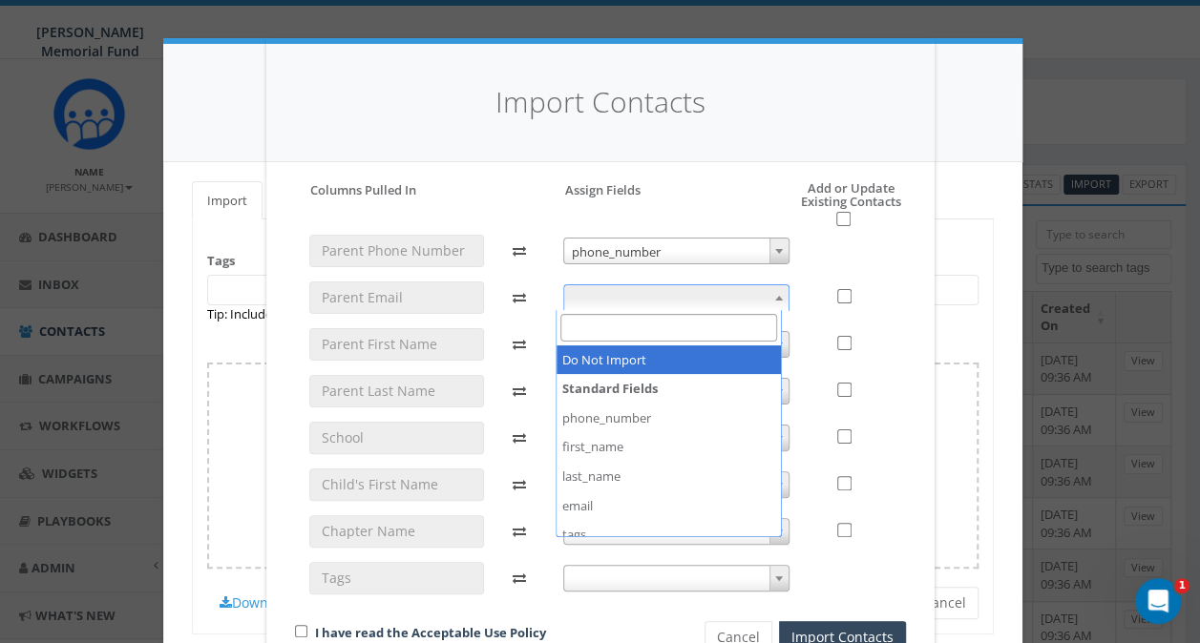
select select "do_not_import_this_field"
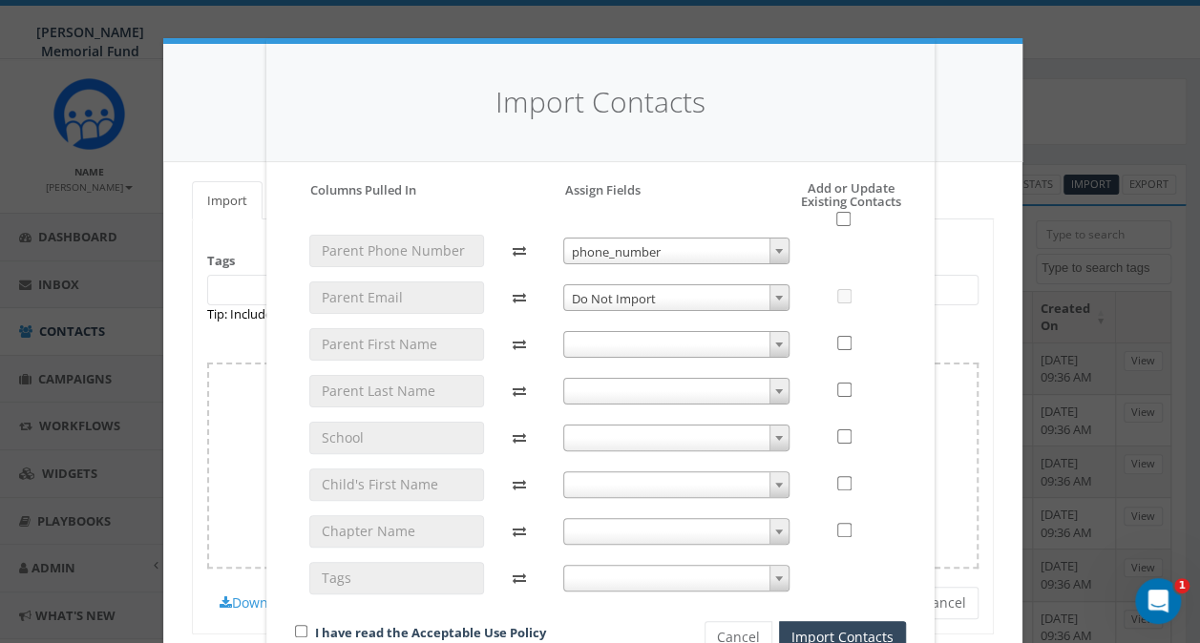
click at [603, 348] on span at bounding box center [676, 344] width 226 height 27
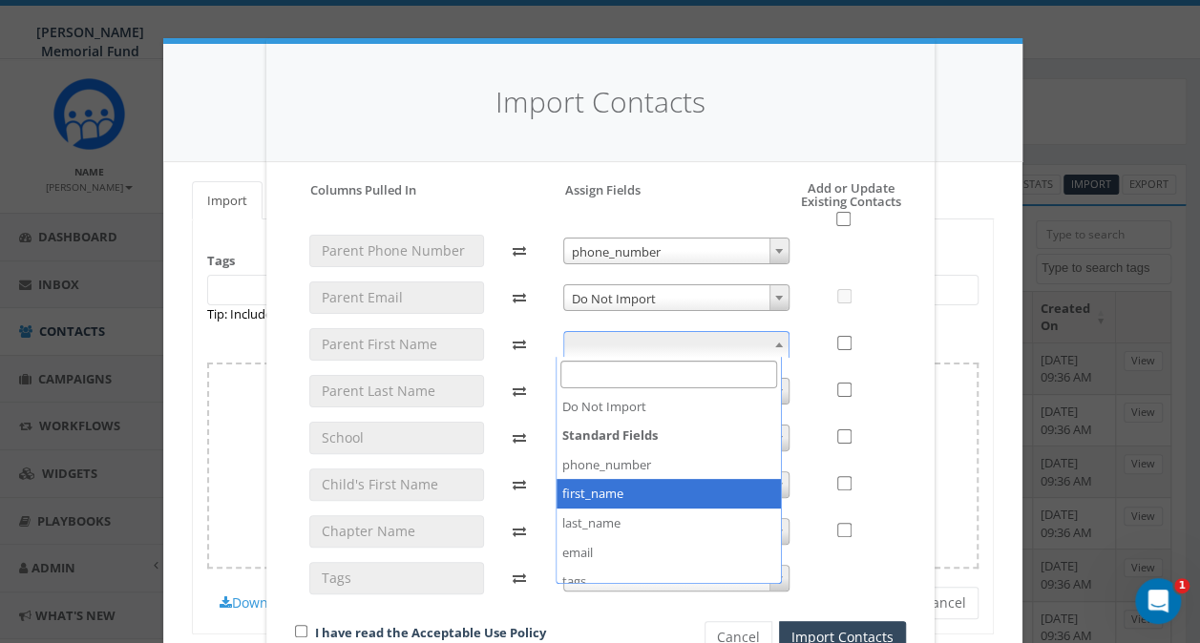
select select "first_name"
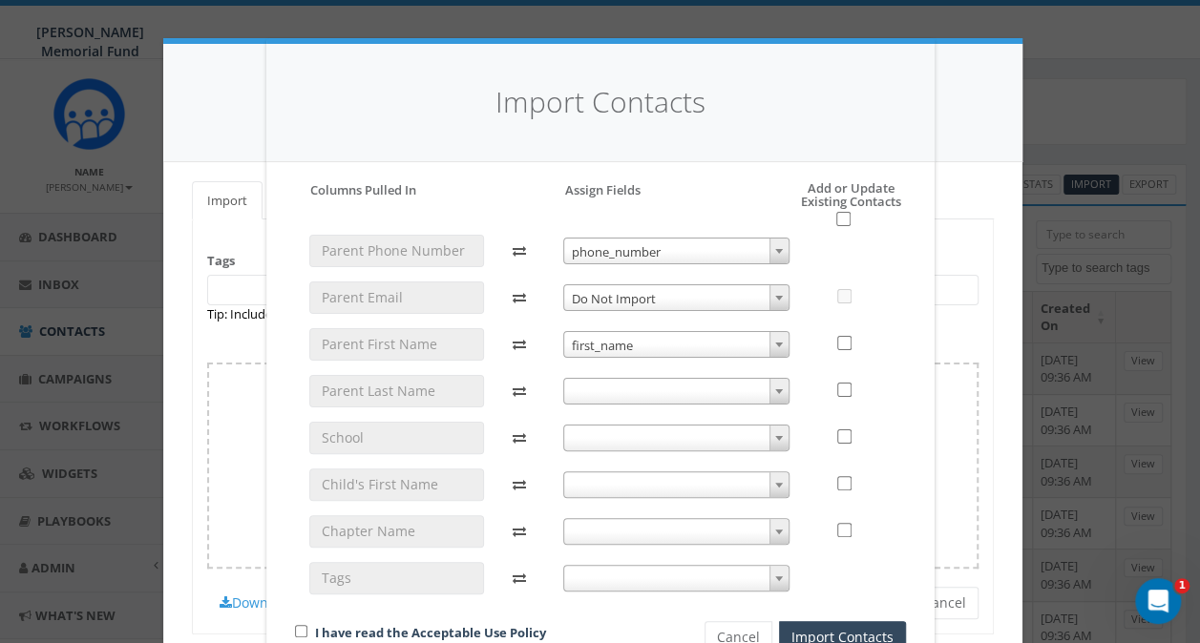
click at [611, 388] on span at bounding box center [676, 391] width 226 height 27
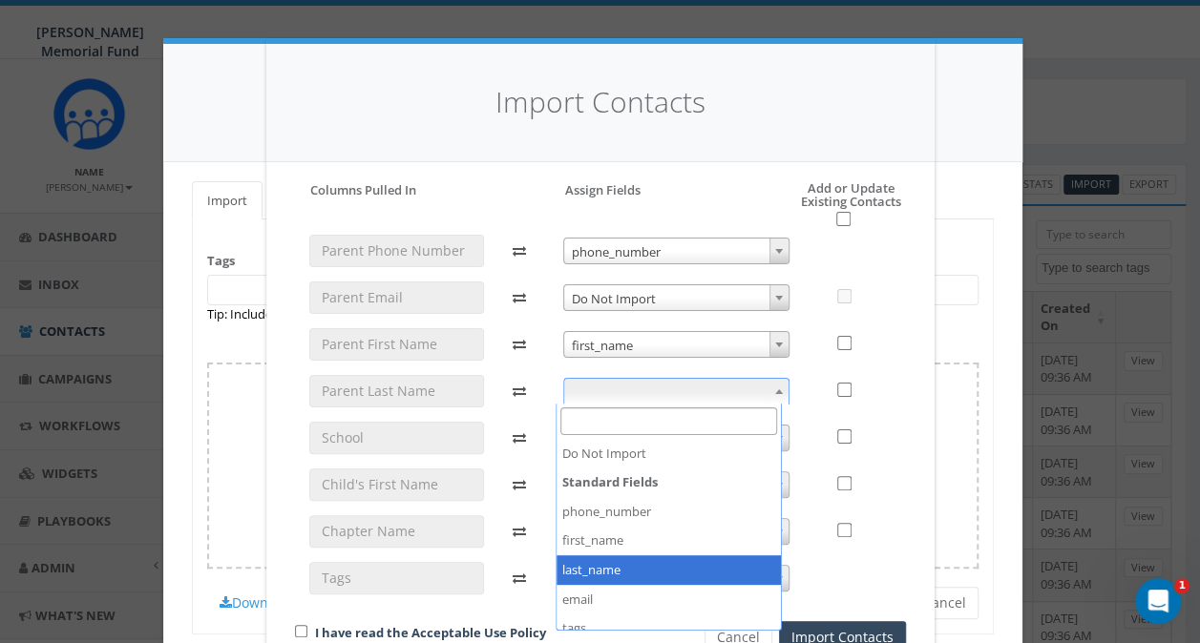
select select "last_name"
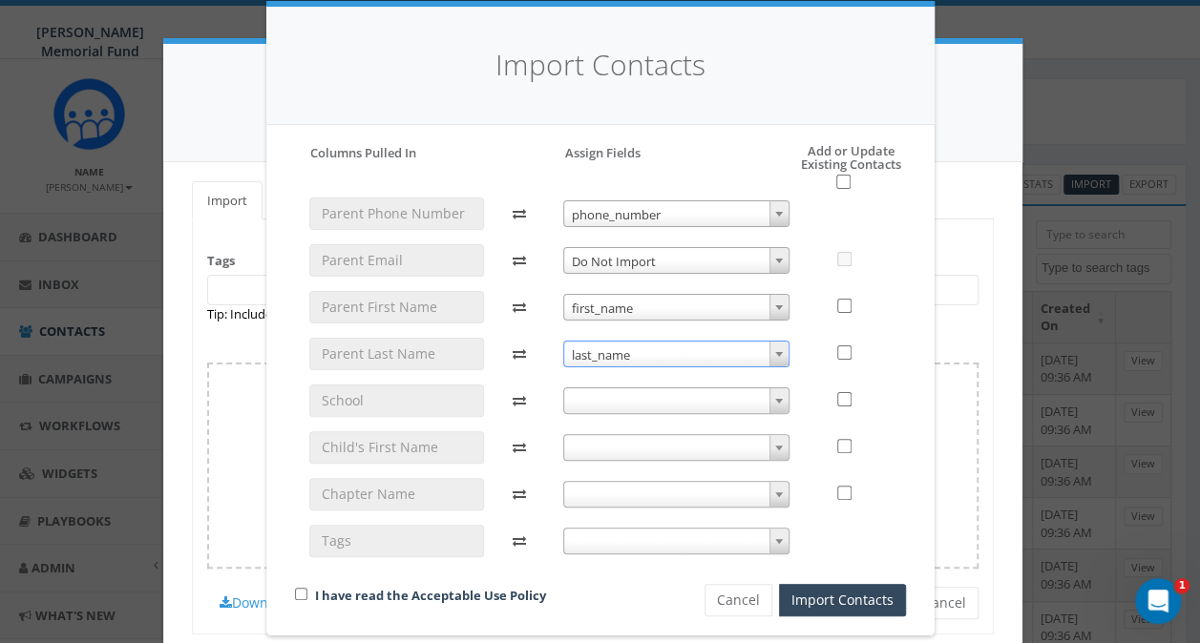
scroll to position [56, 0]
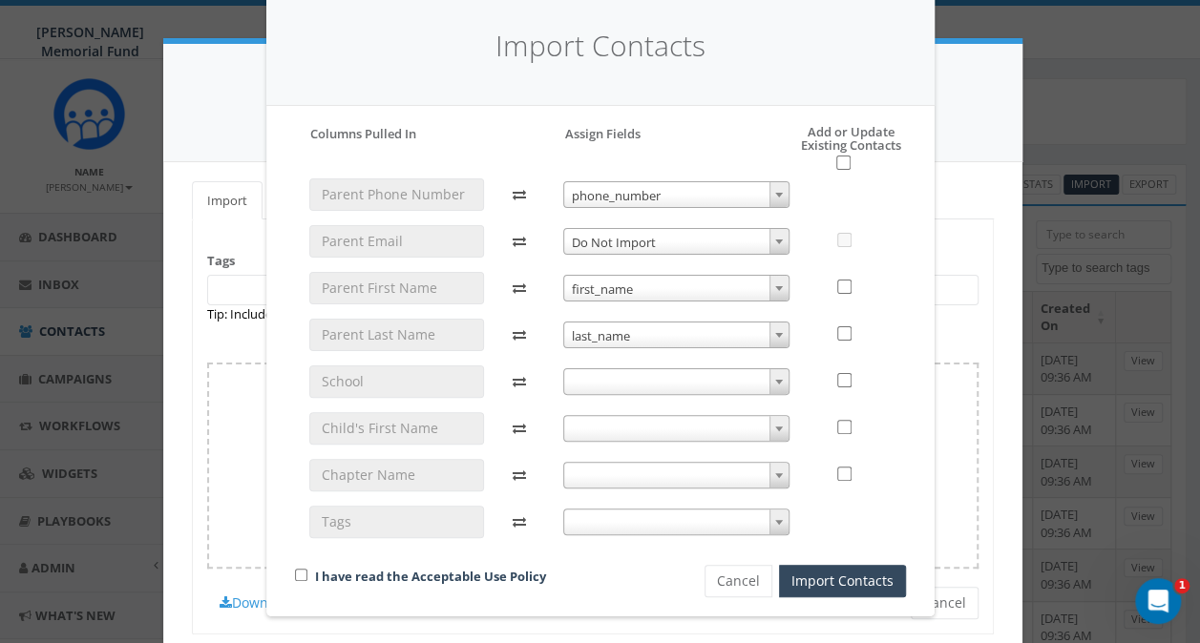
click at [602, 386] on span at bounding box center [676, 381] width 226 height 27
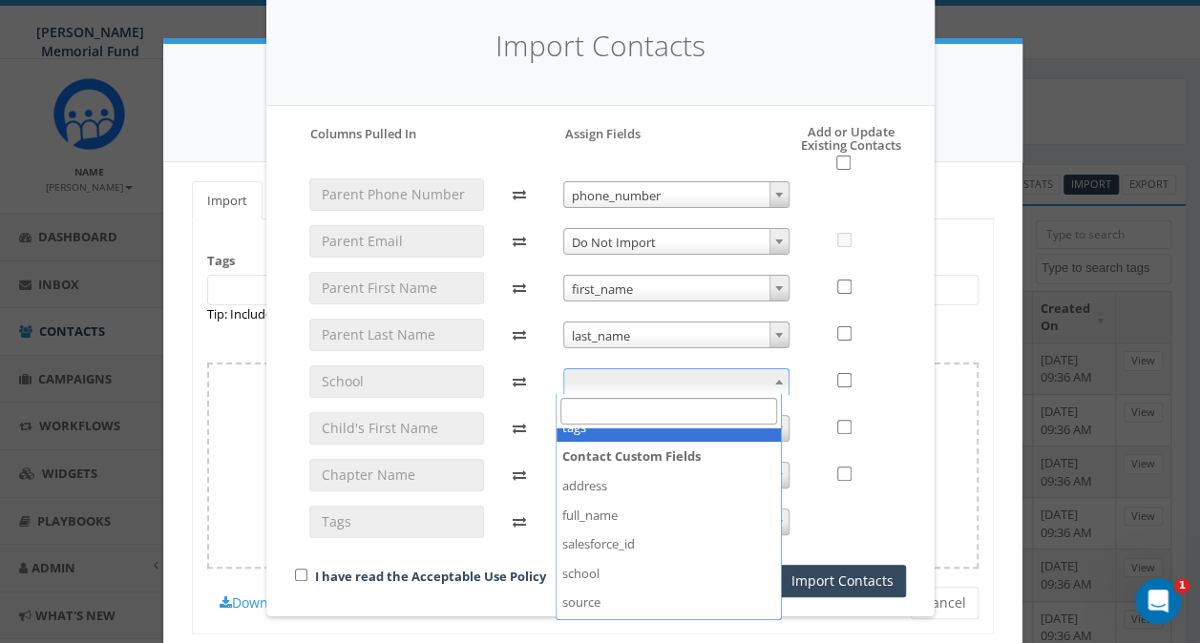
scroll to position [286, 0]
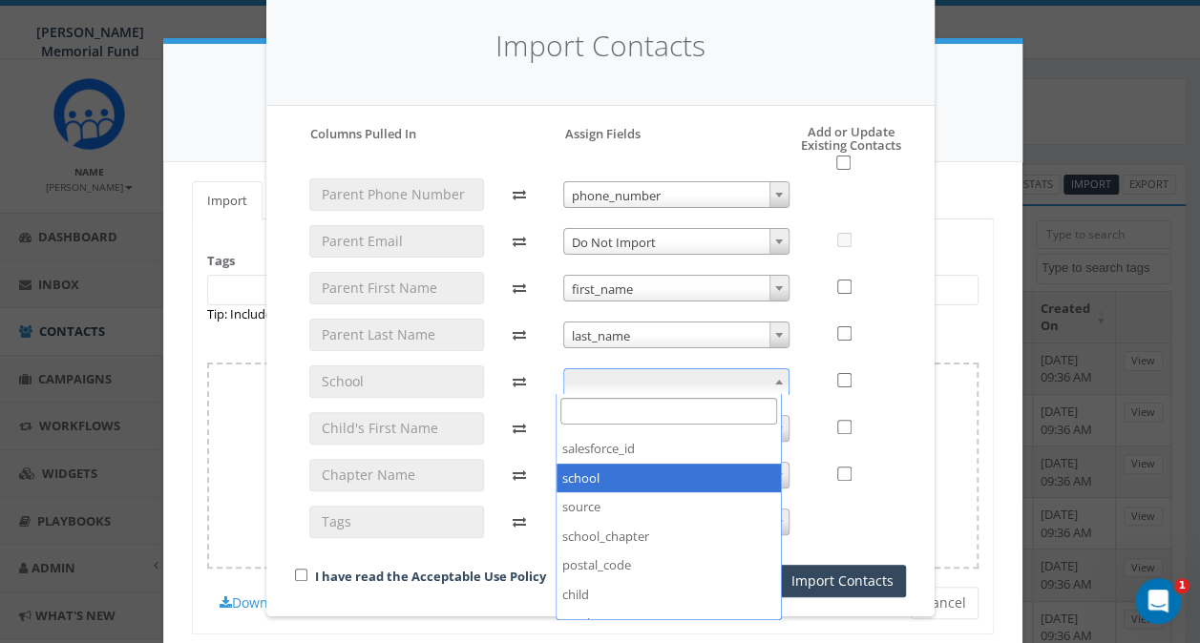
select select "school"
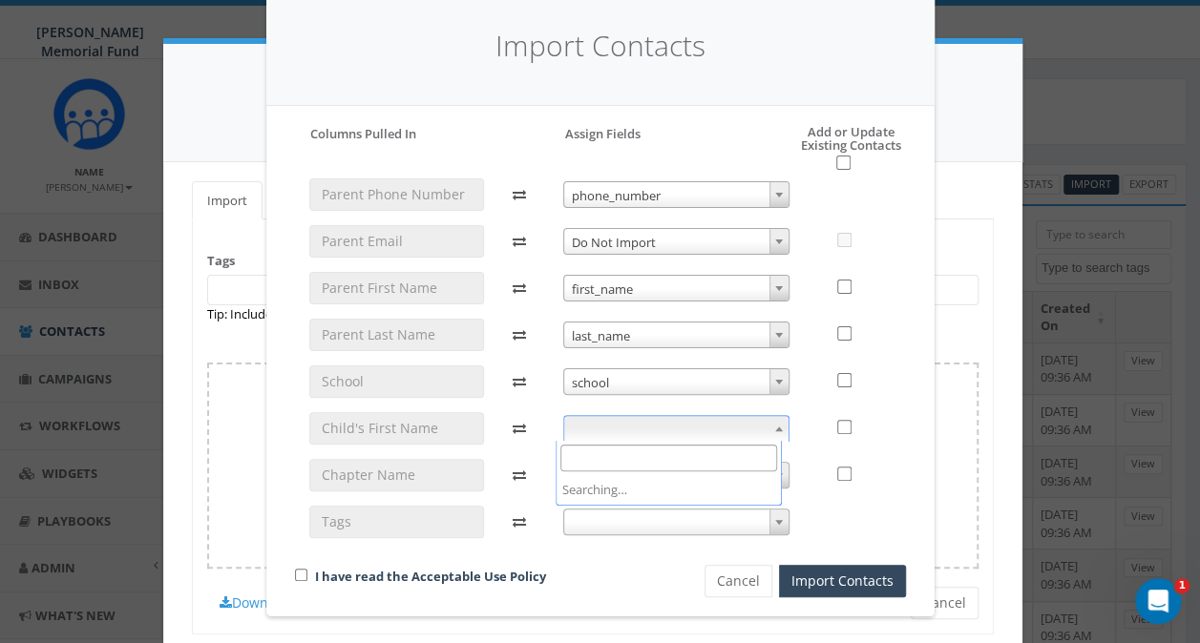
click at [592, 433] on span at bounding box center [676, 428] width 226 height 27
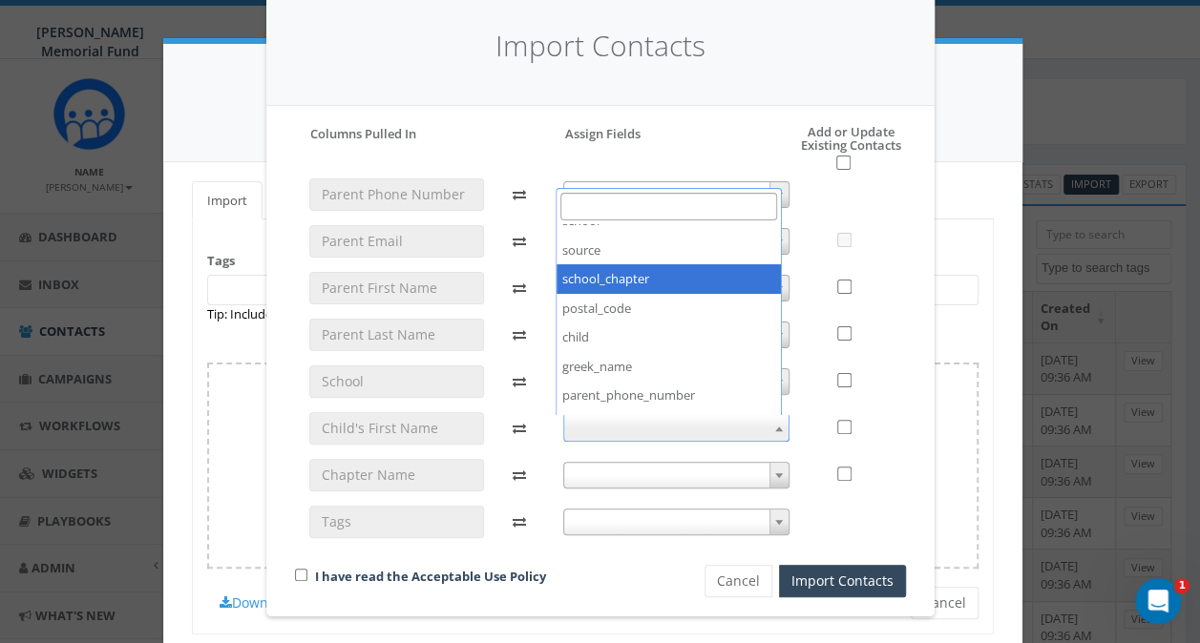
scroll to position [382, 0]
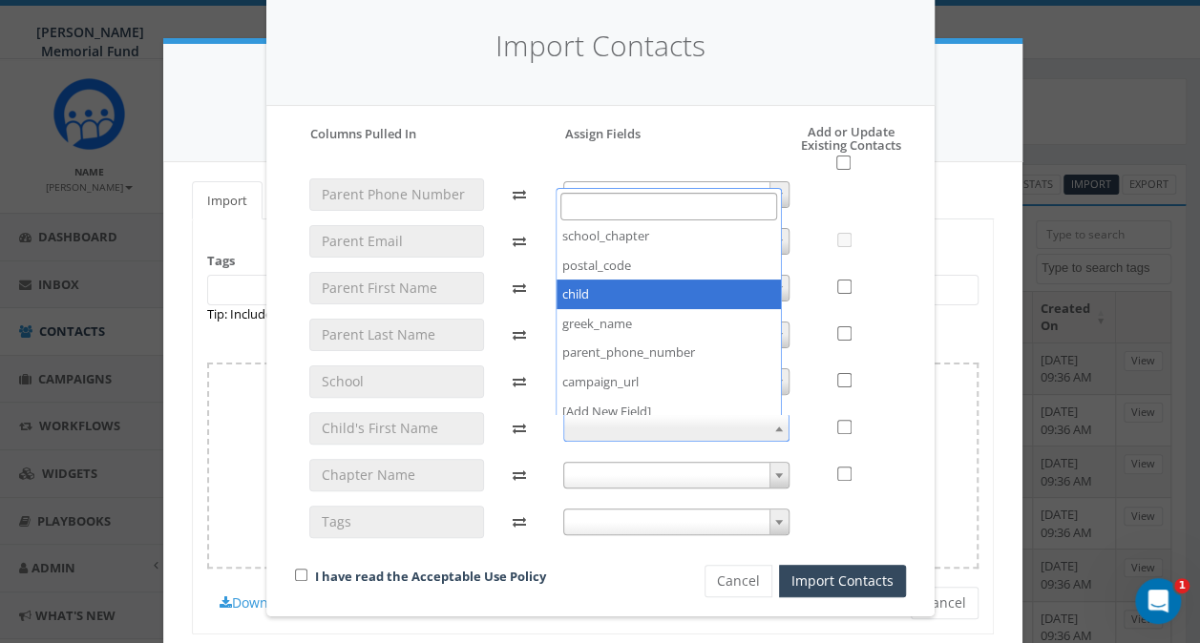
select select "child"
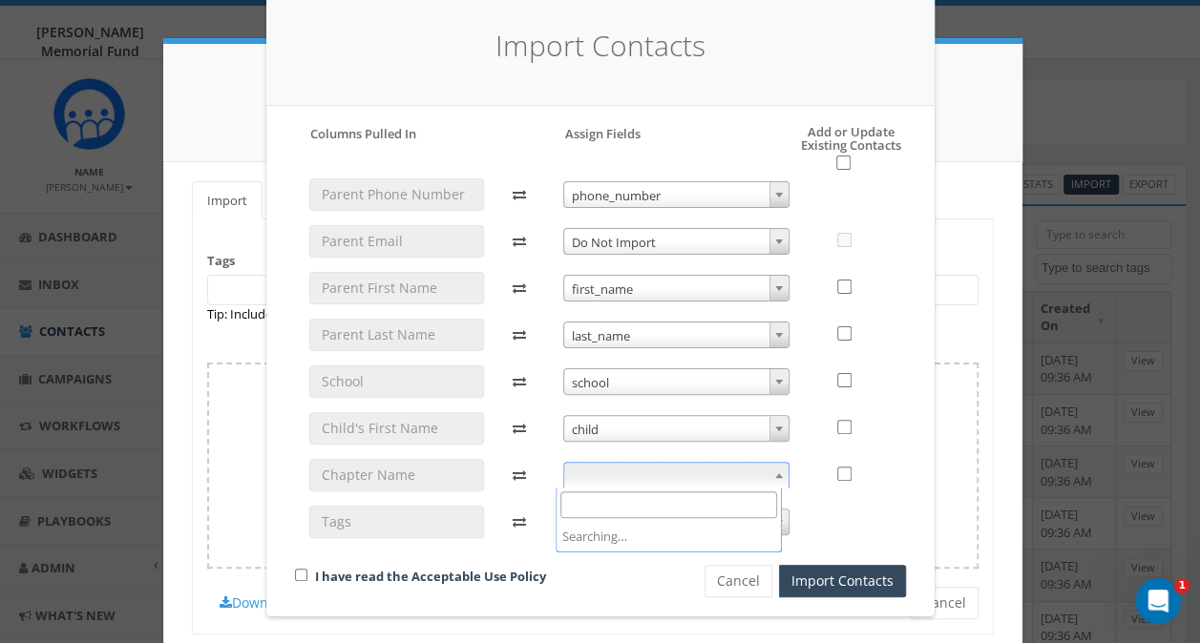
click at [599, 472] on span at bounding box center [676, 475] width 226 height 27
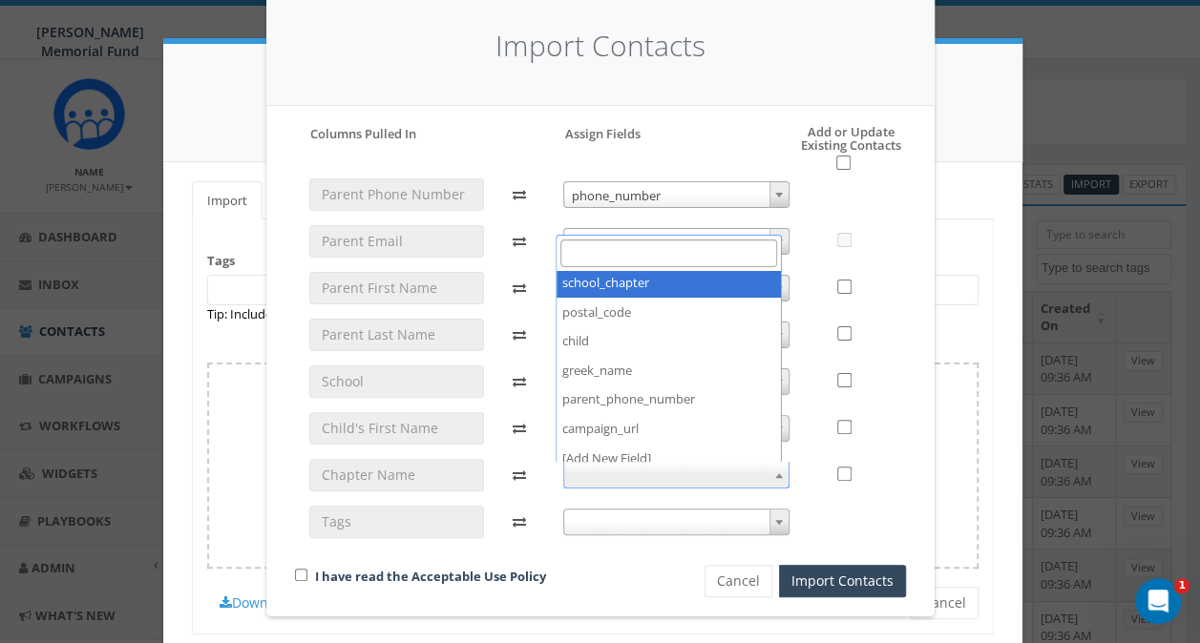
select select "school_chapter"
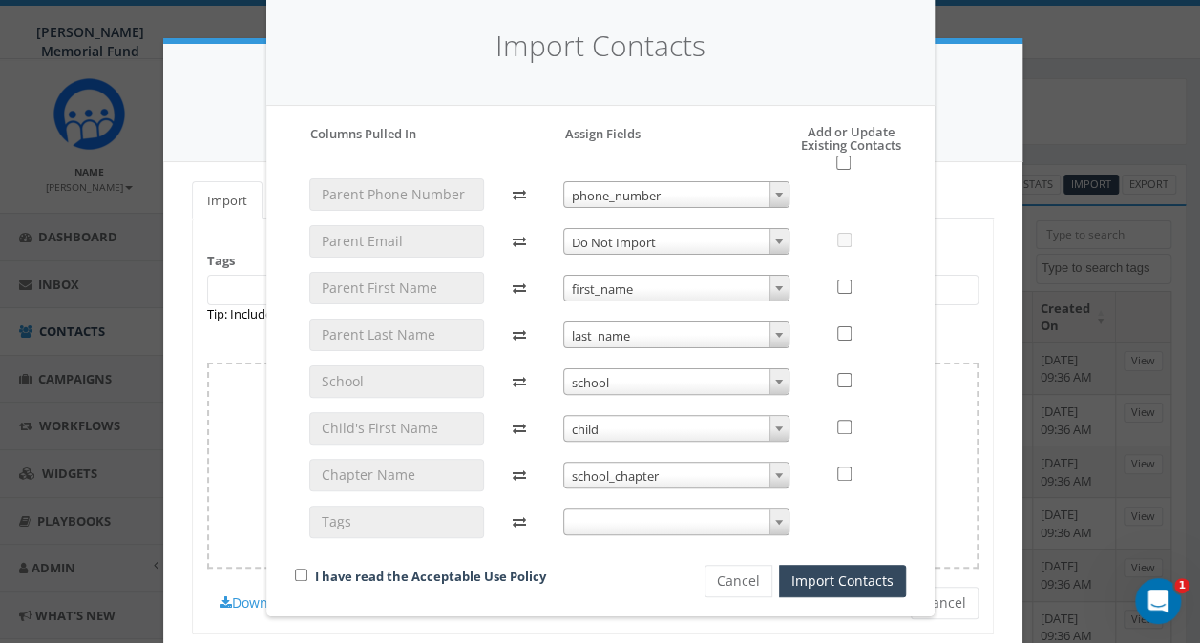
click at [633, 514] on span at bounding box center [676, 522] width 226 height 27
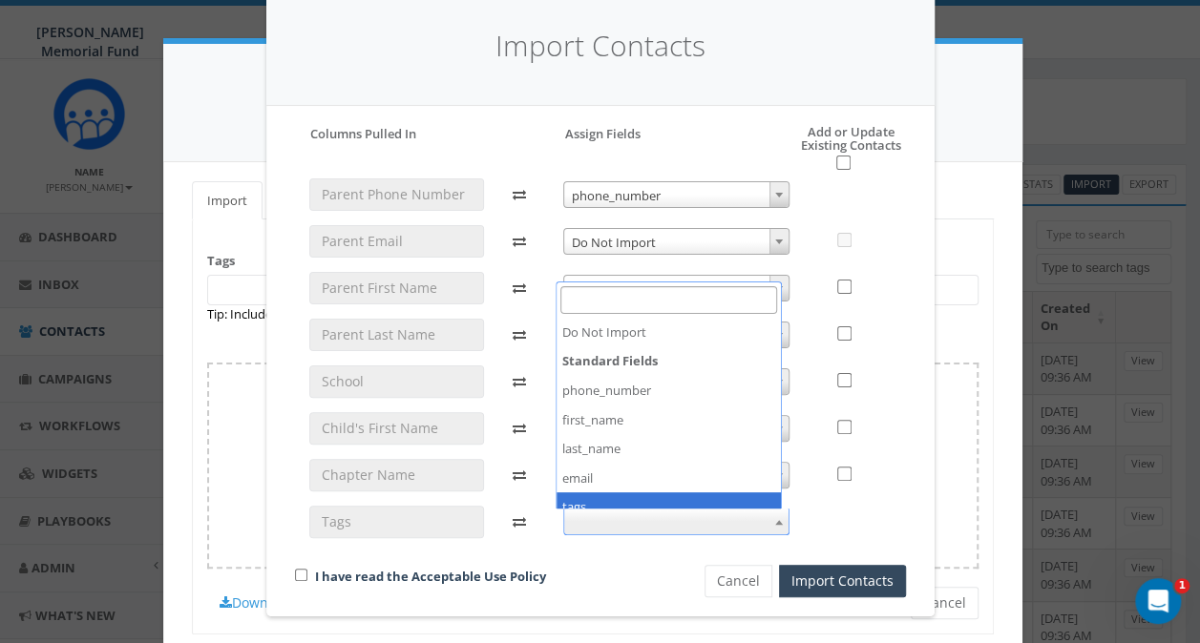
select select "tags"
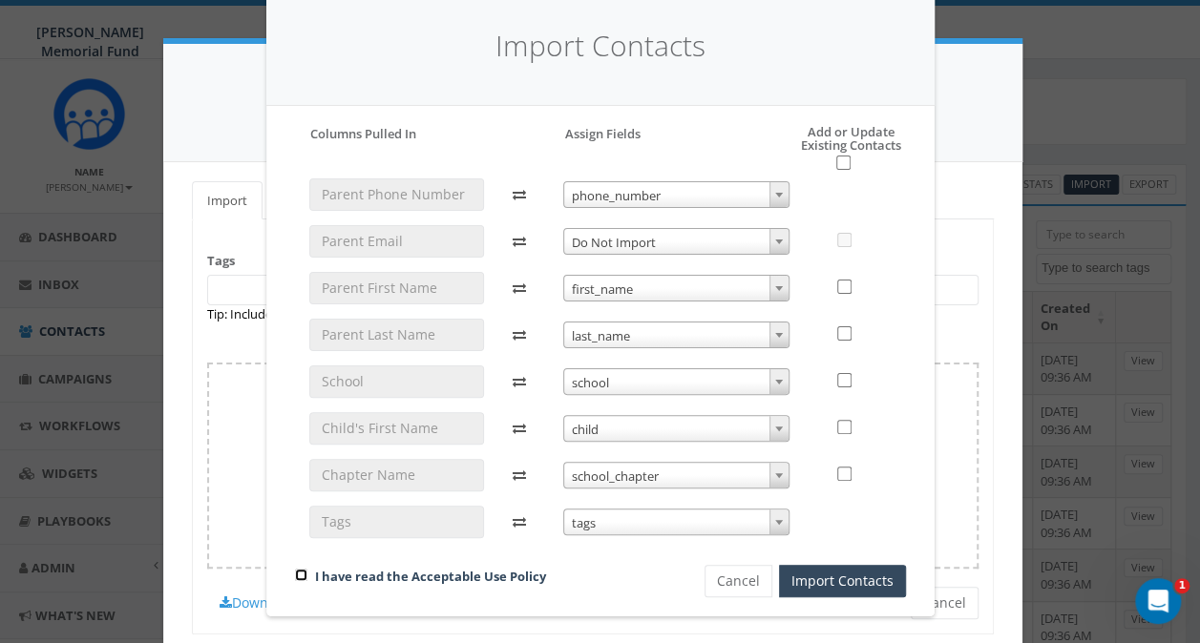
click at [295, 572] on input "checkbox" at bounding box center [301, 575] width 12 height 12
checkbox input "true"
click at [836, 164] on input "checkbox" at bounding box center [843, 163] width 14 height 14
checkbox input "true"
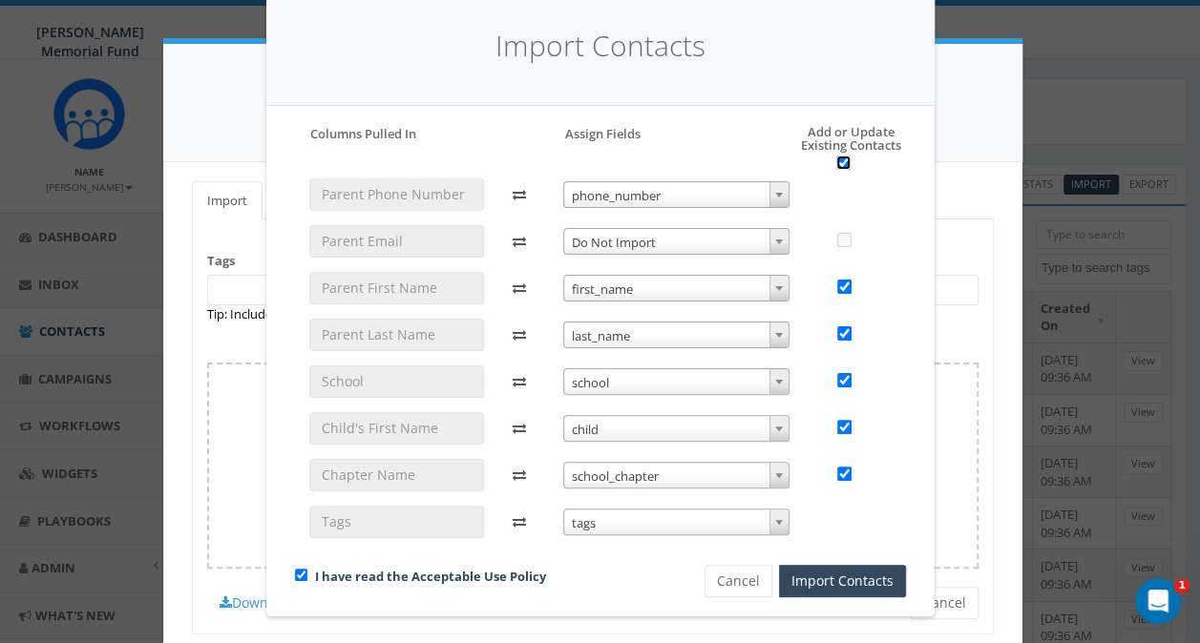
checkbox input "true"
click at [839, 580] on button "Import Contacts" at bounding box center [842, 581] width 127 height 32
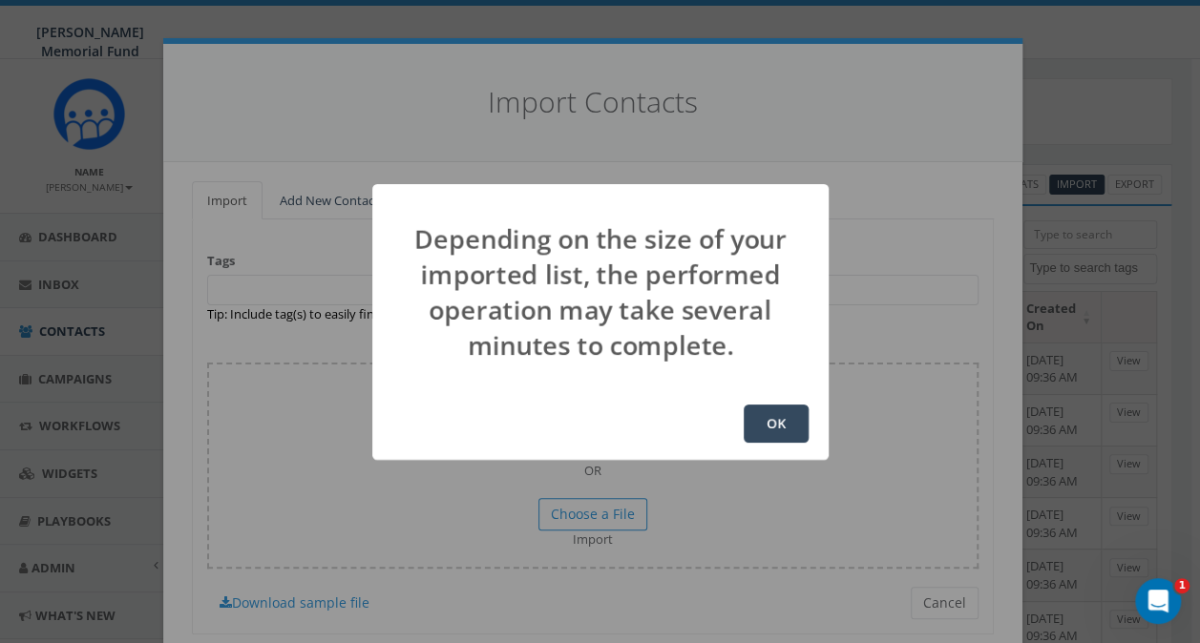
click at [779, 426] on button "OK" at bounding box center [776, 424] width 65 height 38
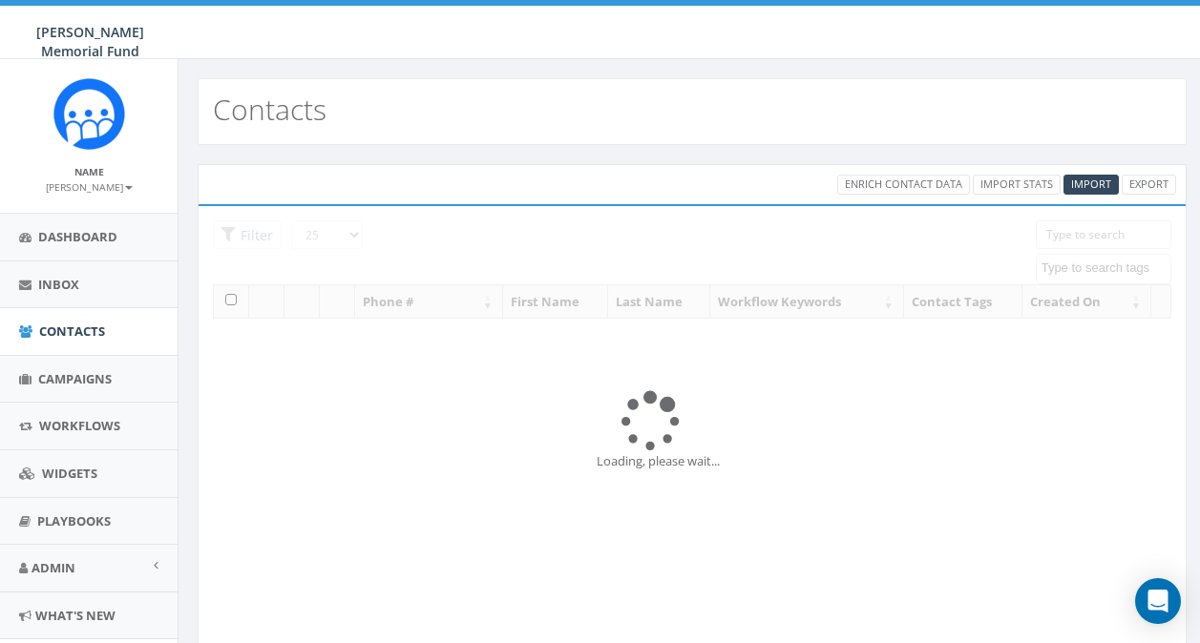
select select
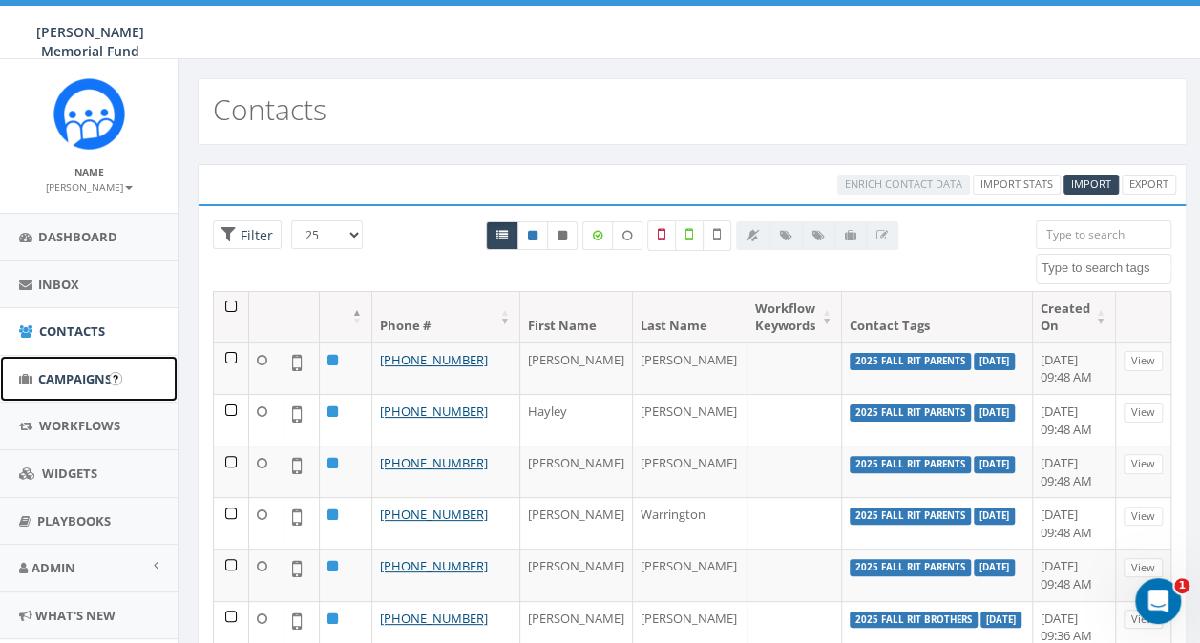
click at [46, 371] on span "Campaigns" at bounding box center [75, 378] width 74 height 17
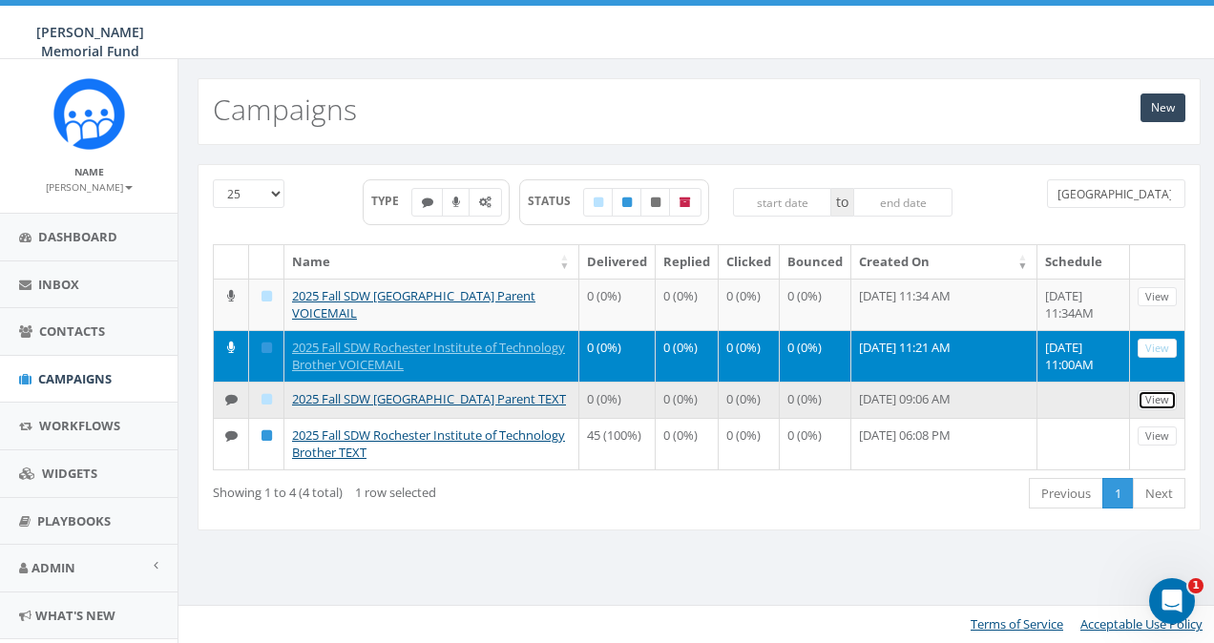
click at [1150, 400] on link "View" at bounding box center [1157, 400] width 39 height 20
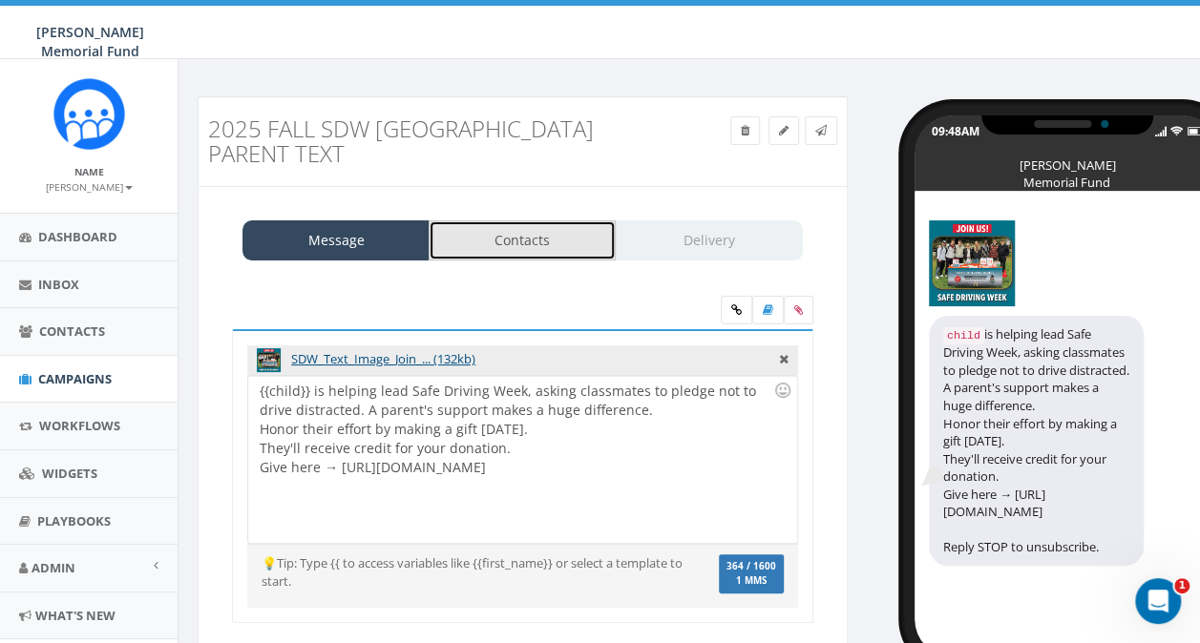
click at [503, 247] on link "Contacts" at bounding box center [522, 241] width 187 height 40
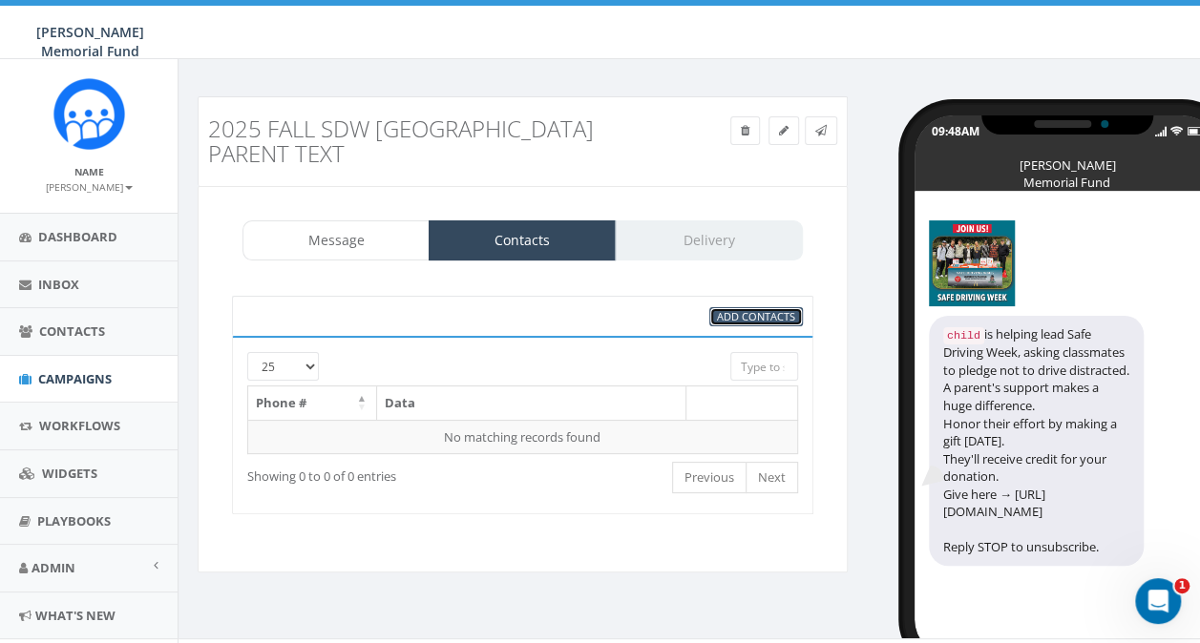
click at [794, 318] on span "Add Contacts" at bounding box center [756, 316] width 78 height 14
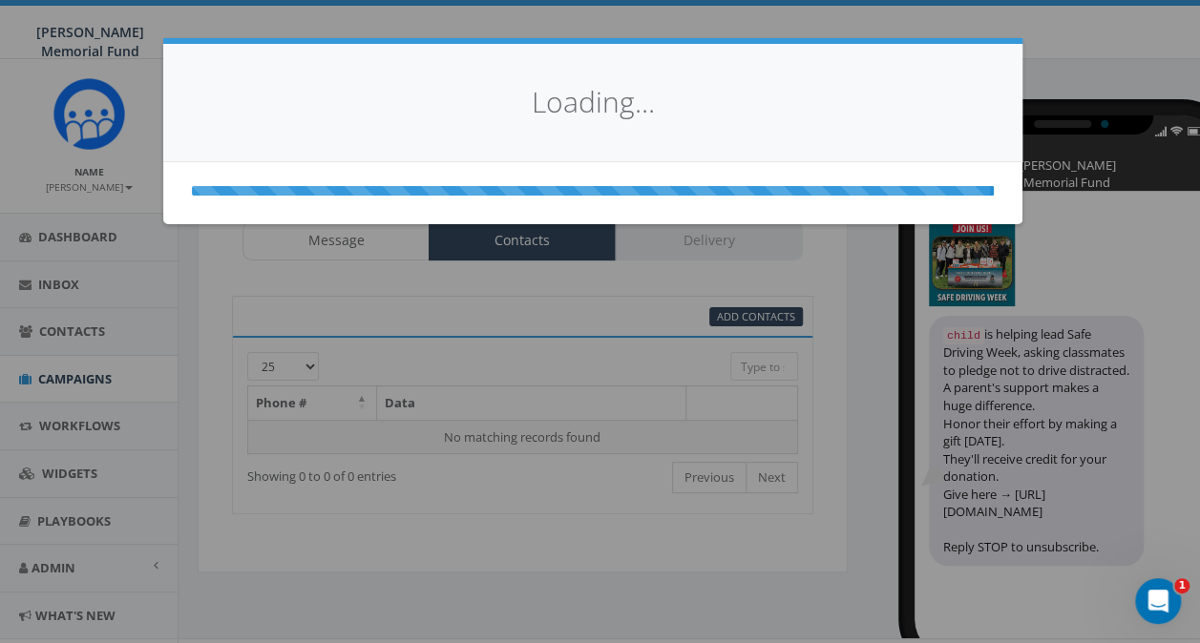
select select
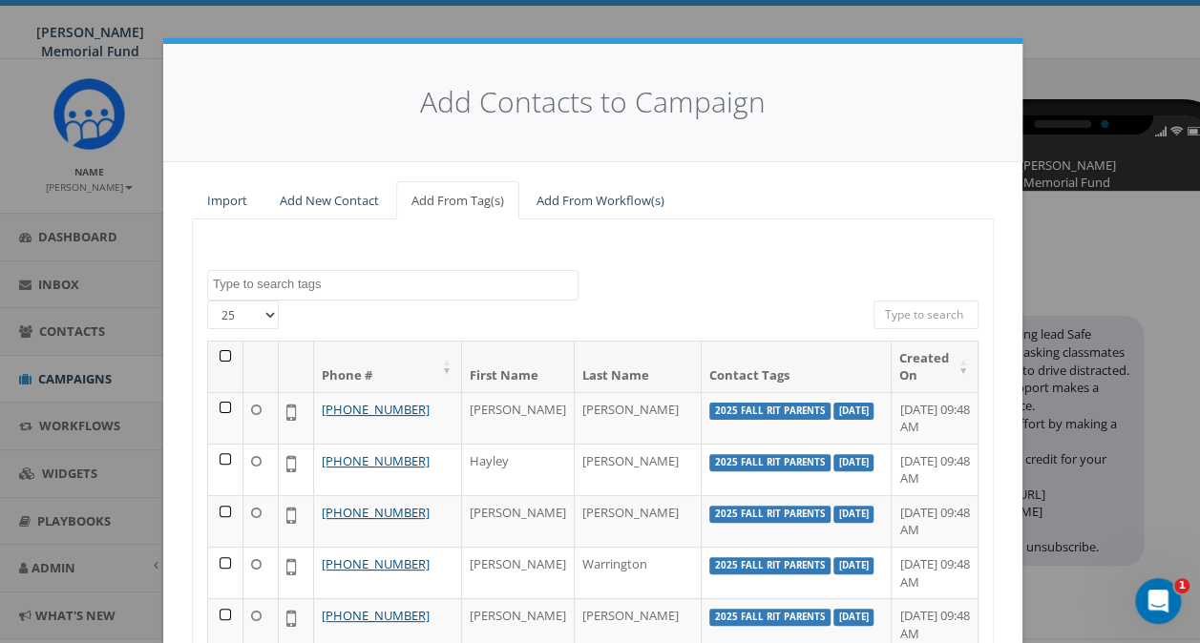
click at [328, 291] on span at bounding box center [392, 285] width 371 height 31
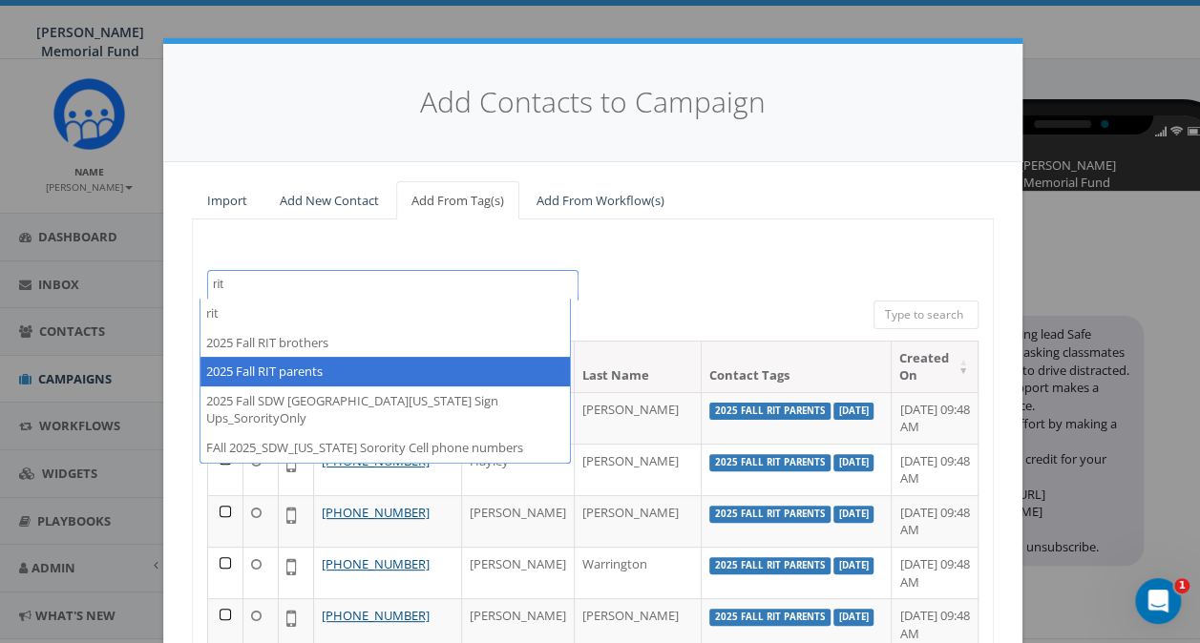
type textarea "rit"
select select "2025 Fall RIT parents"
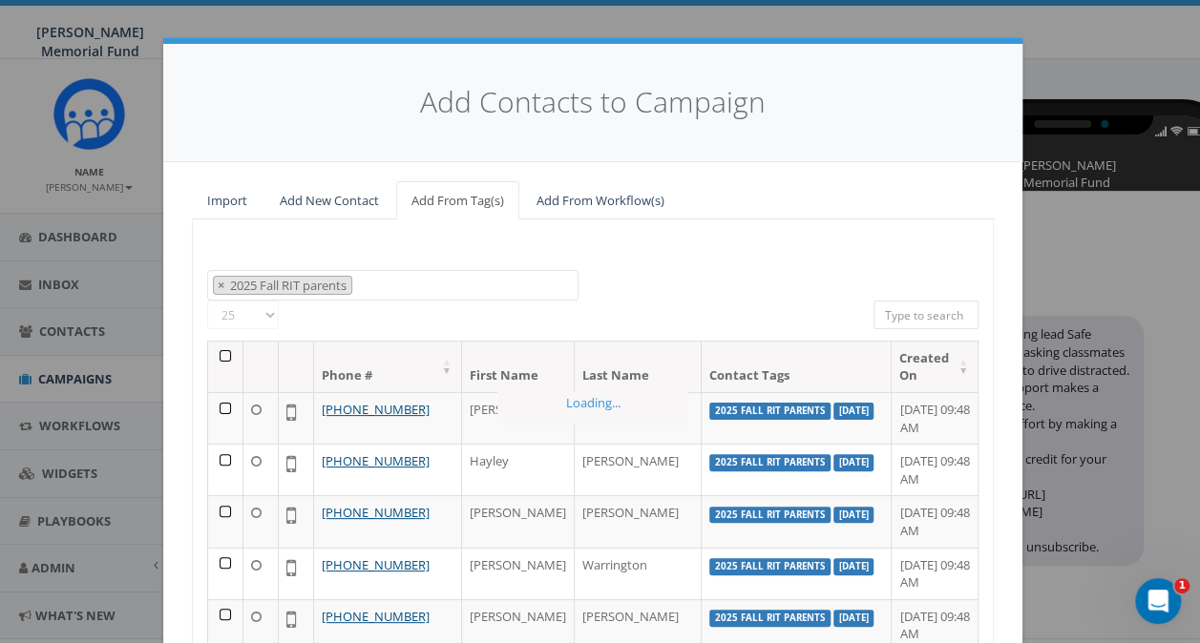
scroll to position [633, 0]
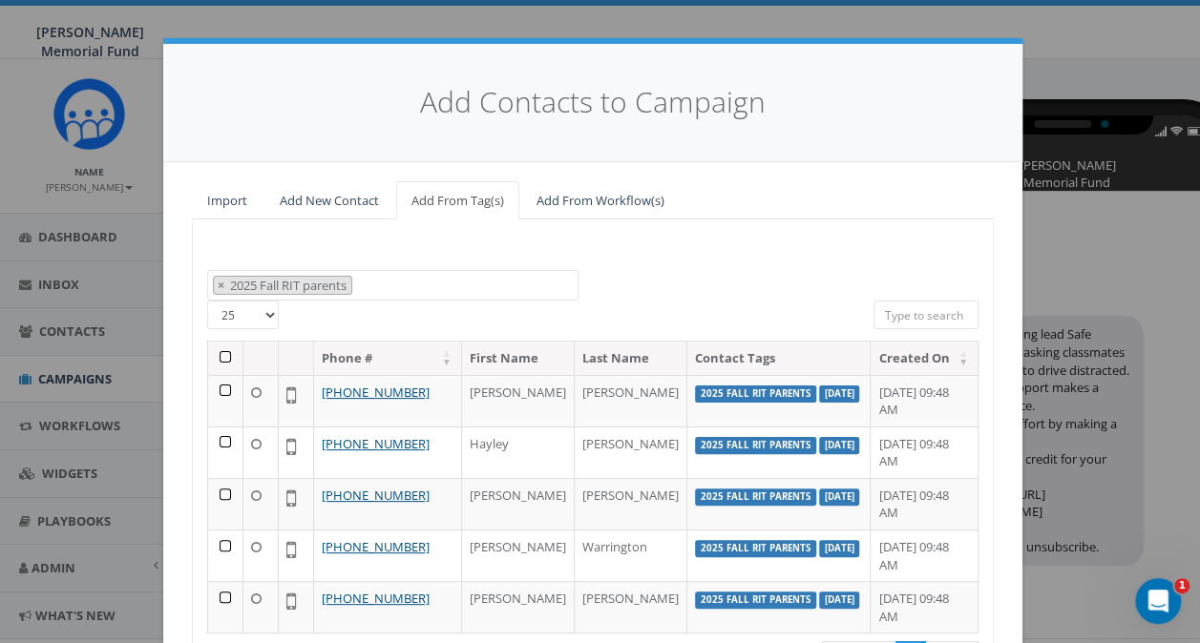
click at [213, 352] on th at bounding box center [225, 358] width 35 height 33
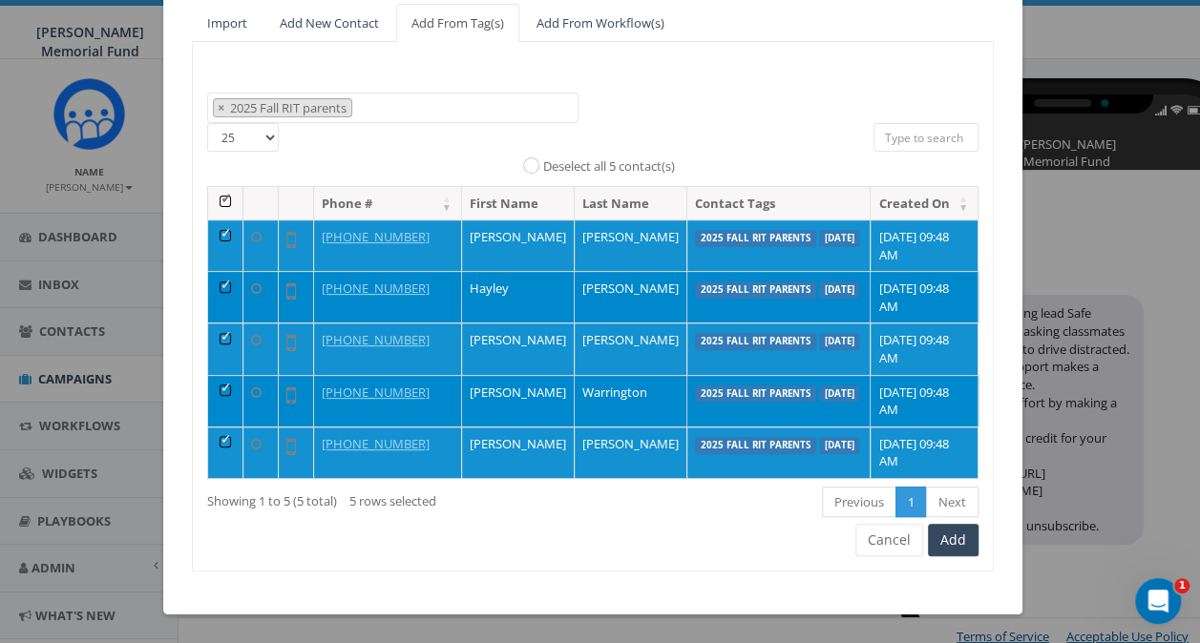
scroll to position [32, 0]
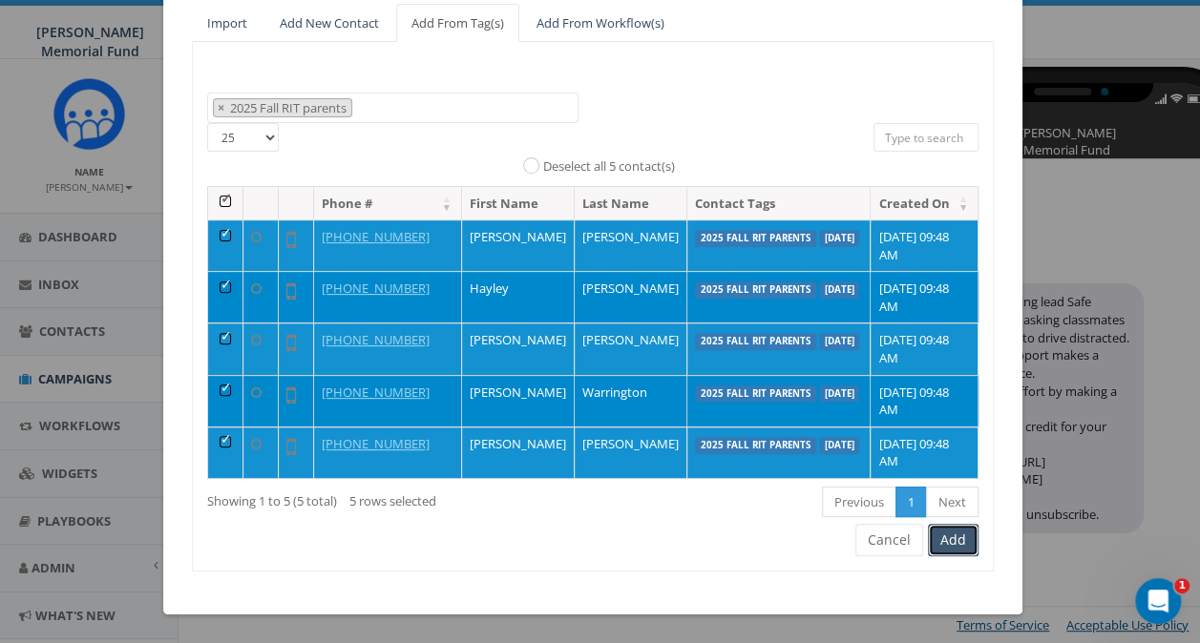
click at [946, 545] on button "Add" at bounding box center [953, 540] width 51 height 32
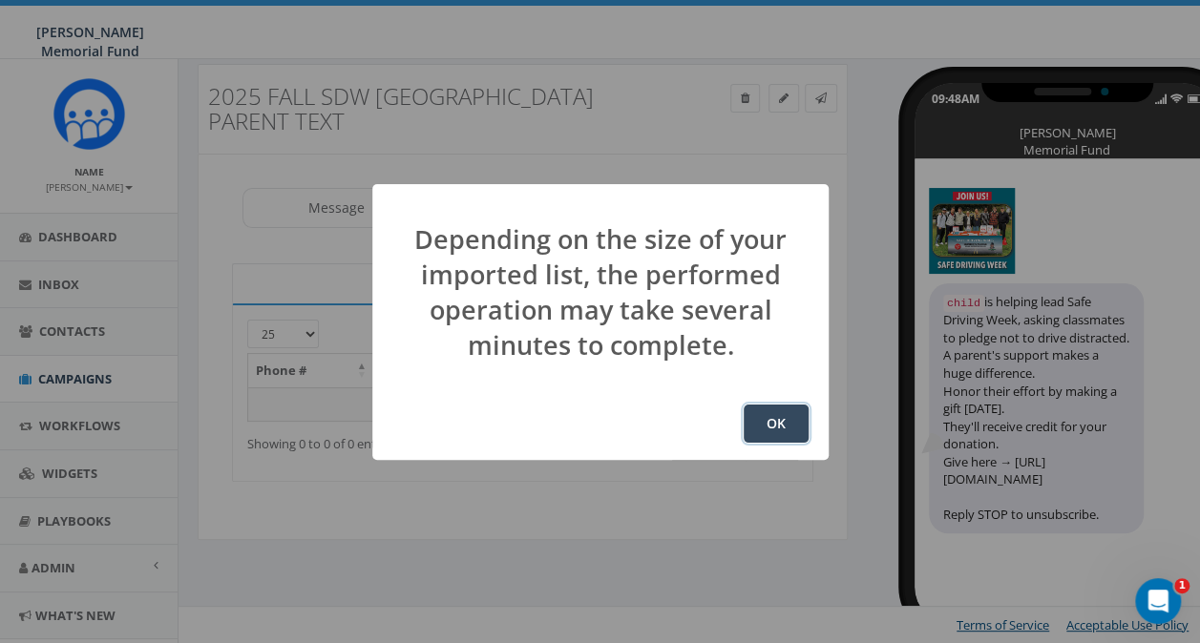
click at [771, 419] on button "OK" at bounding box center [776, 424] width 65 height 38
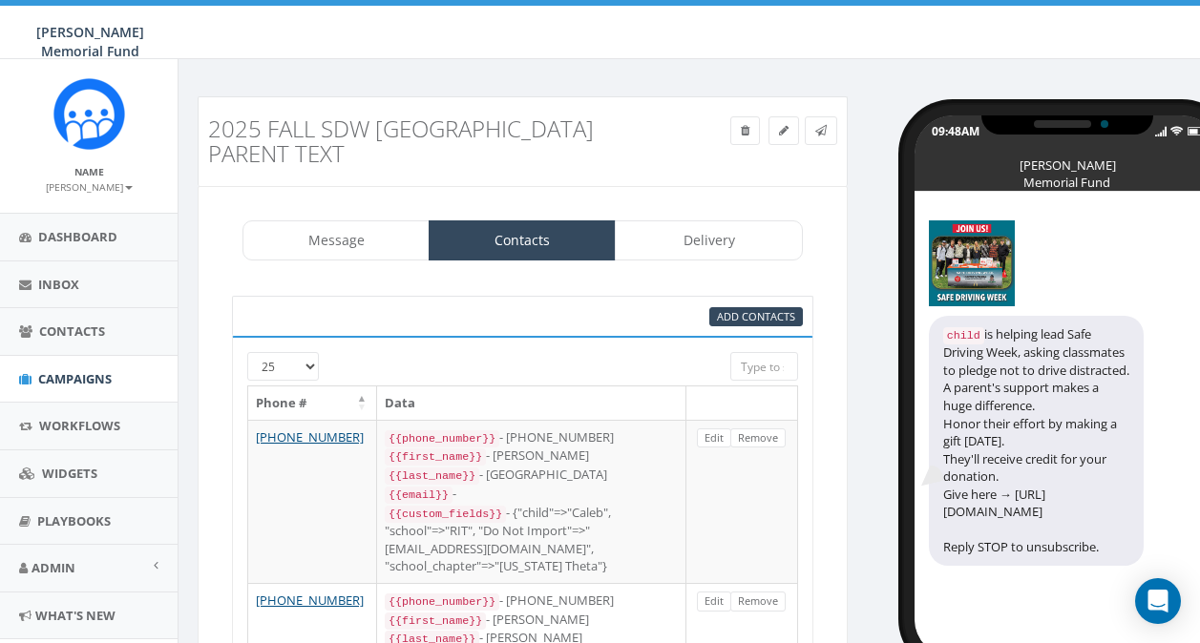
select select
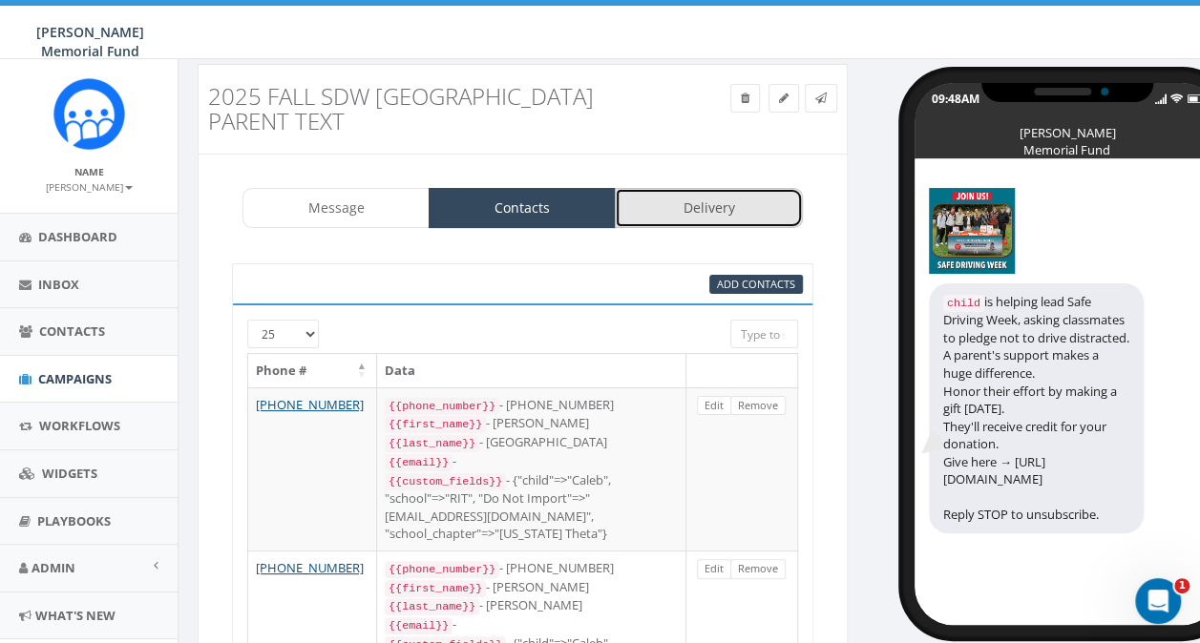
click at [689, 206] on link "Delivery" at bounding box center [708, 208] width 187 height 40
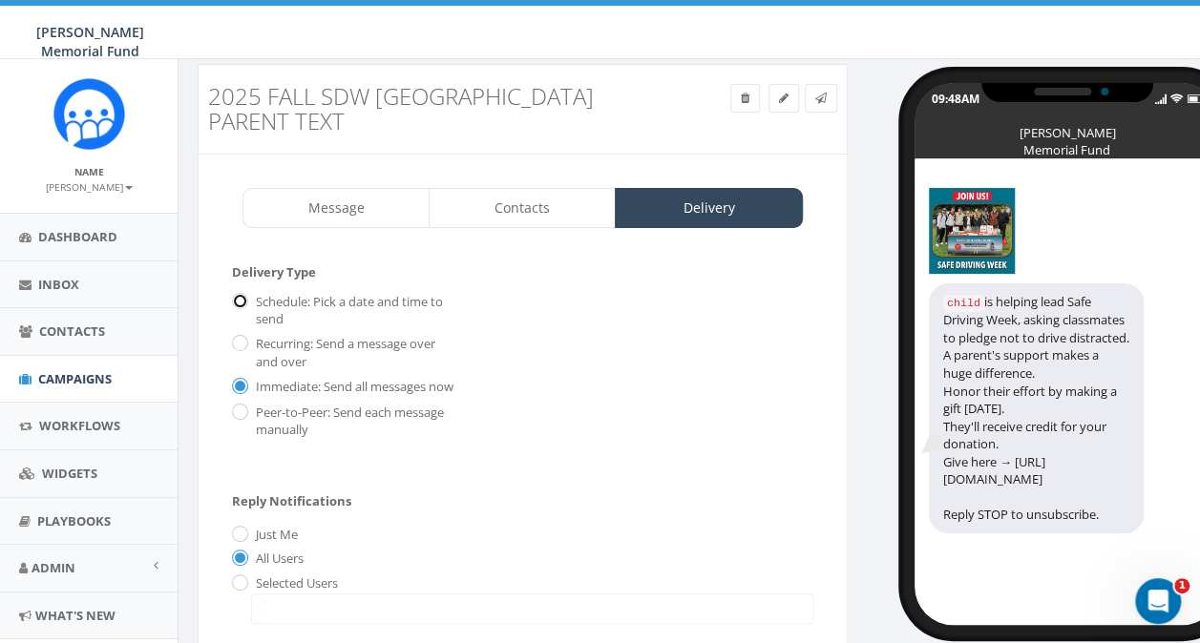
click at [235, 297] on input "Schedule: Pick a date and time to send" at bounding box center [238, 303] width 12 height 12
radio input "true"
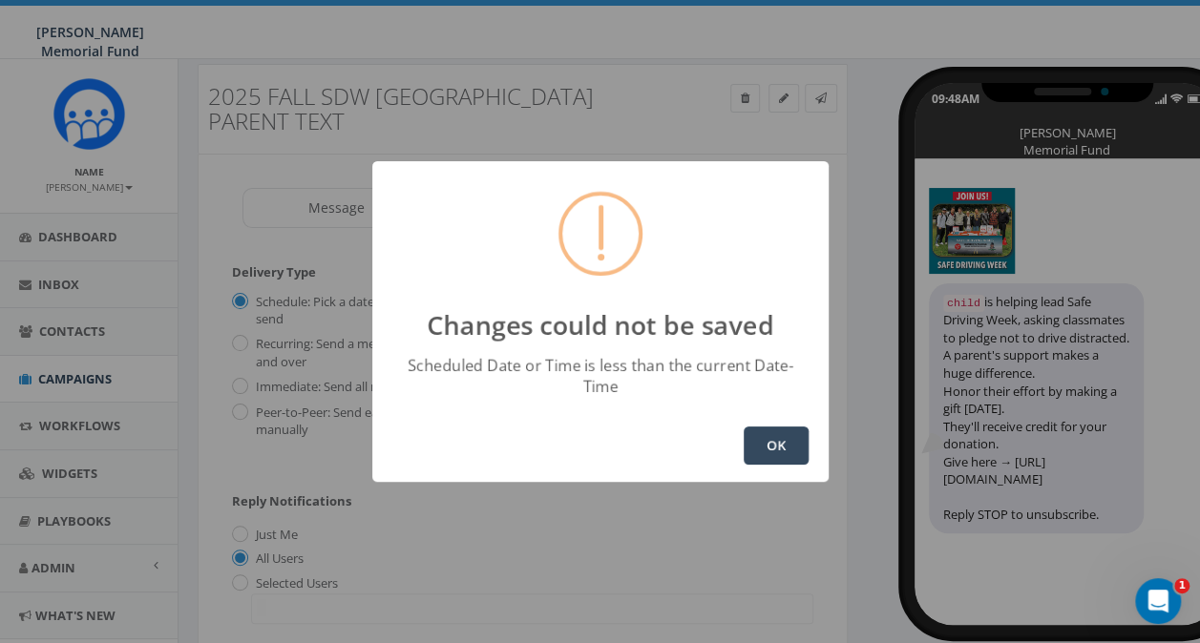
click at [779, 433] on button "OK" at bounding box center [776, 446] width 65 height 38
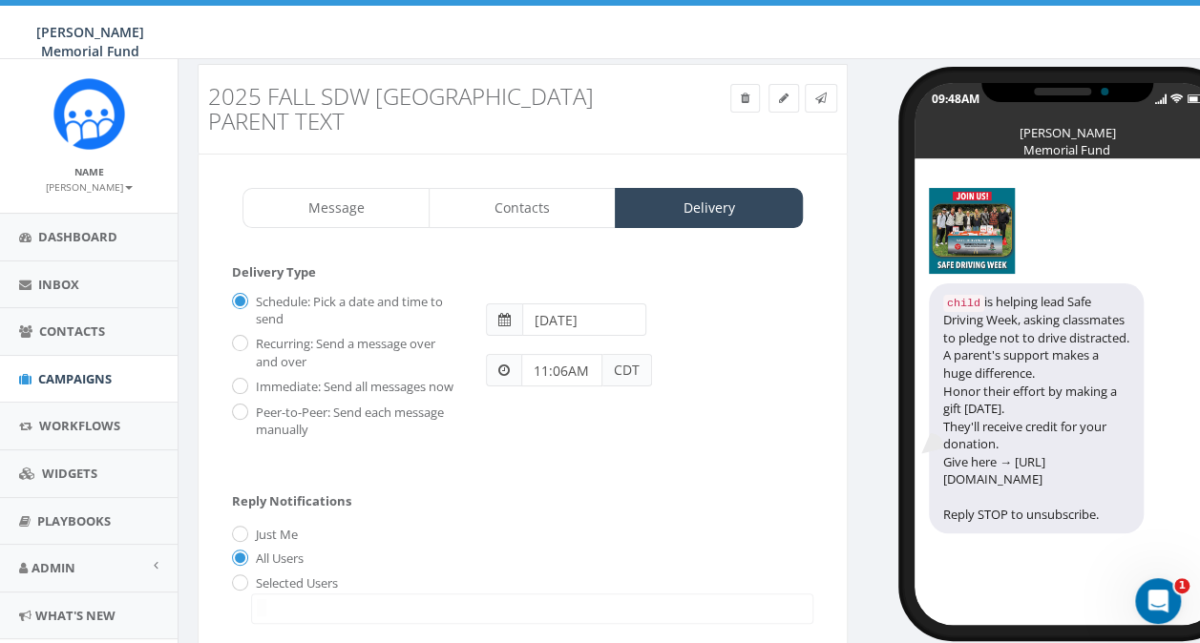
click at [565, 312] on input "2025-08-17" at bounding box center [584, 320] width 124 height 32
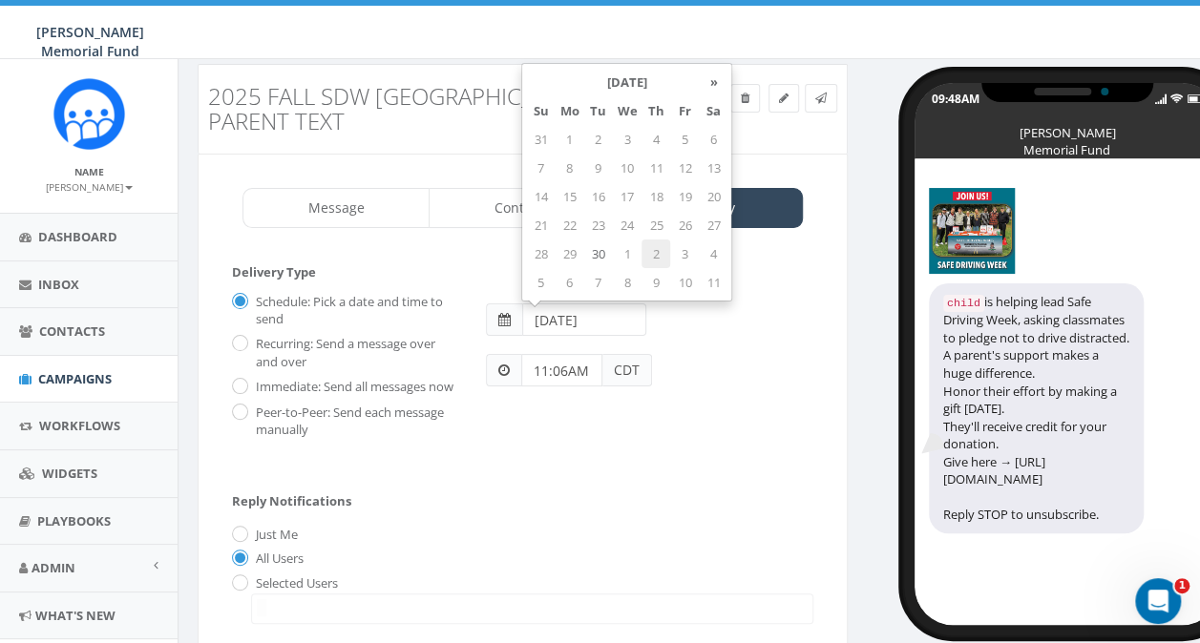
click at [651, 250] on td "2" at bounding box center [655, 254] width 29 height 29
type input "[DATE]"
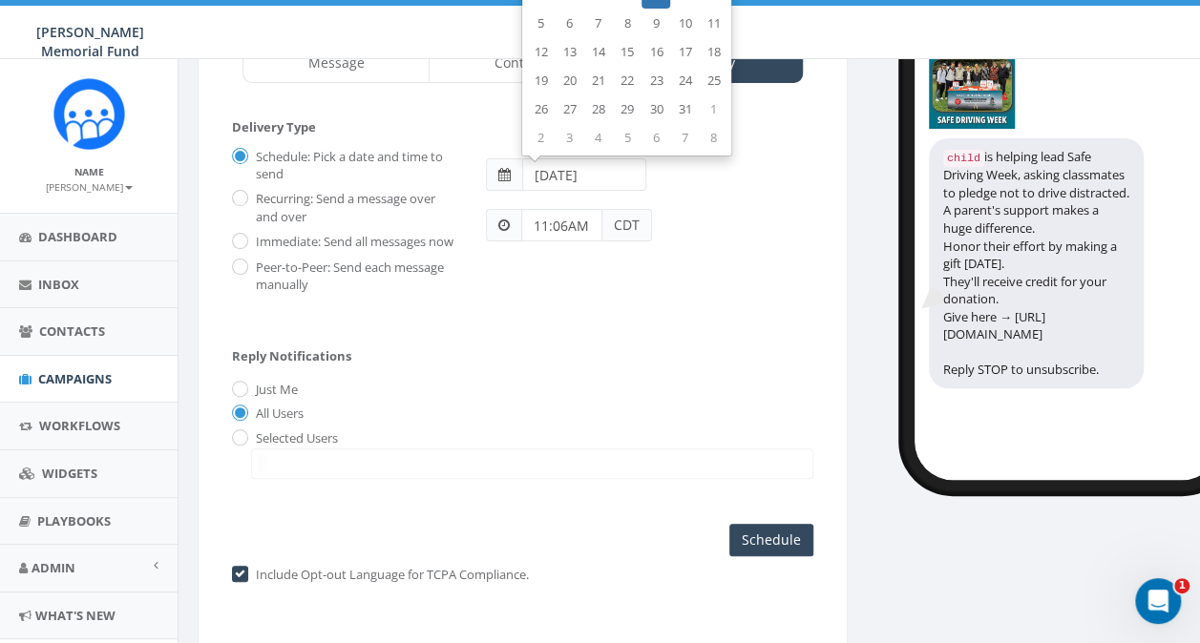
scroll to position [148, 0]
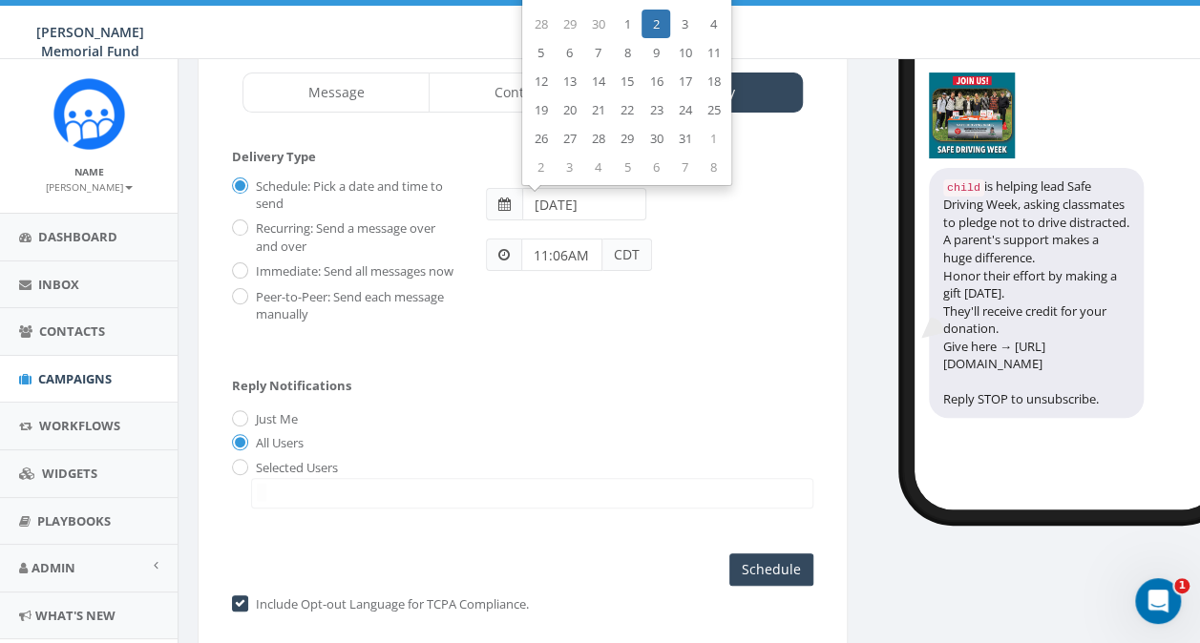
click at [542, 254] on input "11:06AM" at bounding box center [561, 255] width 81 height 32
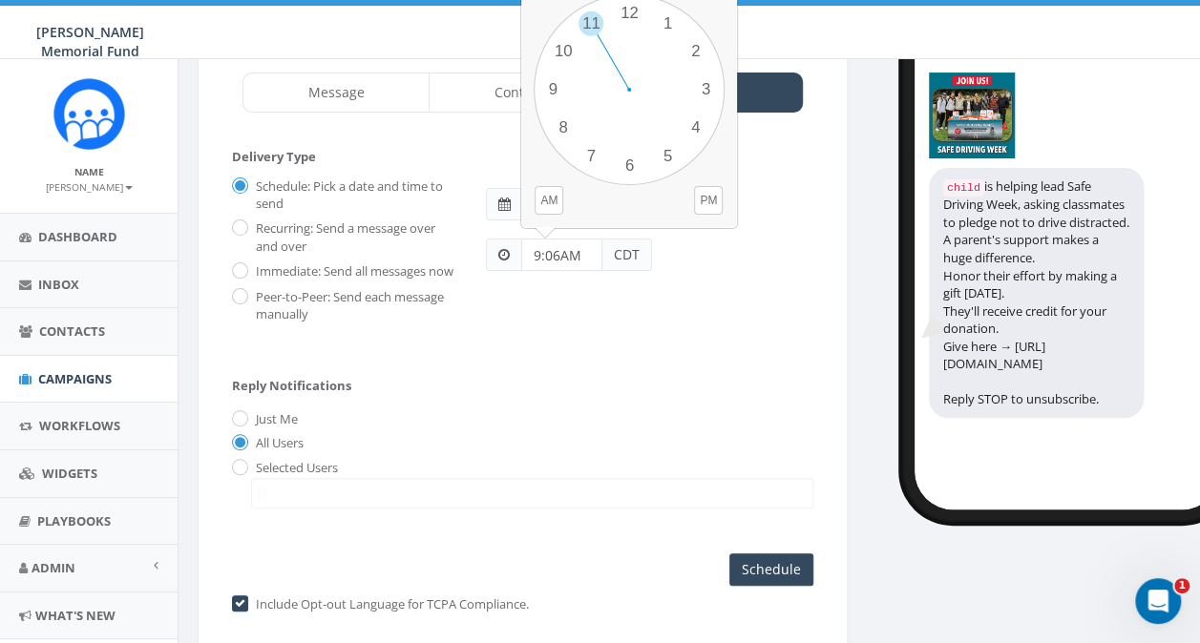
scroll to position [243, 0]
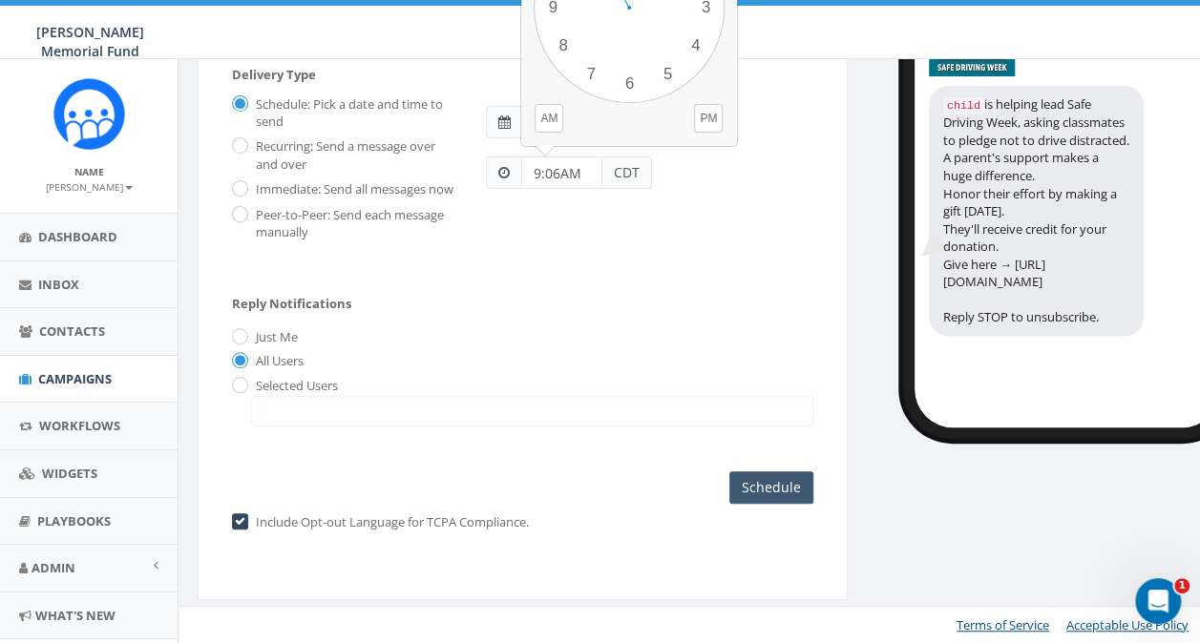
type input "9:06AM"
click at [773, 491] on input "Schedule" at bounding box center [771, 488] width 84 height 32
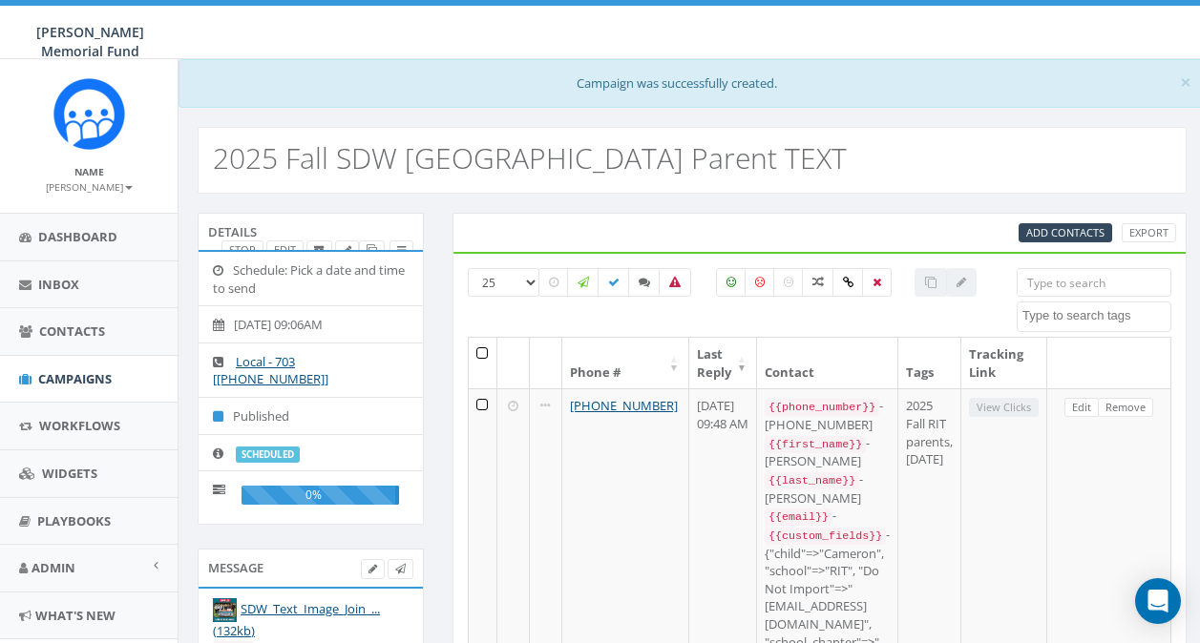
select select
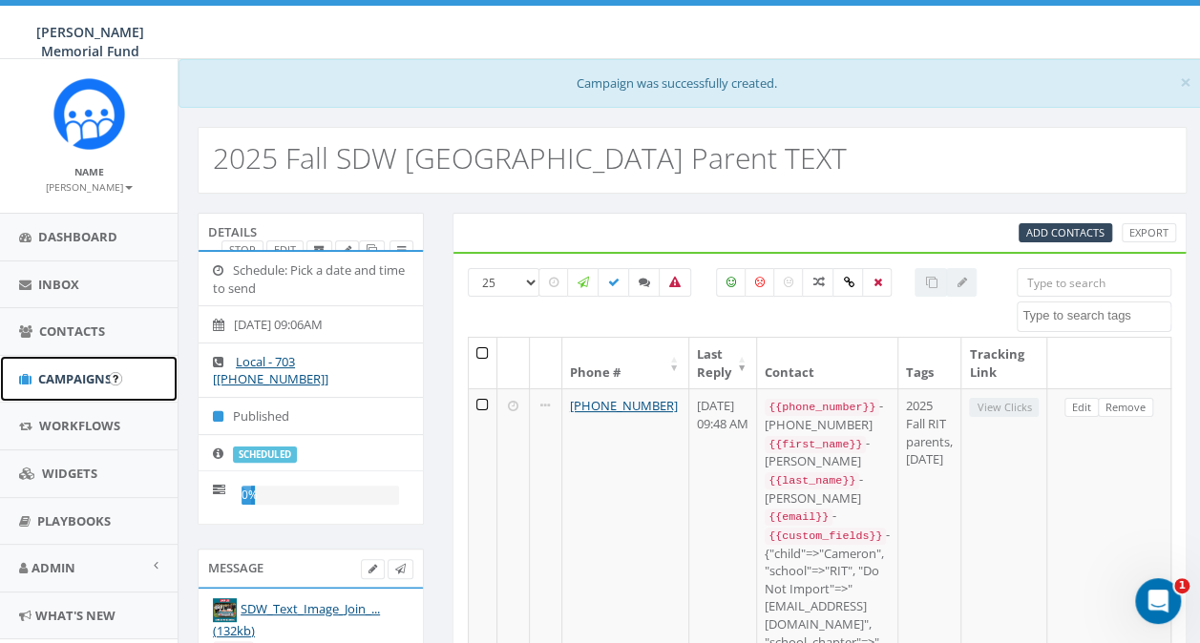
click at [59, 373] on span "Campaigns" at bounding box center [75, 378] width 74 height 17
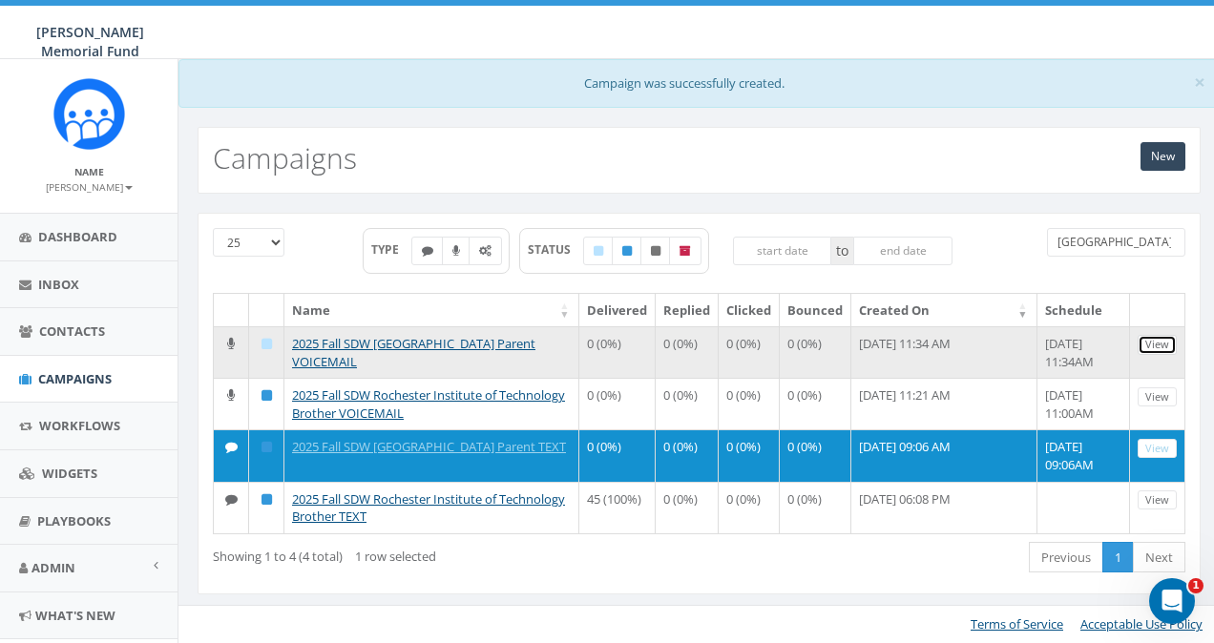
click at [1147, 337] on link "View" at bounding box center [1157, 345] width 39 height 20
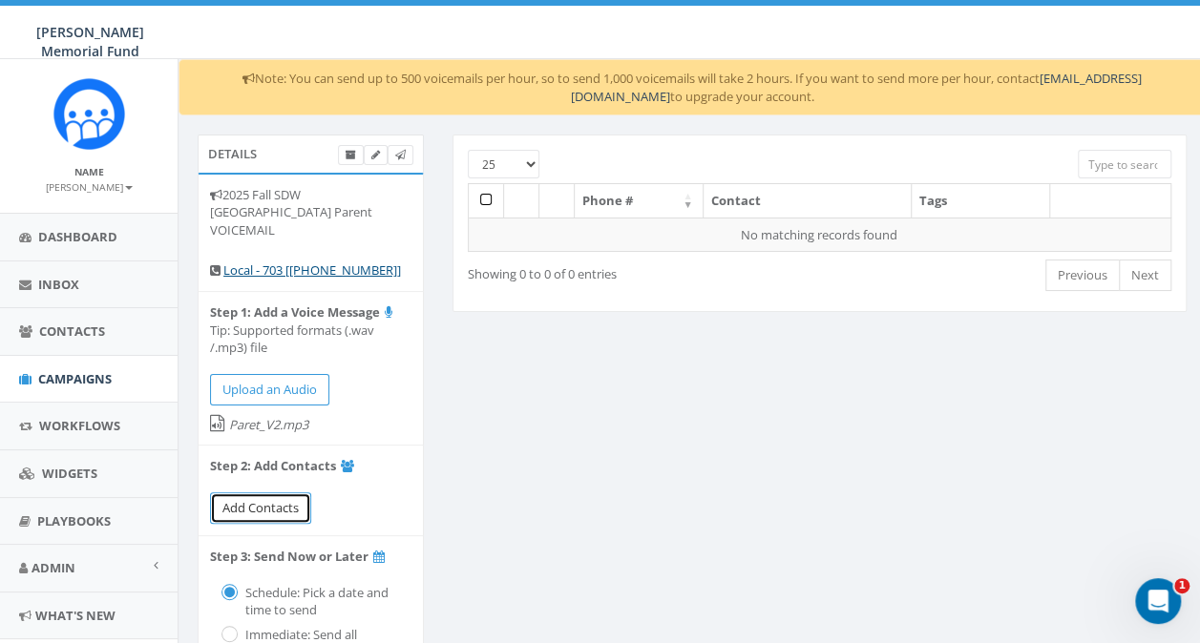
click at [227, 510] on span "Add Contacts" at bounding box center [260, 507] width 76 height 17
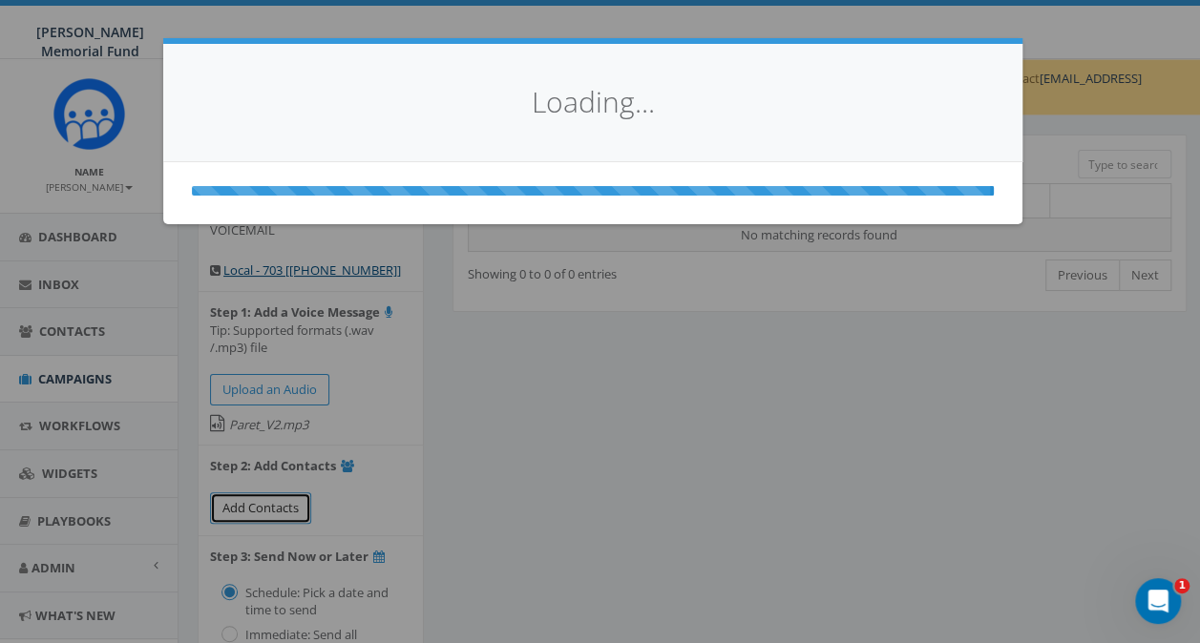
select select
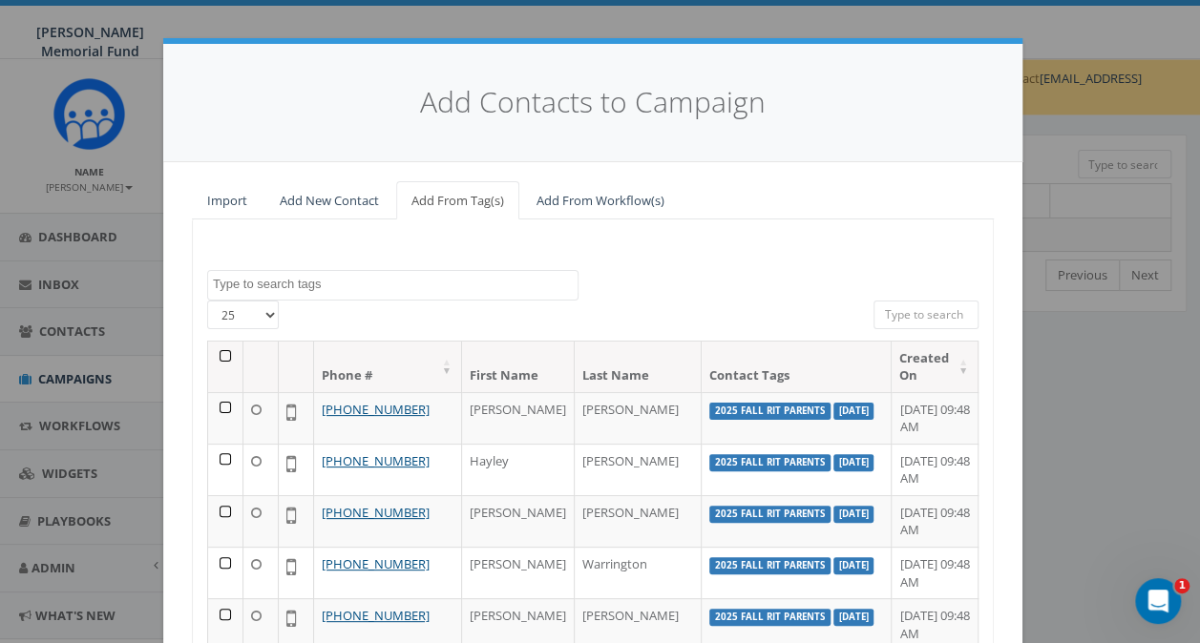
click at [284, 288] on textarea "Search" at bounding box center [395, 284] width 365 height 17
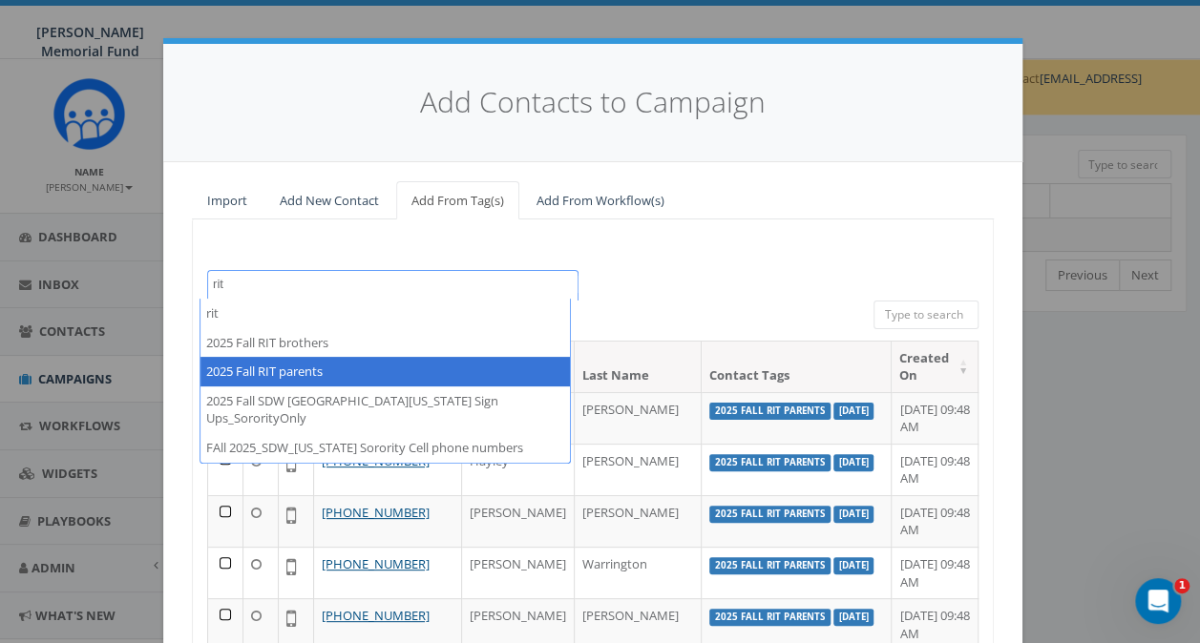
type textarea "rit"
select select "2025 Fall RIT parents"
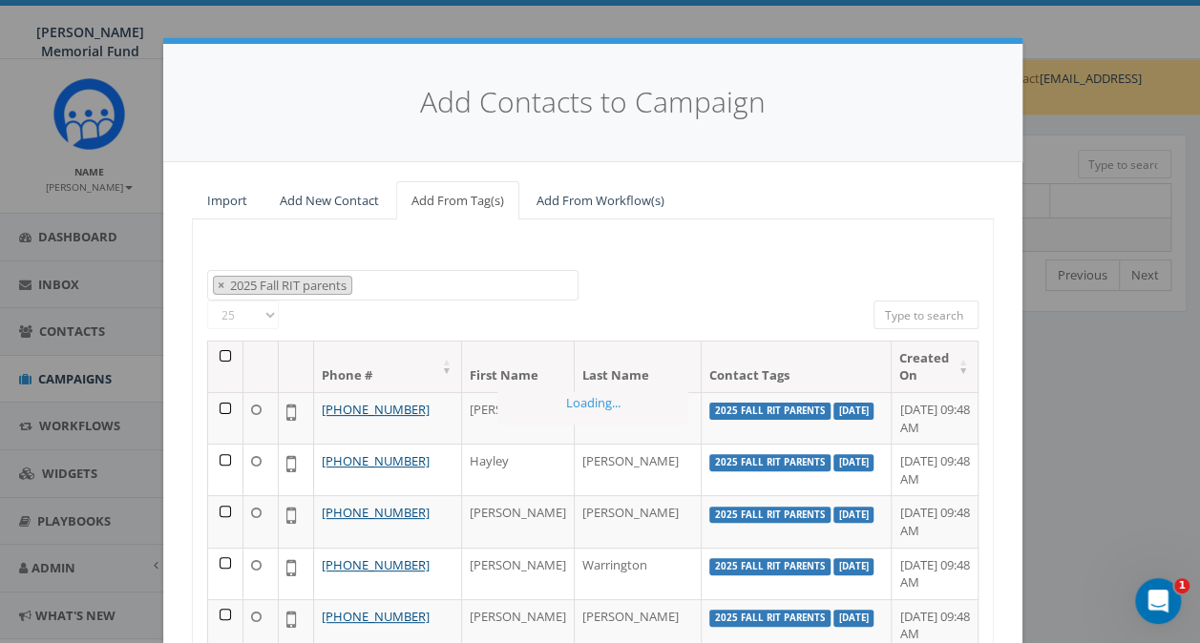
scroll to position [633, 0]
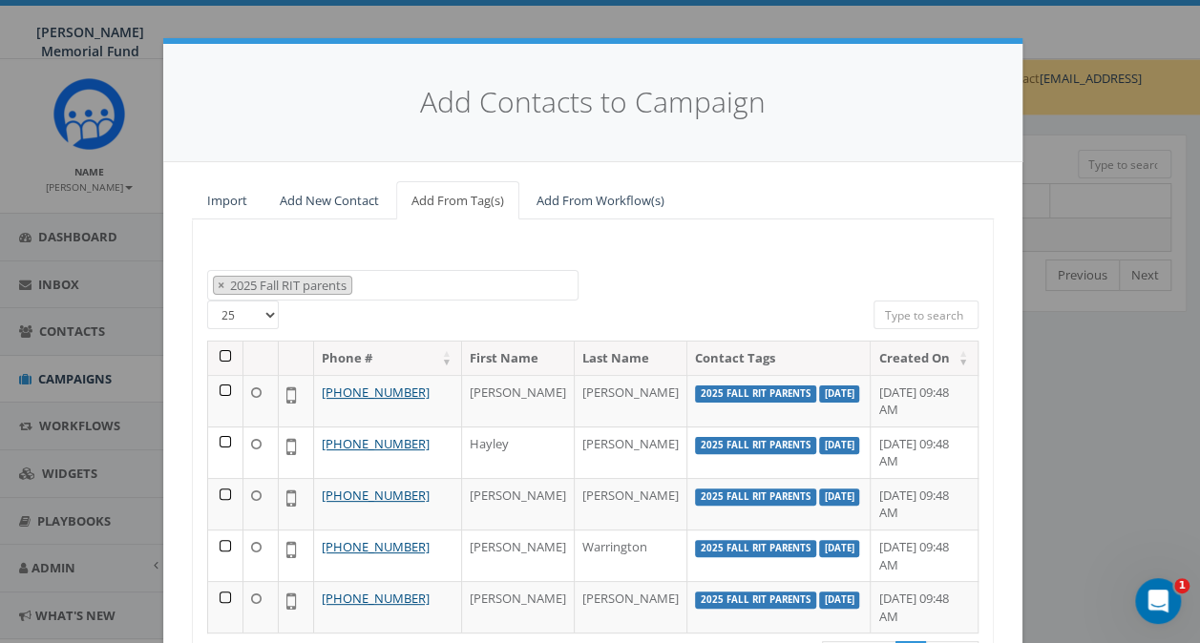
click at [218, 355] on th at bounding box center [225, 358] width 35 height 33
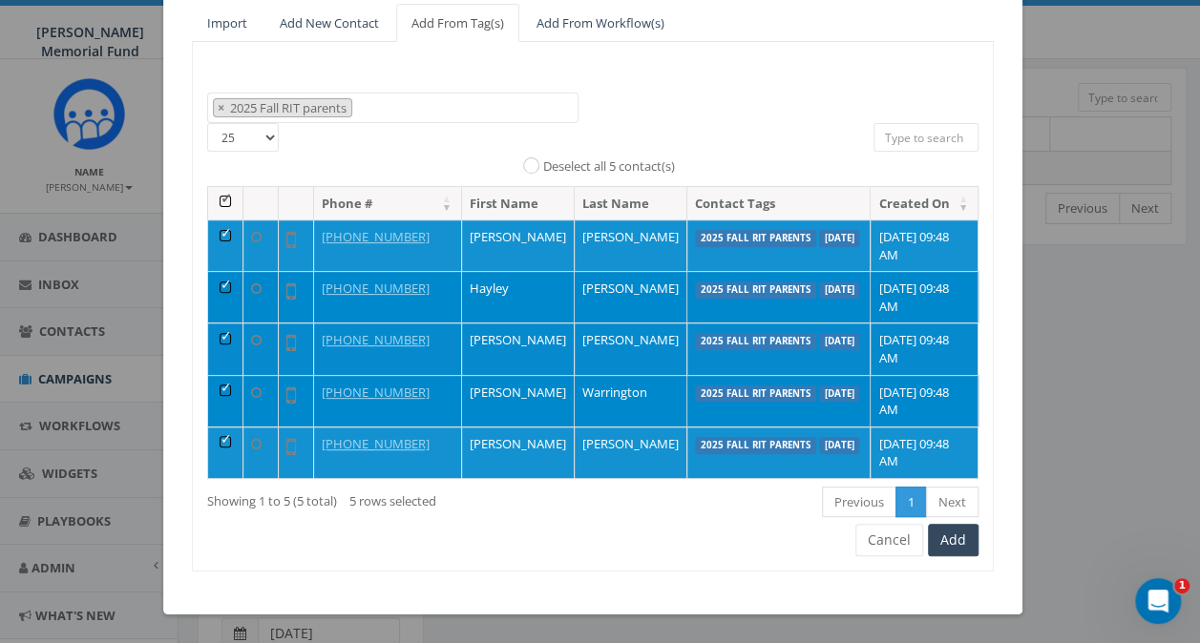
scroll to position [95, 0]
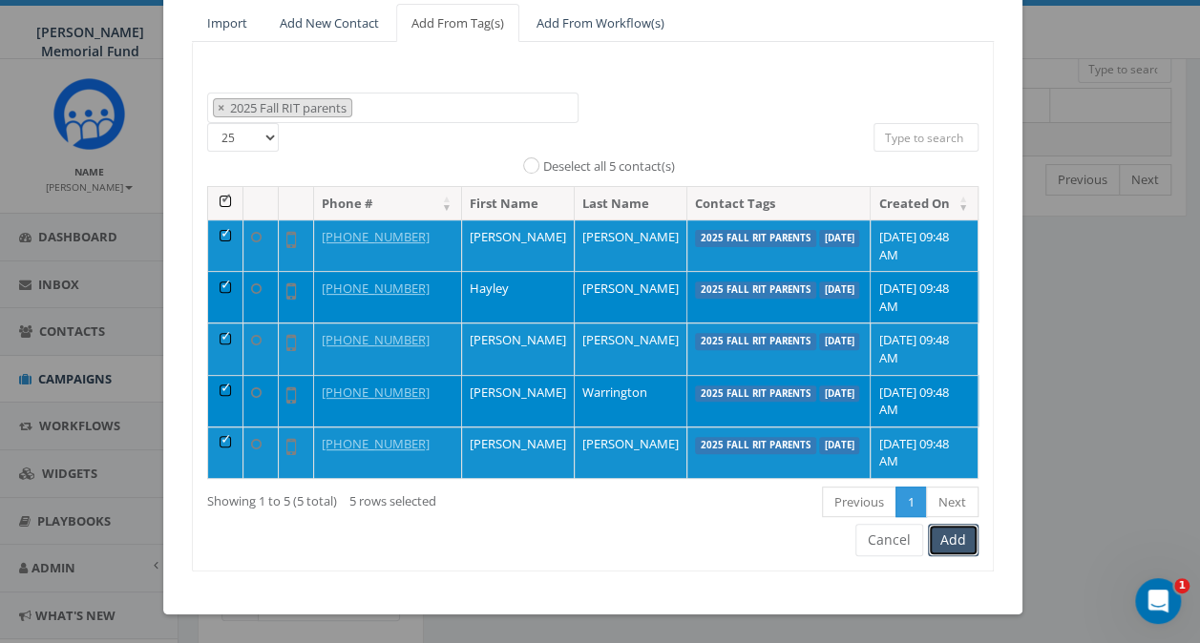
click at [951, 545] on button "Add" at bounding box center [953, 540] width 51 height 32
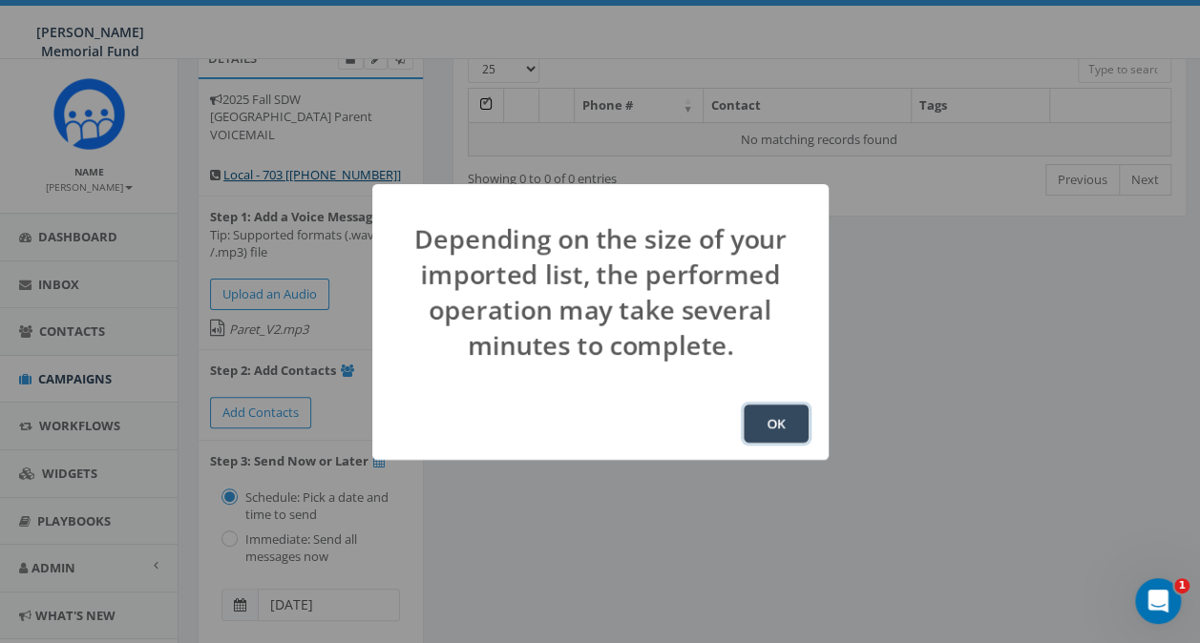
click at [796, 429] on button "OK" at bounding box center [776, 424] width 65 height 38
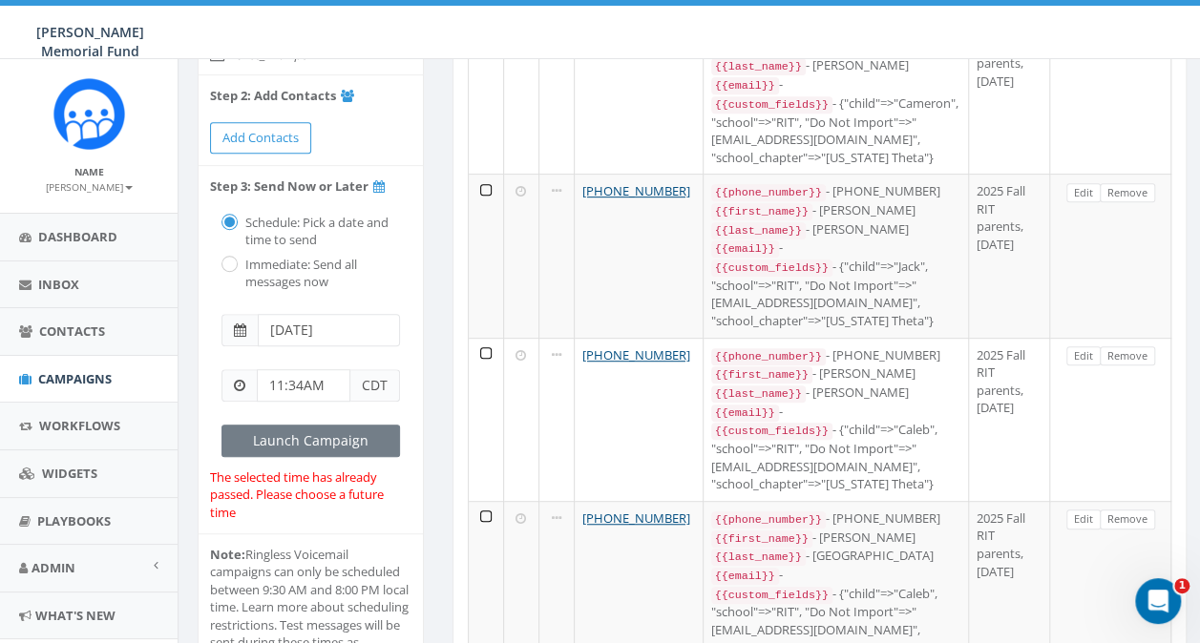
scroll to position [371, 0]
click at [234, 328] on span at bounding box center [240, 329] width 12 height 13
click at [326, 313] on input "[DATE]" at bounding box center [329, 329] width 142 height 32
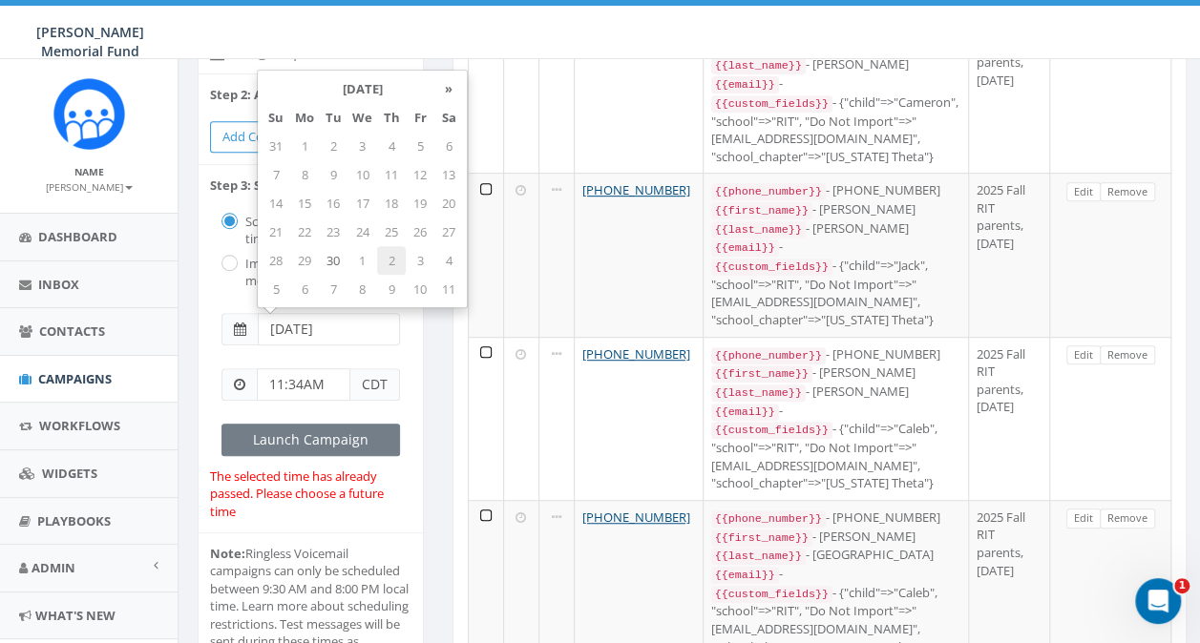
click at [384, 258] on td "2" at bounding box center [391, 260] width 29 height 29
type input "[DATE]"
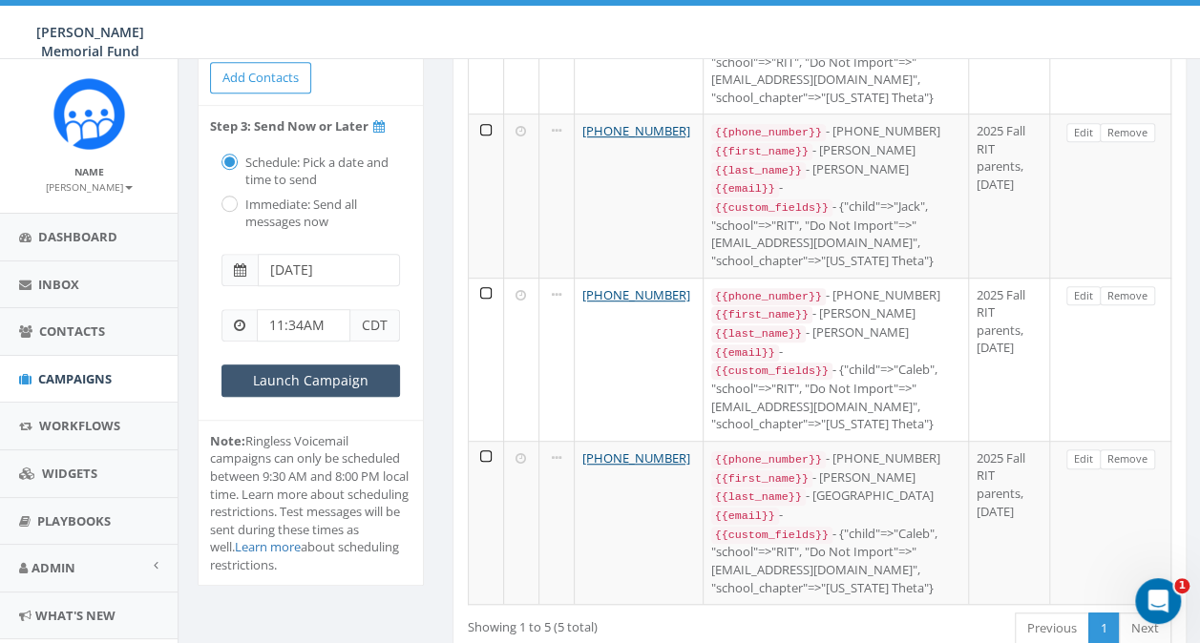
scroll to position [467, 0]
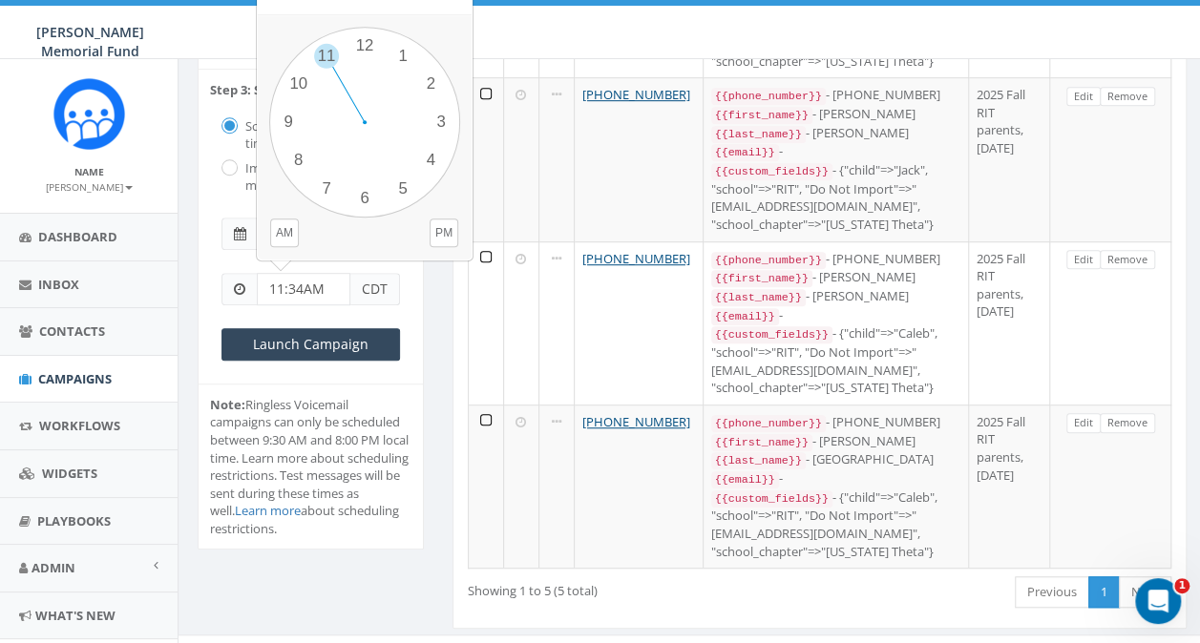
click at [282, 284] on input "11:34AM" at bounding box center [304, 289] width 94 height 32
click at [307, 284] on input "12:34AM" at bounding box center [304, 289] width 94 height 32
type input "12:34pM"
click at [443, 311] on div "[PHONE_NUMBER] Phone # Contact Tags [PHONE_NUMBER] {{phone_number}} - [PHONE_NU…" at bounding box center [820, 160] width 764 height 985
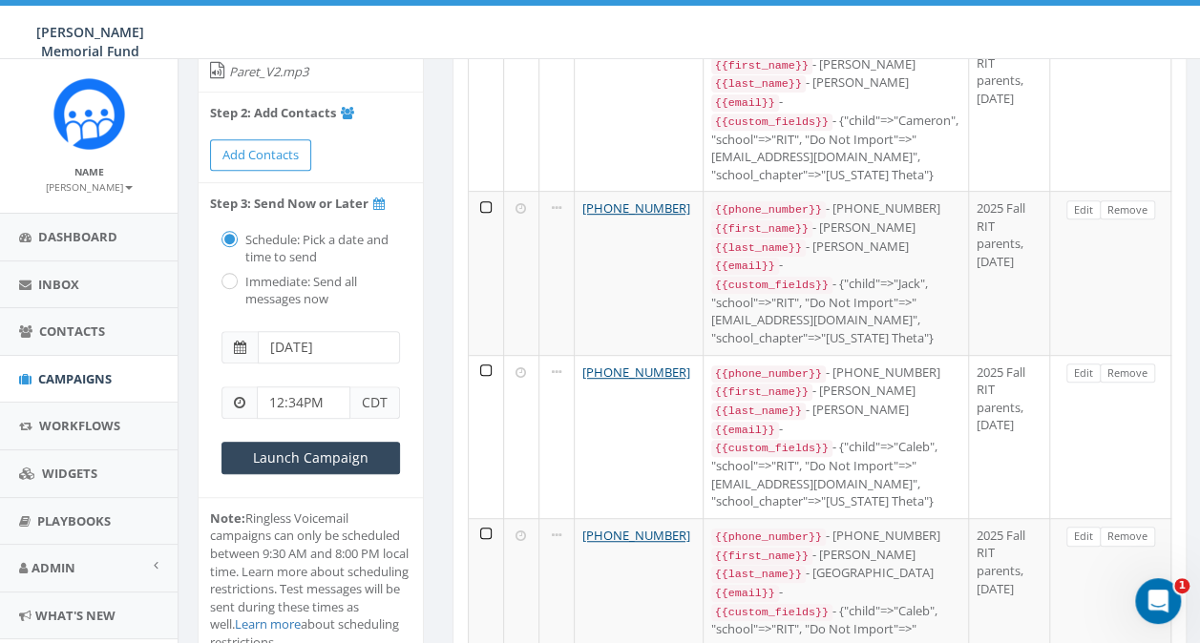
scroll to position [382, 0]
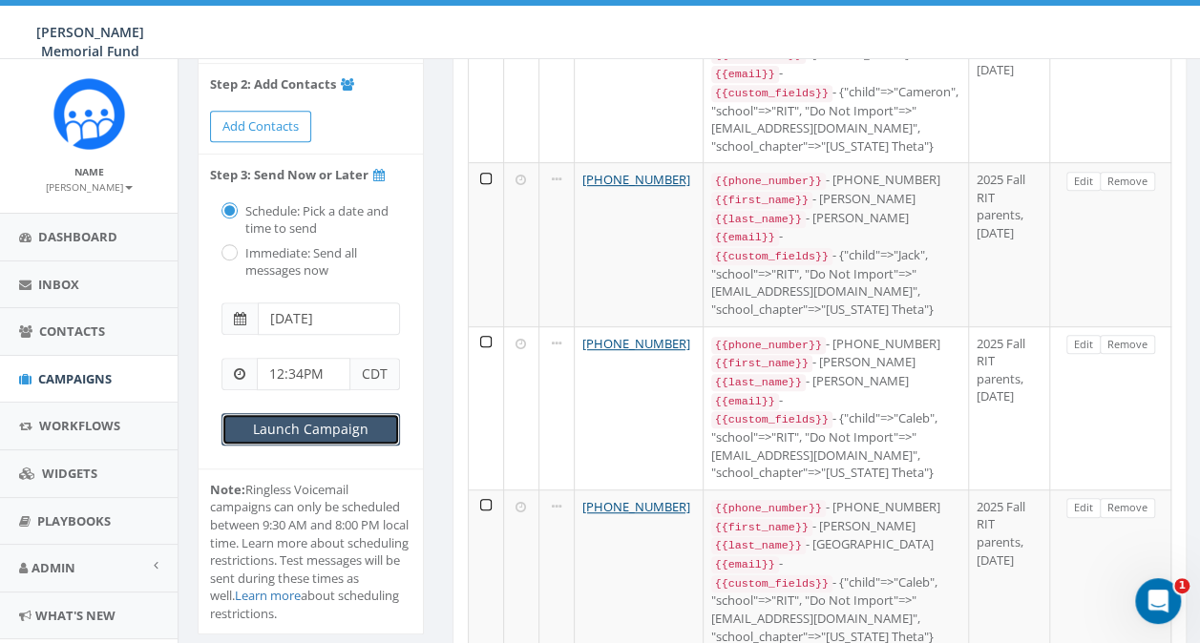
click at [317, 429] on input "Launch Campaign" at bounding box center [310, 429] width 179 height 32
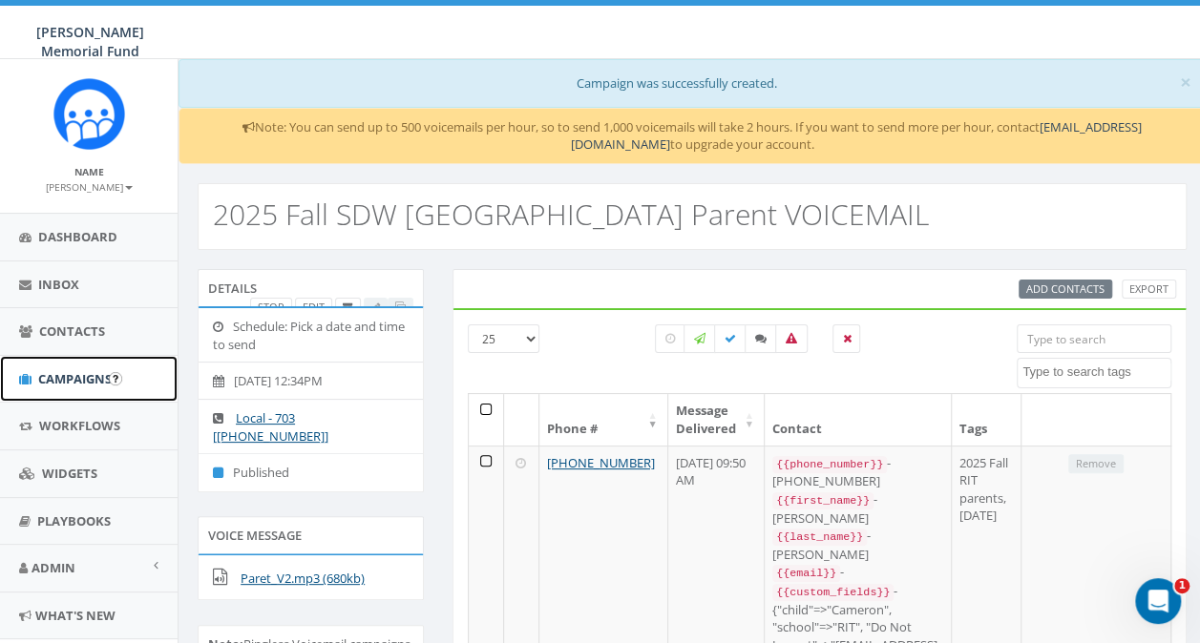
click at [65, 370] on span "Campaigns" at bounding box center [75, 378] width 74 height 17
